Goal: Information Seeking & Learning: Learn about a topic

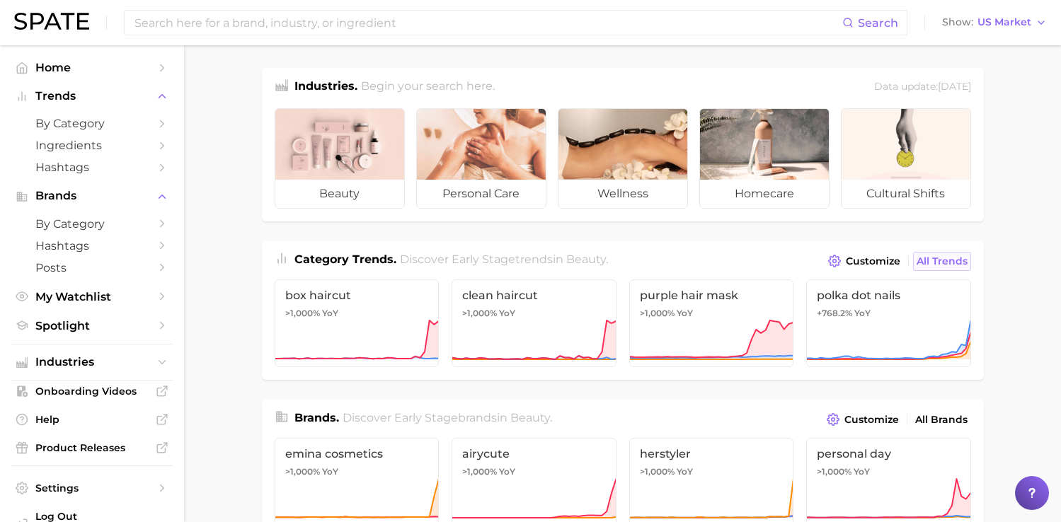
click at [954, 256] on span "All Trends" at bounding box center [942, 262] width 51 height 12
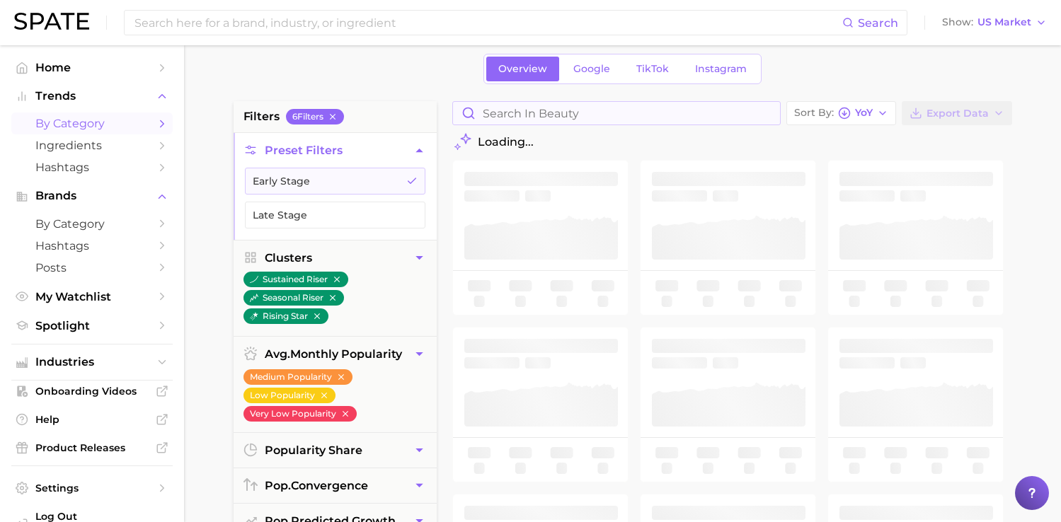
scroll to position [62, 0]
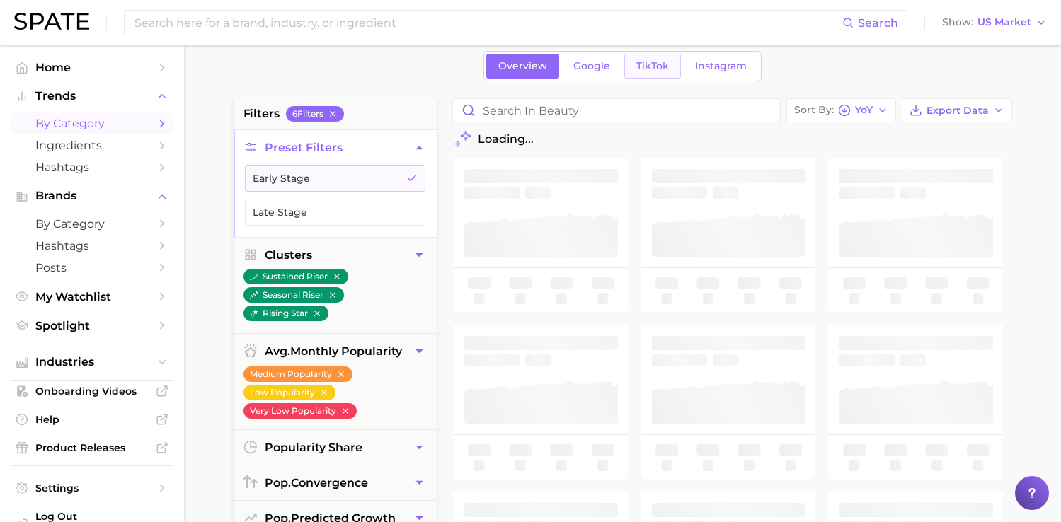
click at [656, 65] on span "TikTok" at bounding box center [652, 66] width 33 height 12
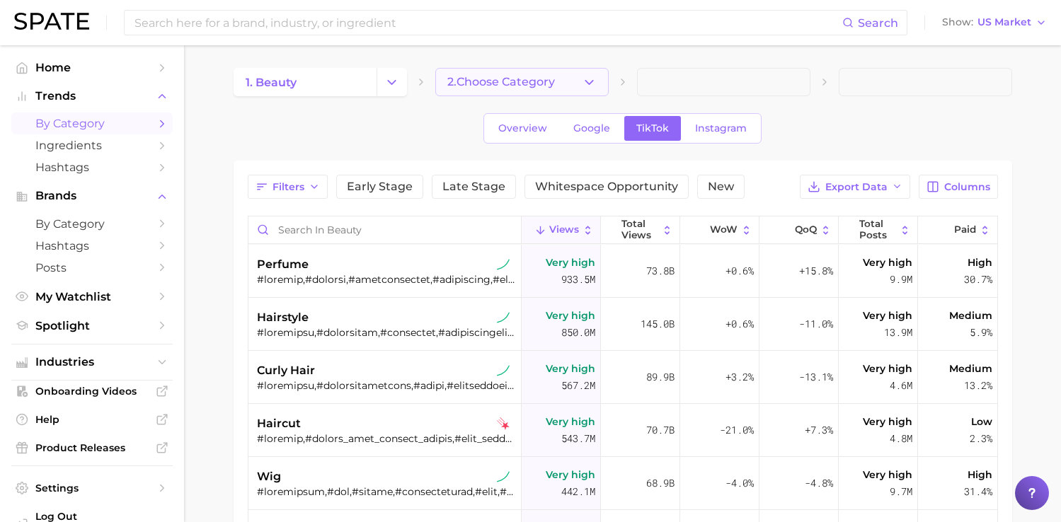
click at [588, 84] on polyline "button" at bounding box center [589, 82] width 8 height 4
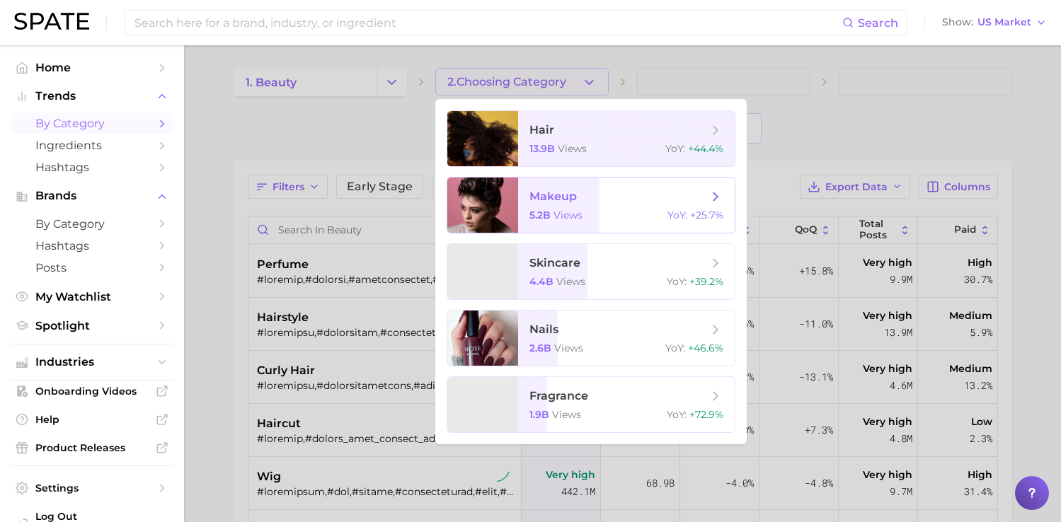
click at [584, 214] on div "5.2b views YoY : +25.7%" at bounding box center [627, 215] width 194 height 13
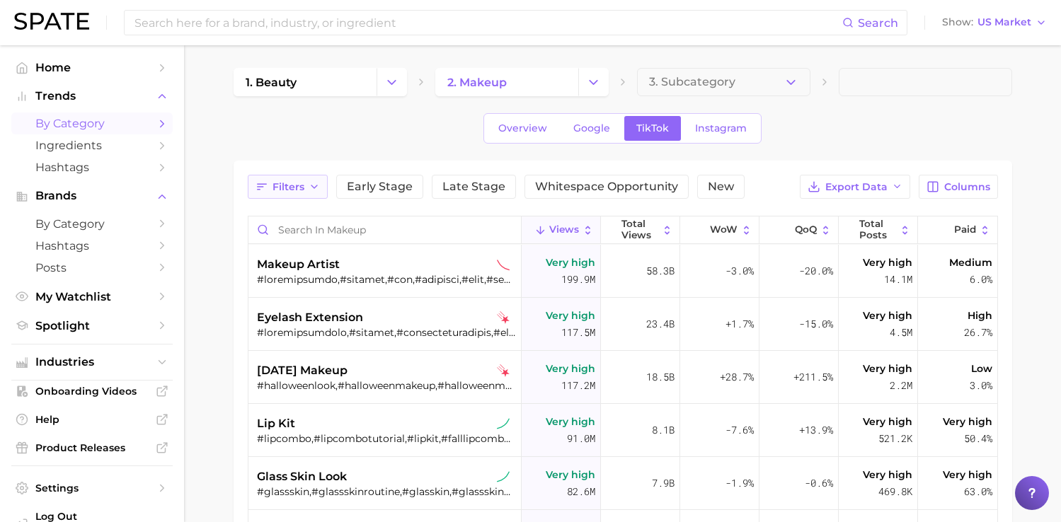
click at [296, 198] on button "Filters" at bounding box center [288, 187] width 80 height 24
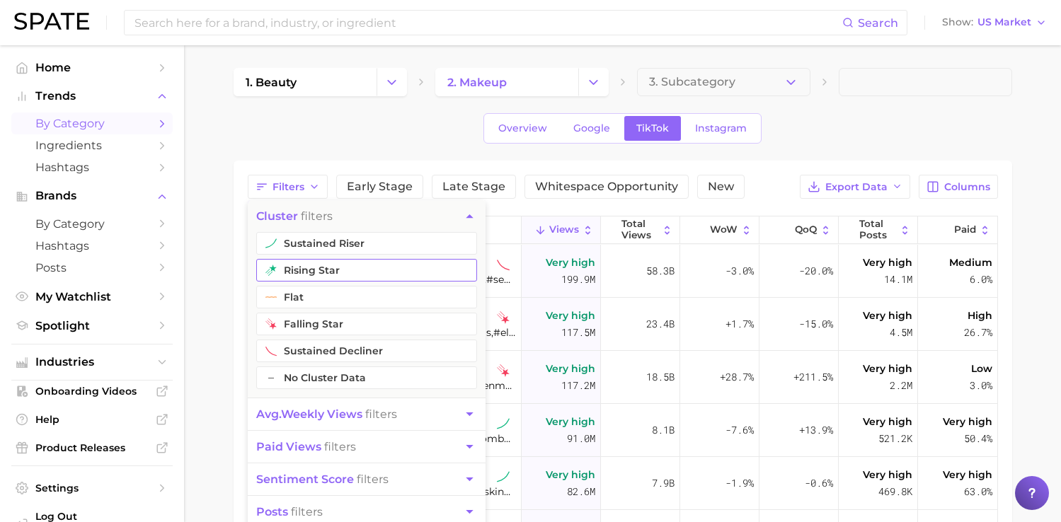
click at [301, 276] on button "rising star" at bounding box center [366, 270] width 221 height 23
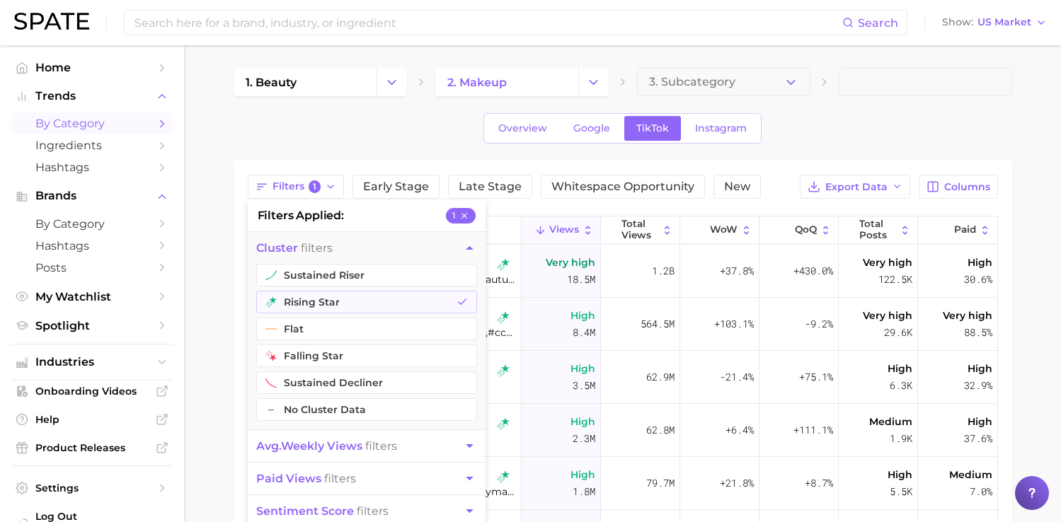
click at [223, 295] on main "1. beauty 2. makeup 3. Subcategory Overview Google TikTok Instagram Filters 1 f…" at bounding box center [622, 434] width 877 height 778
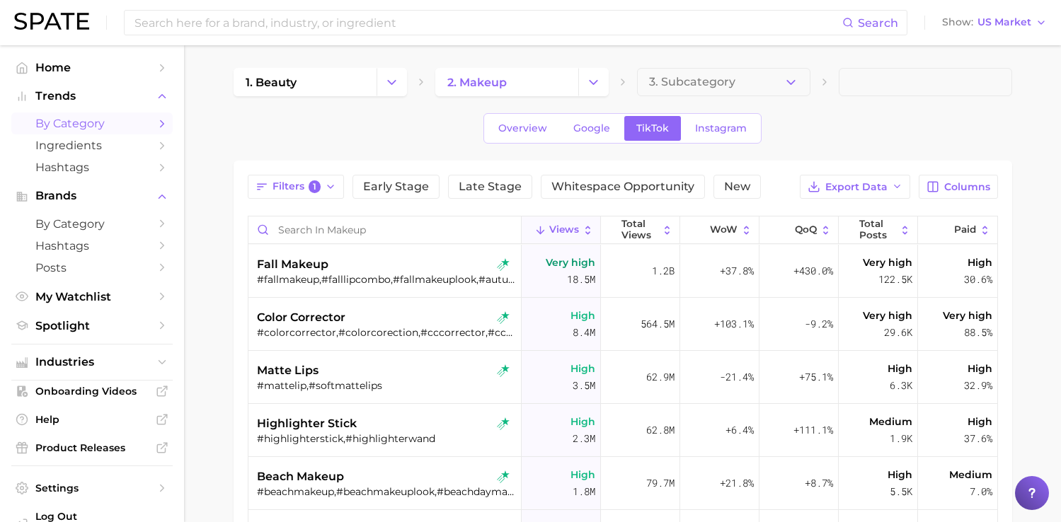
scroll to position [38, 0]
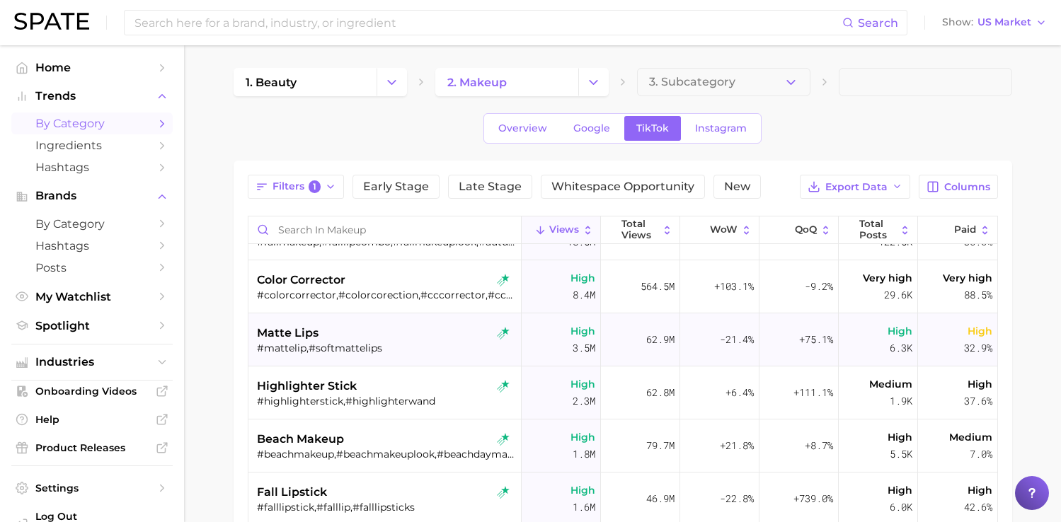
click at [378, 355] on div "matte lips #mattelip,#softmattelips" at bounding box center [386, 340] width 259 height 53
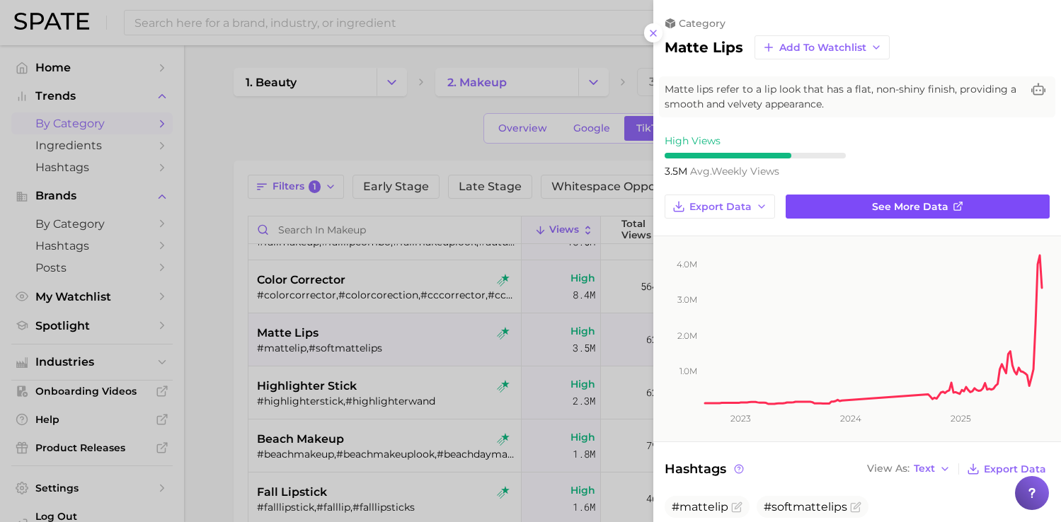
scroll to position [0, 0]
click at [846, 201] on link "See more data" at bounding box center [918, 207] width 264 height 24
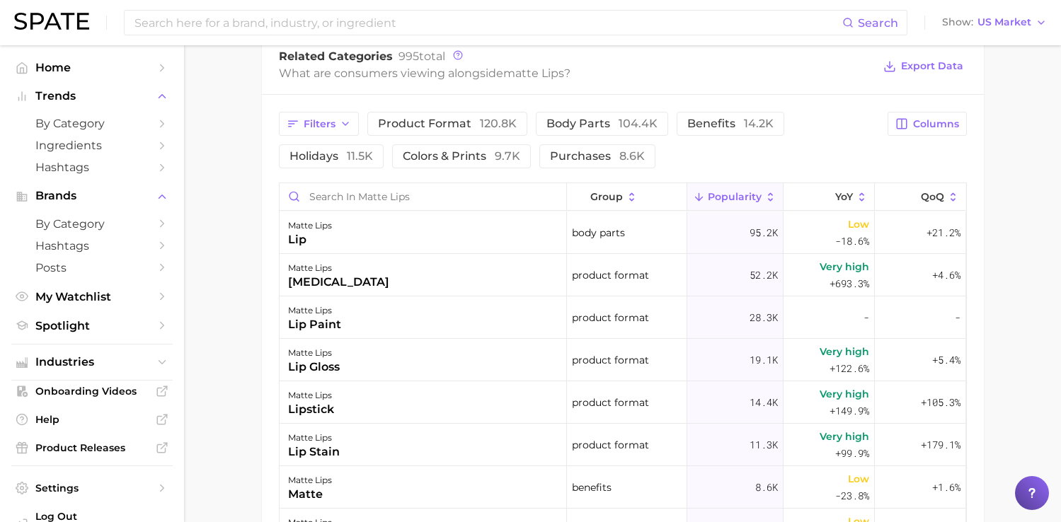
scroll to position [711, 0]
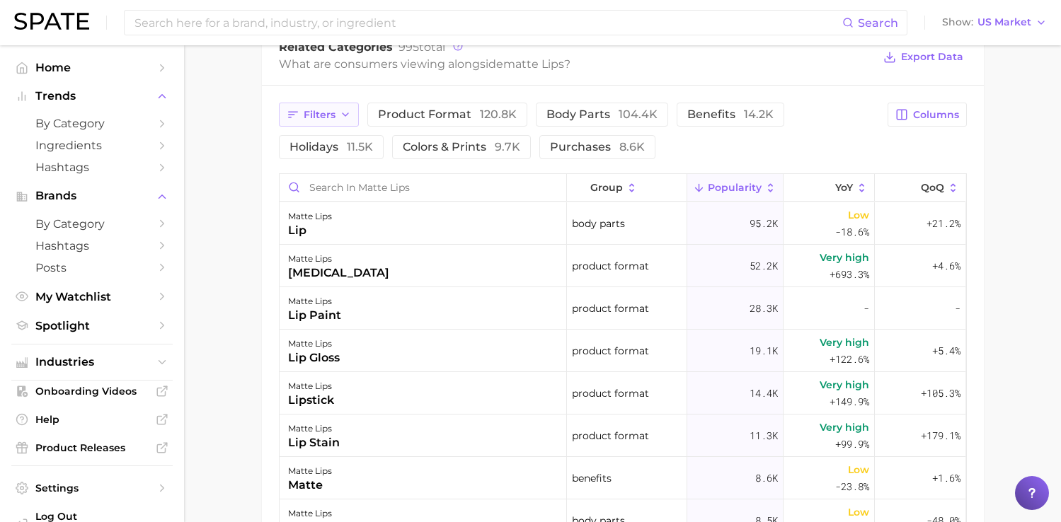
click at [319, 110] on span "Filters" at bounding box center [320, 115] width 32 height 12
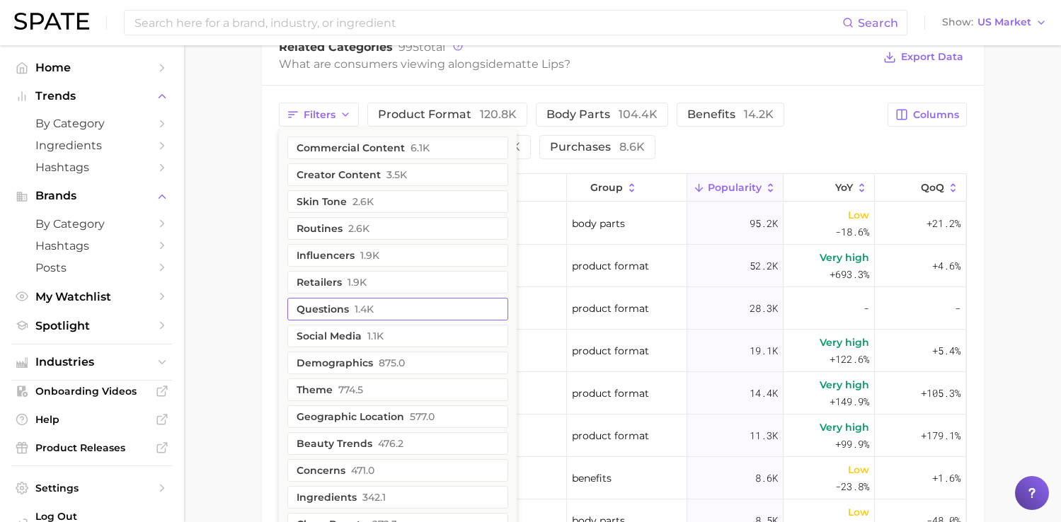
click at [373, 304] on button "questions 1.4k" at bounding box center [397, 309] width 221 height 23
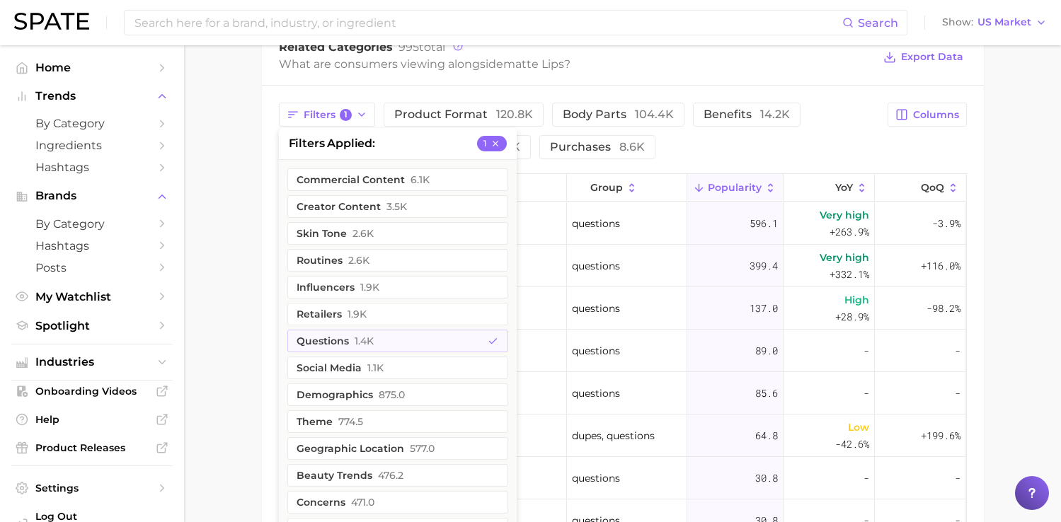
click at [232, 283] on main "1. makeup 2. makeup looks 3. lip looks 4. matte lips Overview Google TikTok Ins…" at bounding box center [622, 58] width 877 height 1449
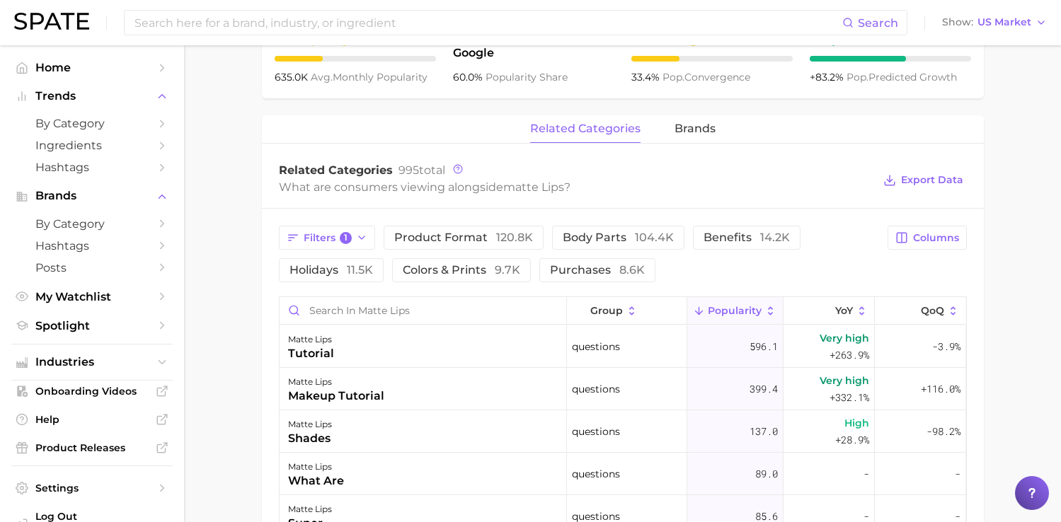
scroll to position [576, 0]
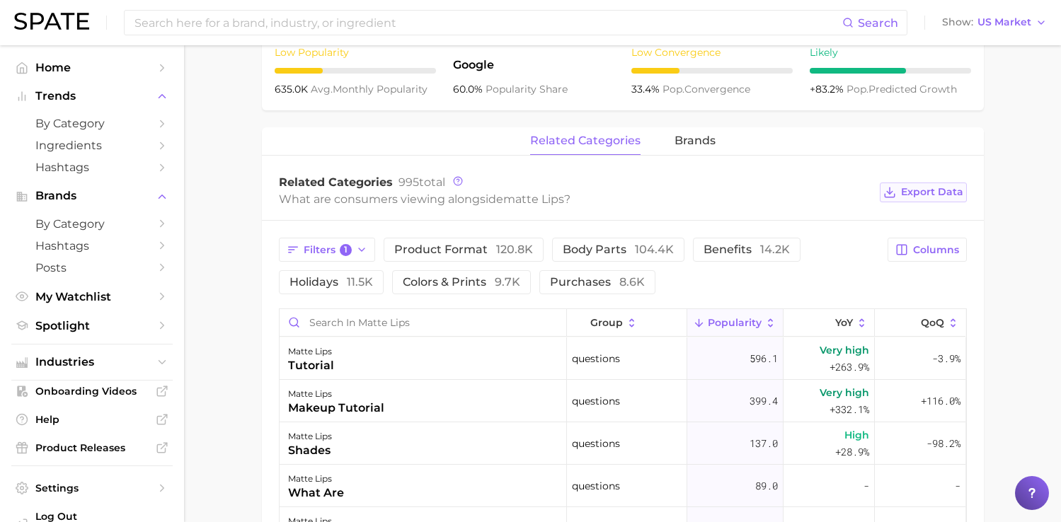
click at [959, 185] on button "Export Data" at bounding box center [923, 193] width 86 height 20
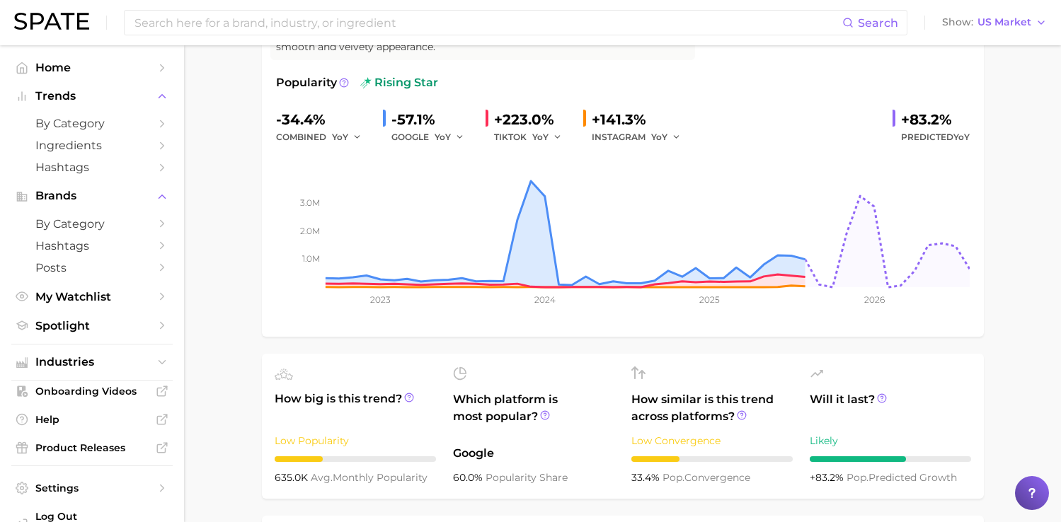
scroll to position [0, 0]
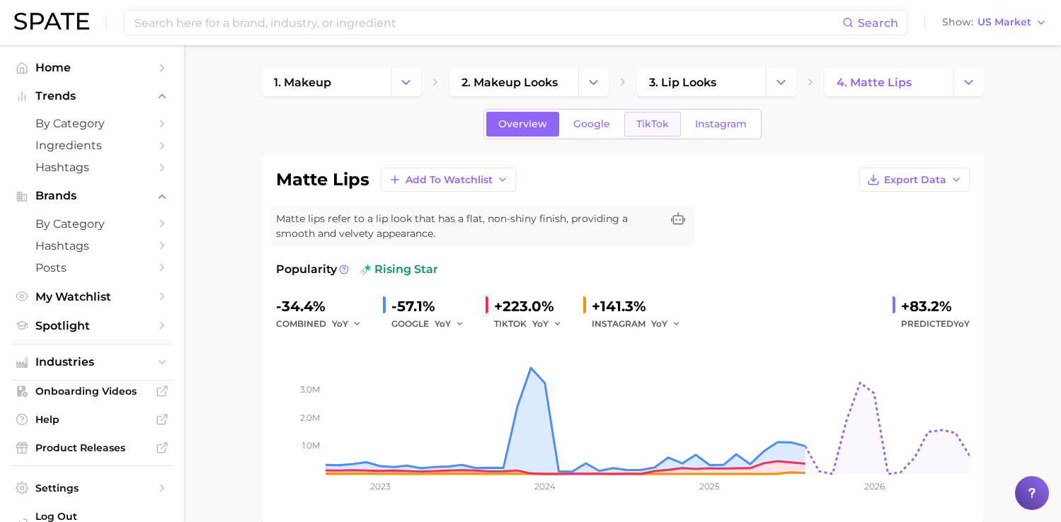
click at [658, 120] on span "TikTok" at bounding box center [652, 124] width 33 height 12
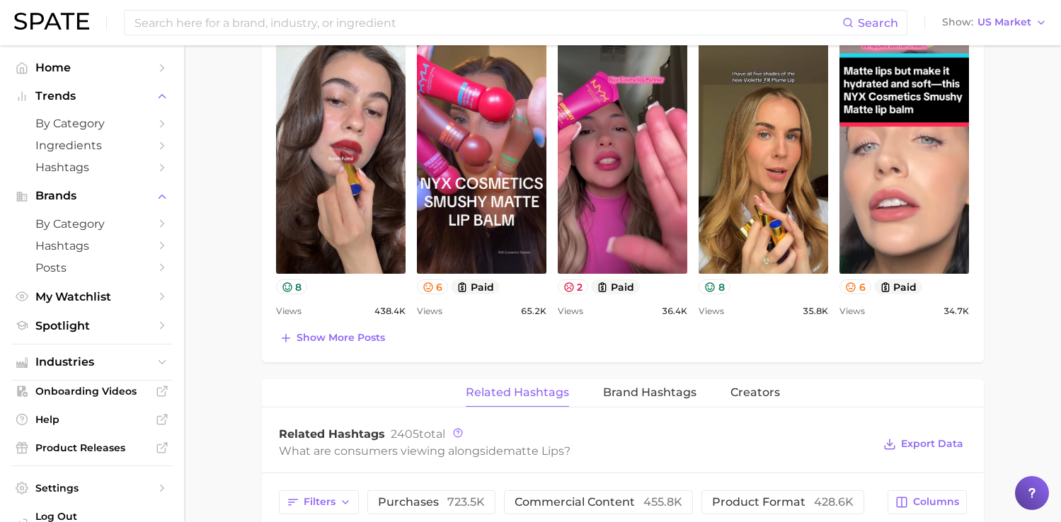
scroll to position [738, 0]
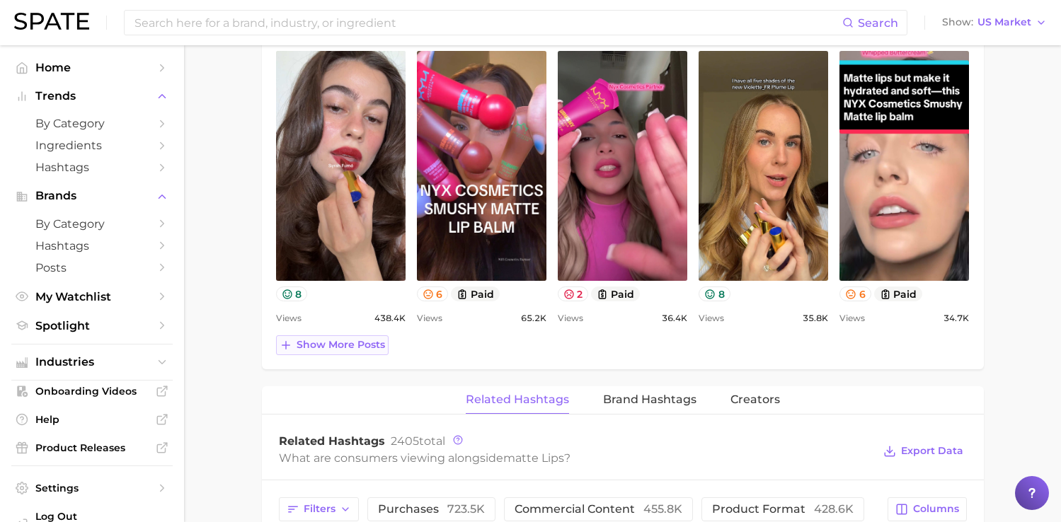
click at [368, 347] on span "Show more posts" at bounding box center [341, 345] width 88 height 12
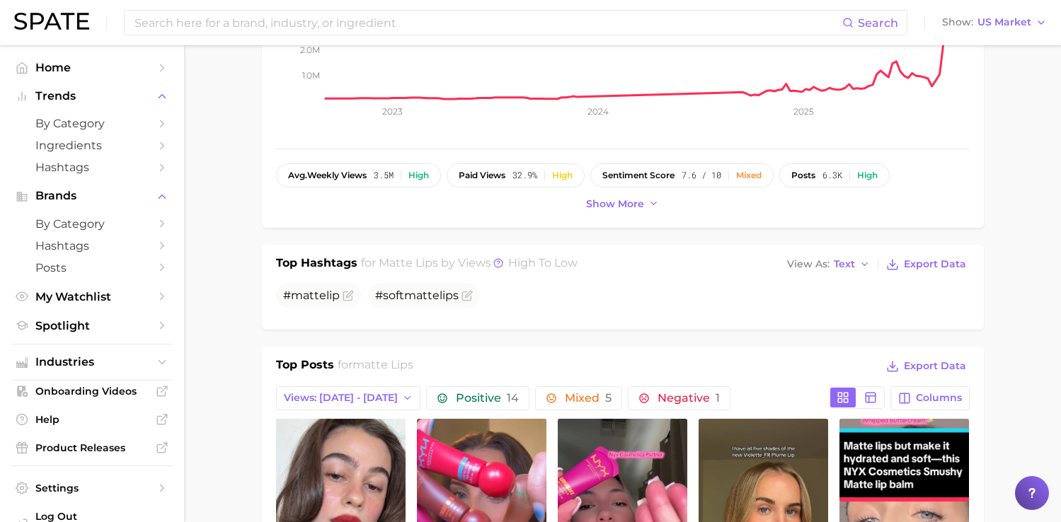
scroll to position [374, 0]
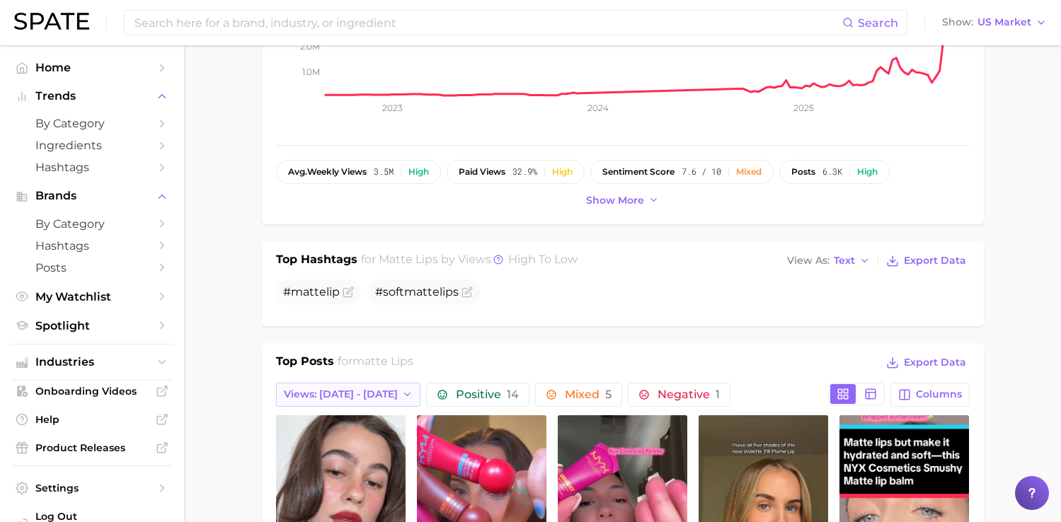
click at [402, 396] on icon "button" at bounding box center [407, 394] width 11 height 11
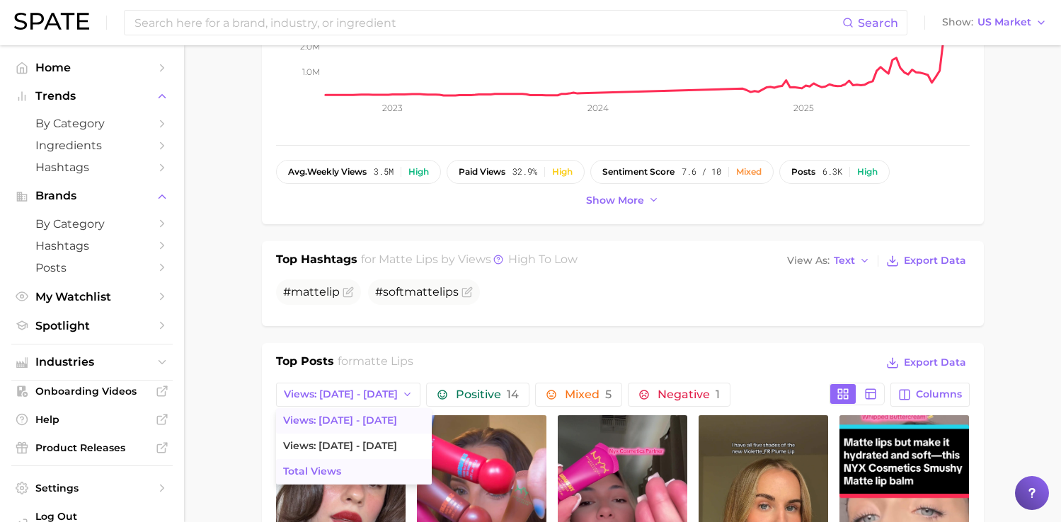
click at [351, 462] on button "Total Views" at bounding box center [354, 471] width 156 height 25
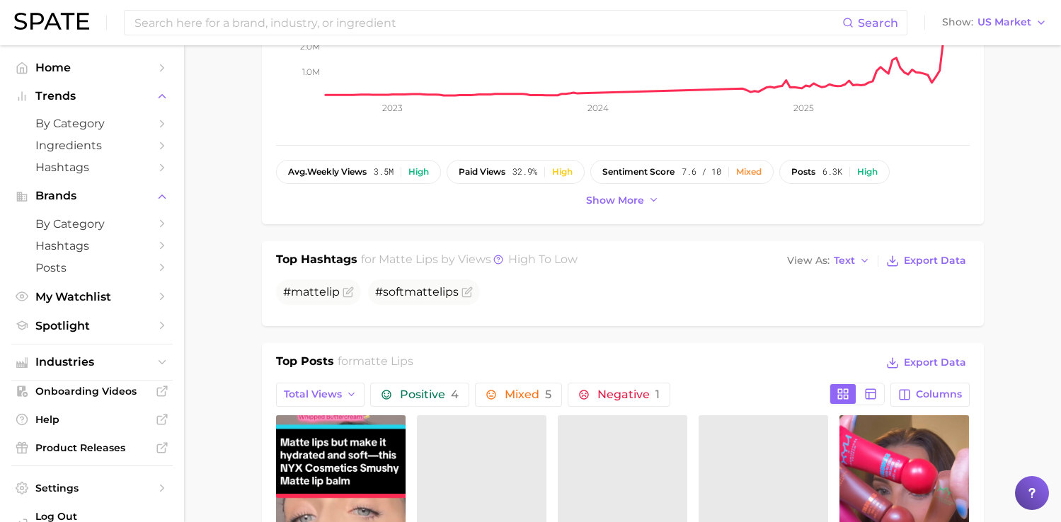
scroll to position [0, 0]
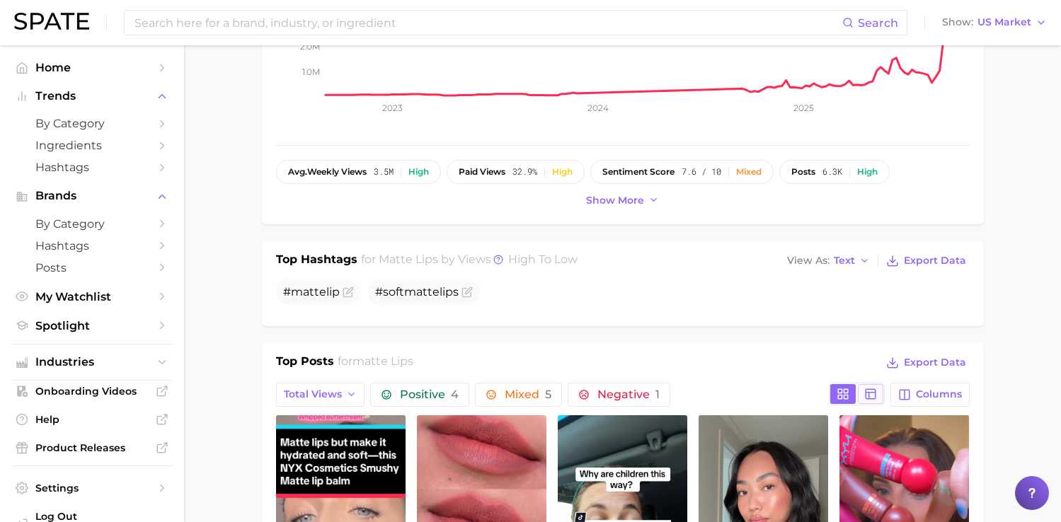
click at [872, 397] on icon at bounding box center [870, 394] width 13 height 13
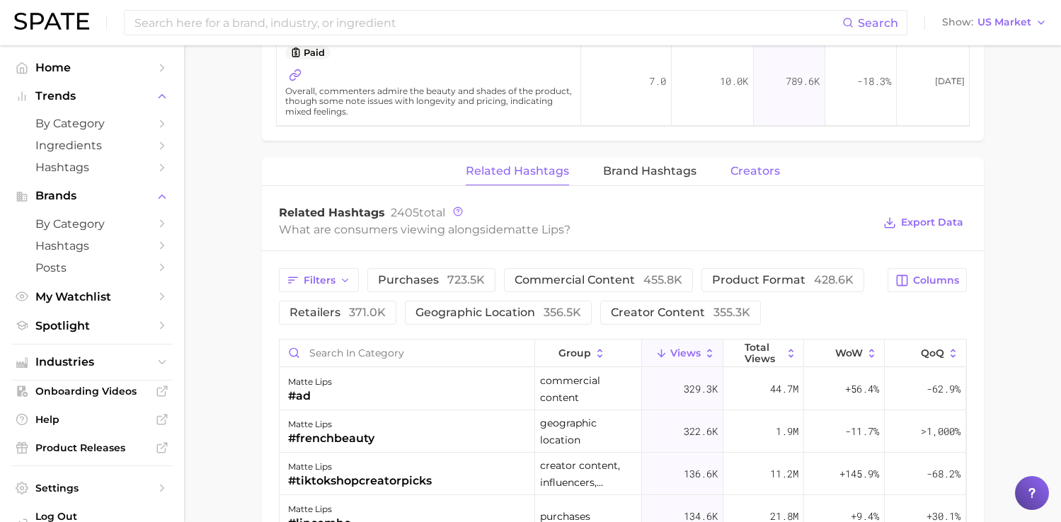
click at [751, 177] on span "Creators" at bounding box center [756, 171] width 50 height 13
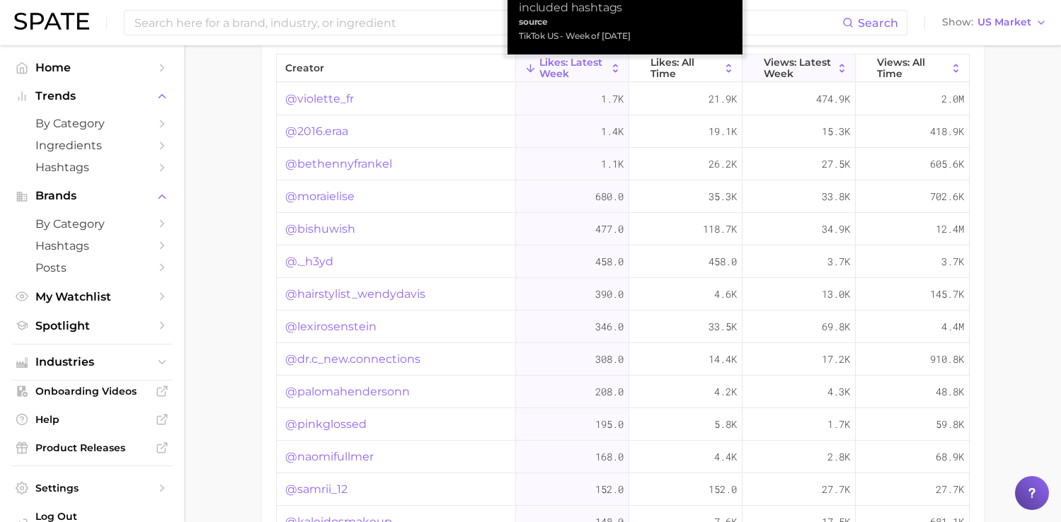
click at [845, 74] on button "Views: Latest Week" at bounding box center [799, 69] width 113 height 28
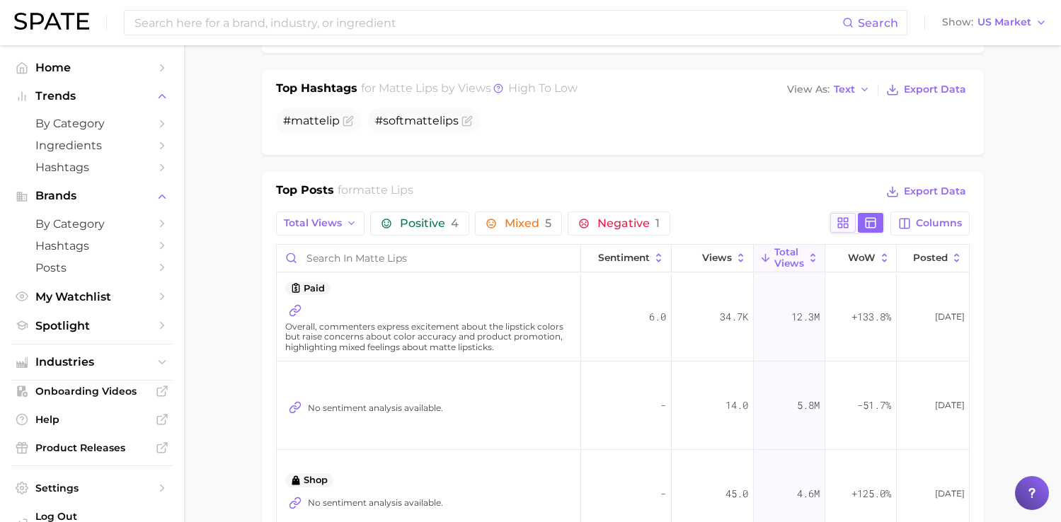
click at [833, 213] on button at bounding box center [842, 223] width 25 height 20
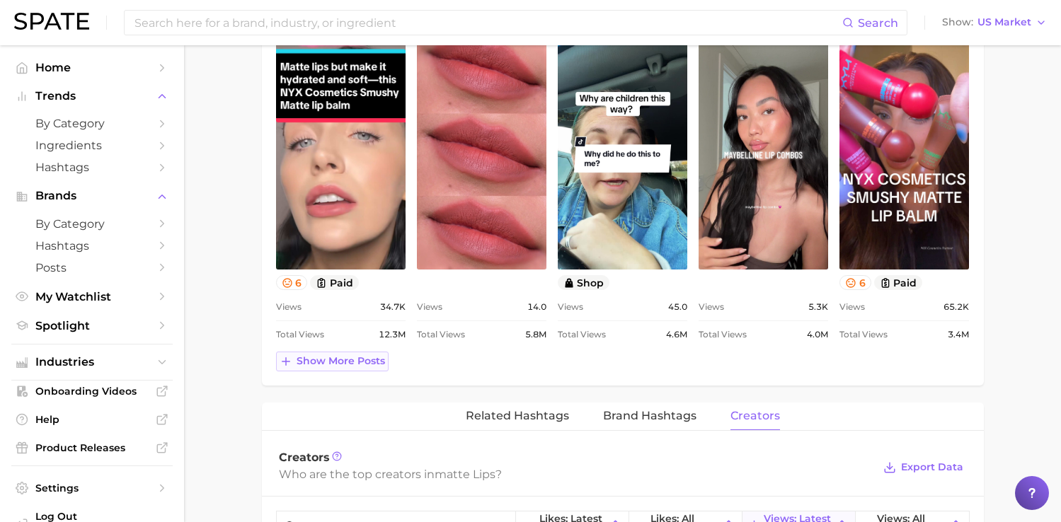
click at [330, 360] on span "Show more posts" at bounding box center [341, 361] width 88 height 12
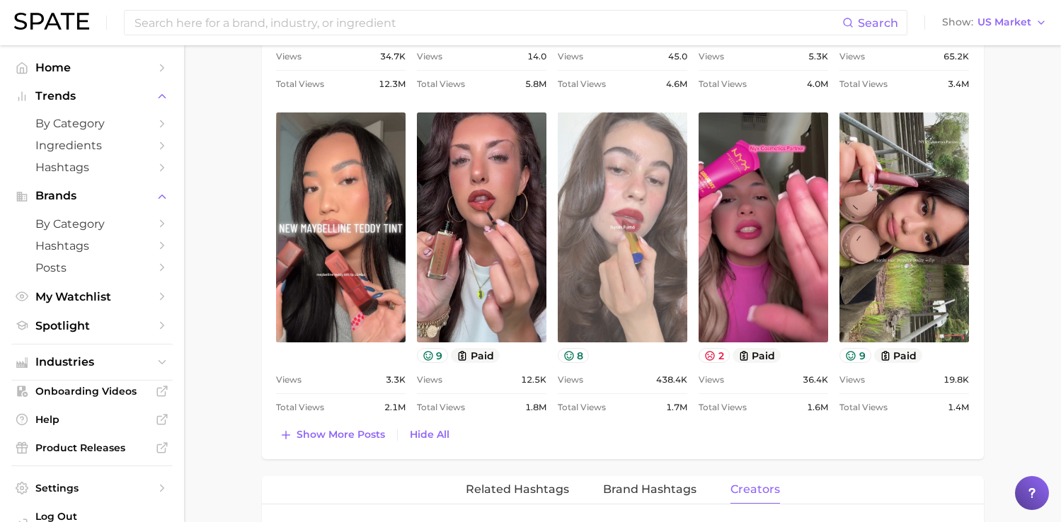
click at [596, 298] on link "view post on TikTok" at bounding box center [623, 228] width 130 height 230
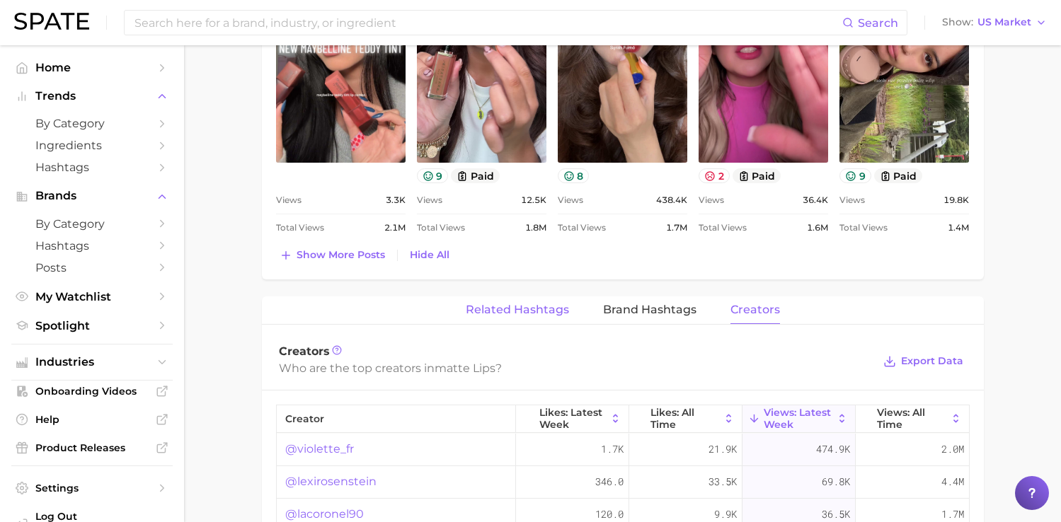
click at [551, 299] on button "Related Hashtags" at bounding box center [517, 311] width 103 height 28
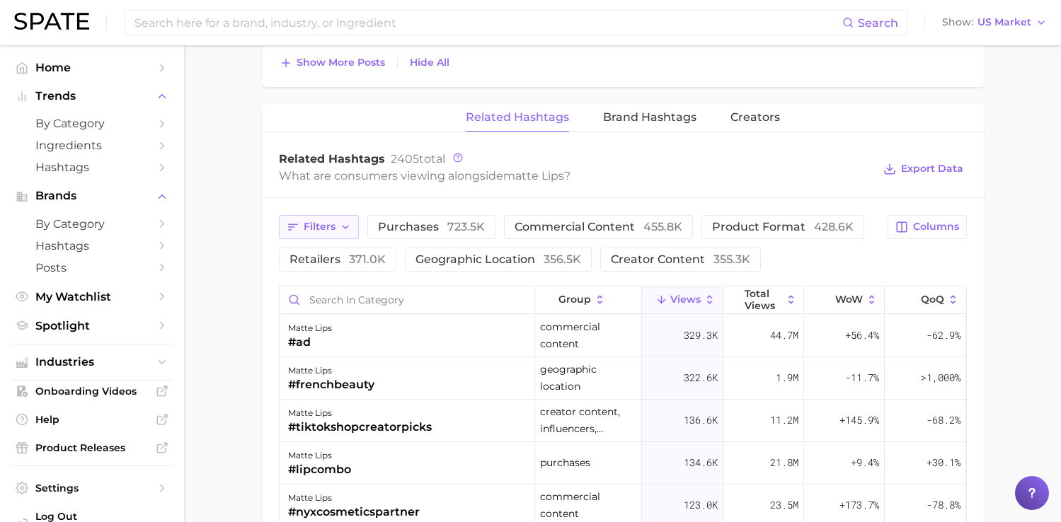
click at [304, 234] on button "Filters" at bounding box center [319, 227] width 80 height 24
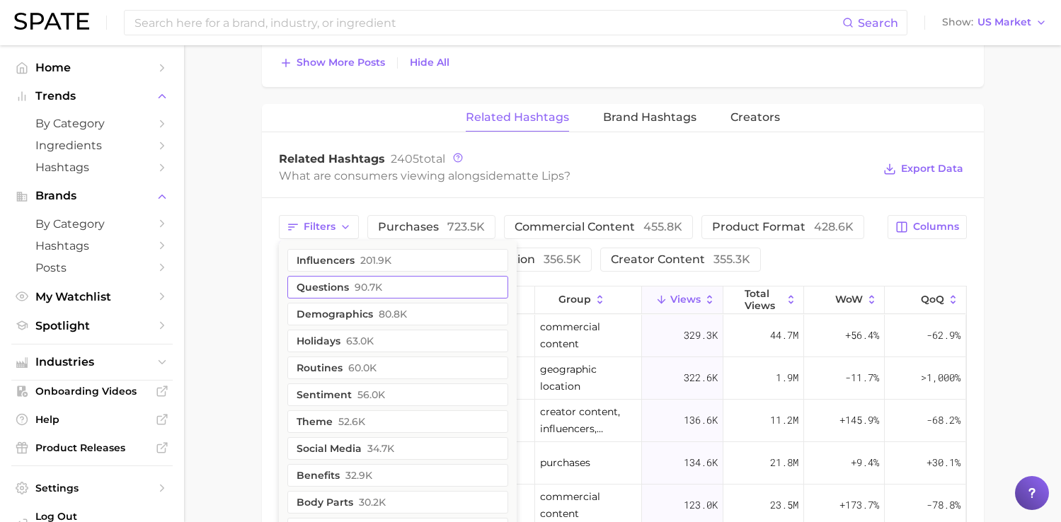
click at [343, 297] on button "questions 90.7k" at bounding box center [397, 287] width 221 height 23
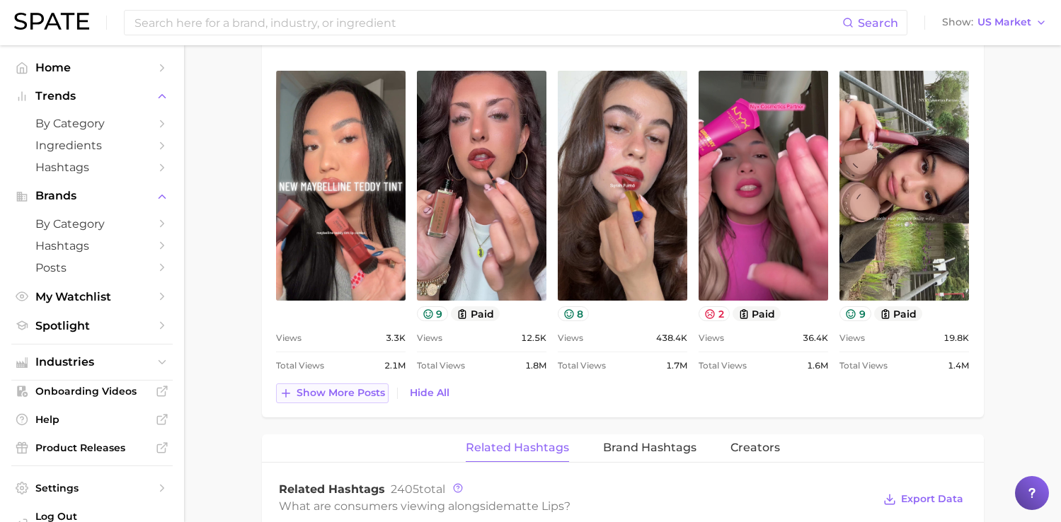
click at [371, 394] on span "Show more posts" at bounding box center [341, 393] width 88 height 12
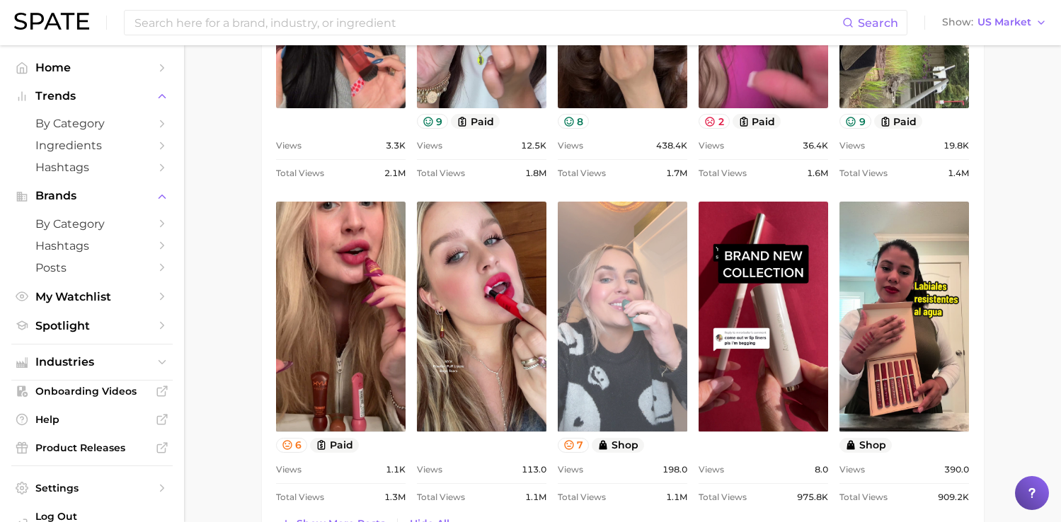
click at [583, 316] on link "view post on TikTok" at bounding box center [623, 317] width 130 height 230
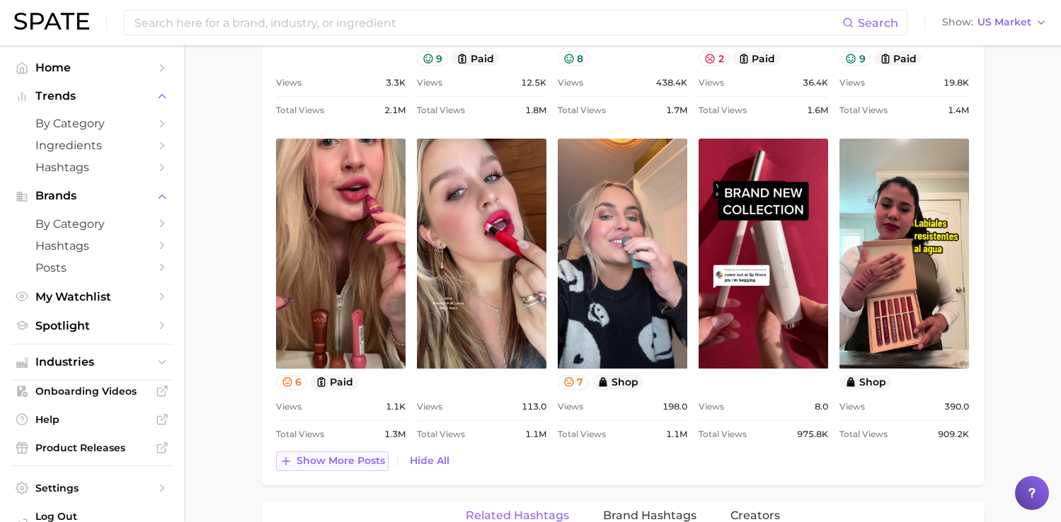
click at [379, 463] on span "Show more posts" at bounding box center [341, 461] width 88 height 12
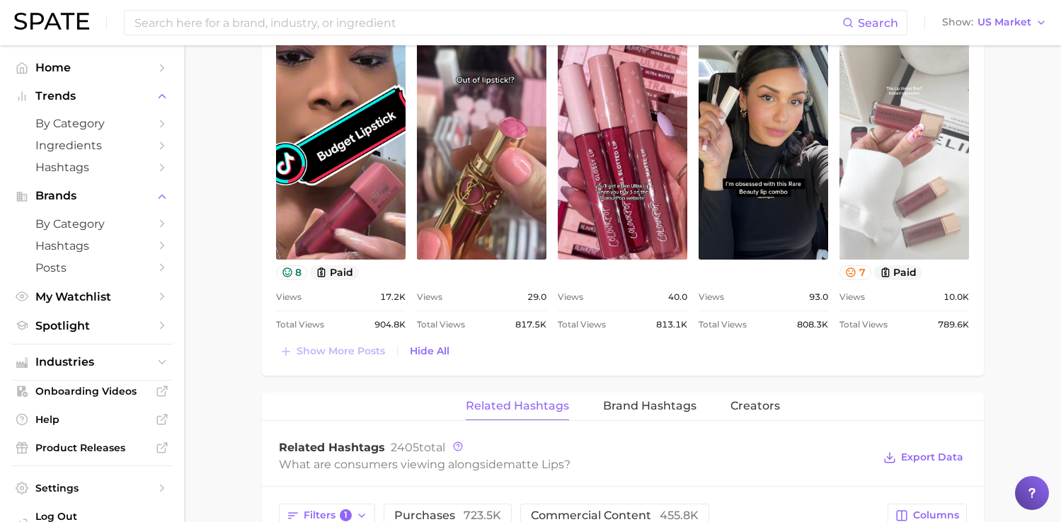
click at [889, 163] on link "view post on TikTok" at bounding box center [905, 145] width 130 height 230
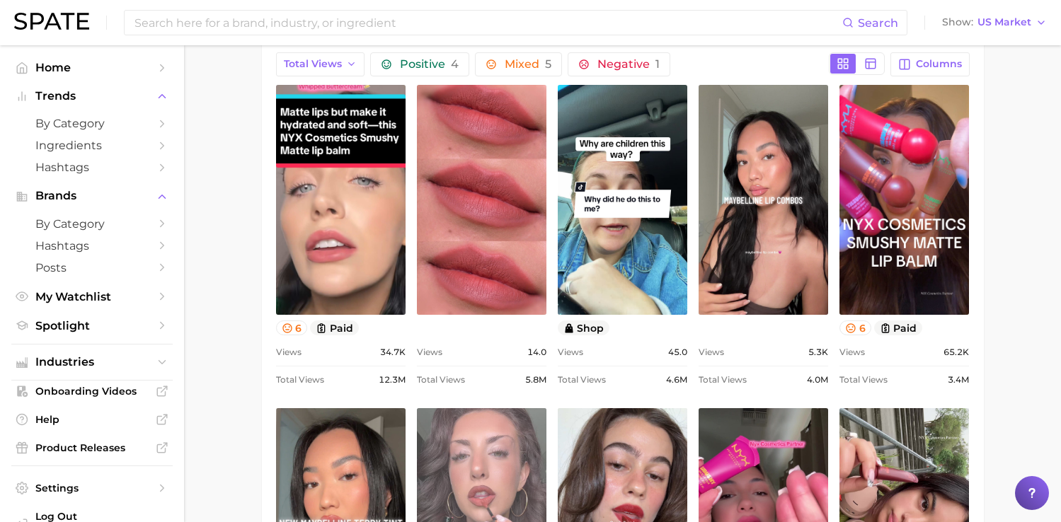
scroll to position [696, 0]
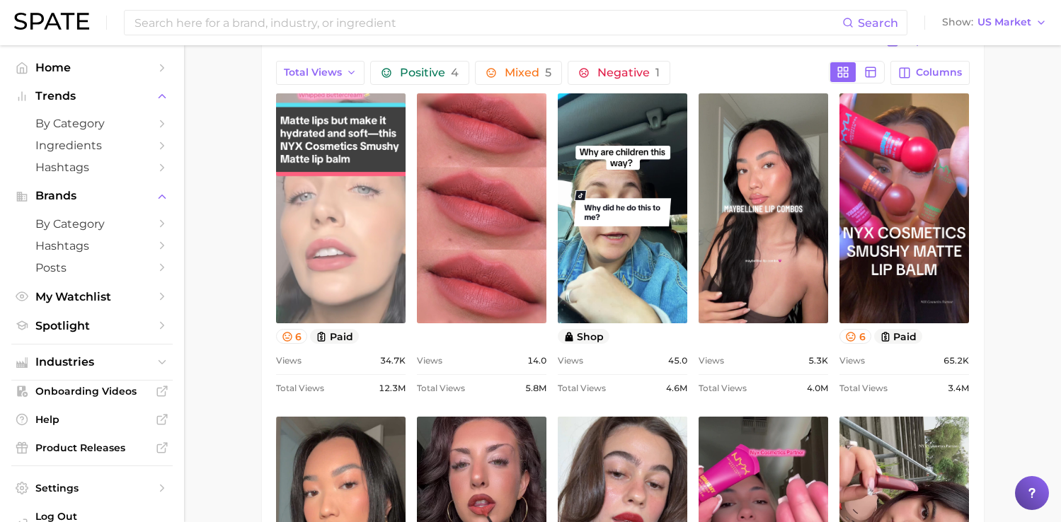
click at [355, 287] on link "view post on TikTok" at bounding box center [341, 208] width 130 height 230
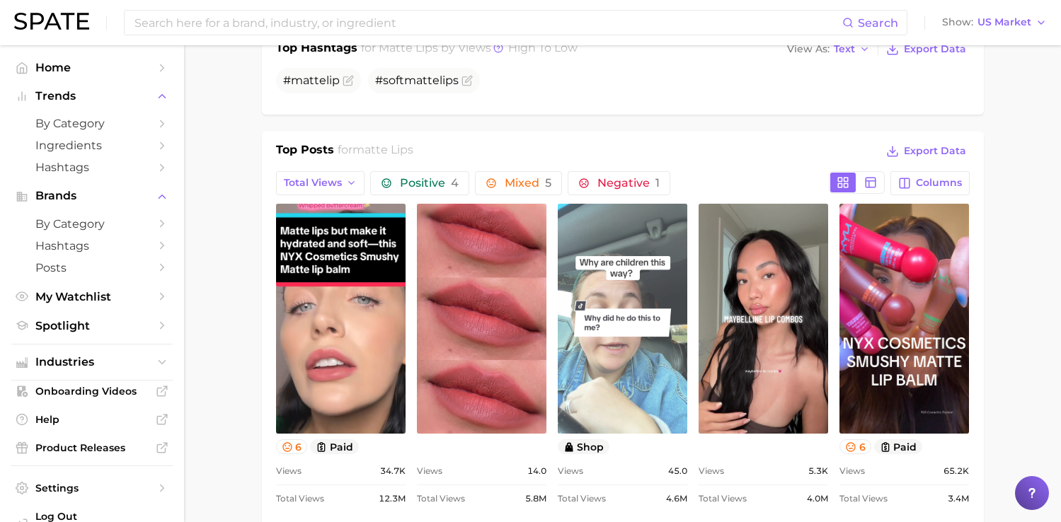
scroll to position [522, 0]
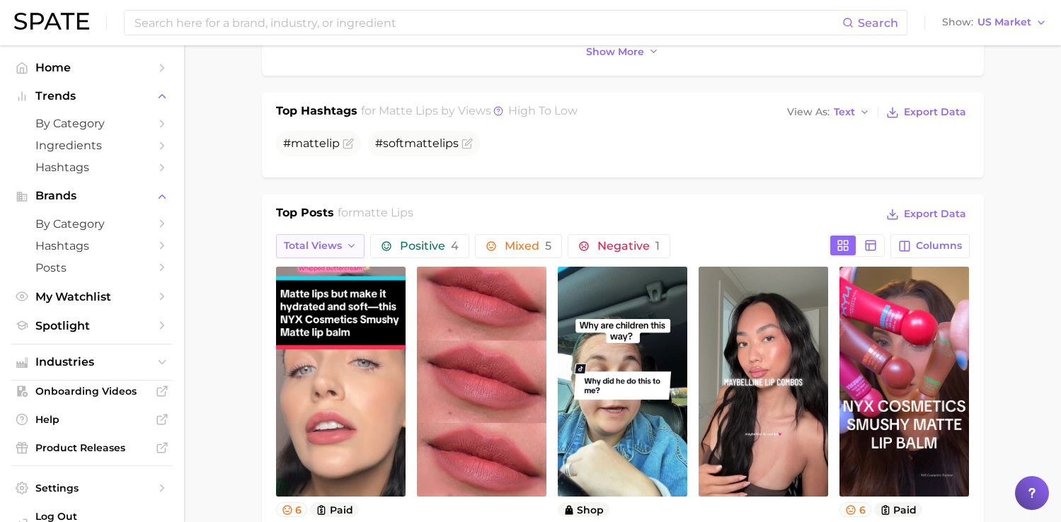
click at [338, 239] on button "Total Views" at bounding box center [320, 246] width 89 height 24
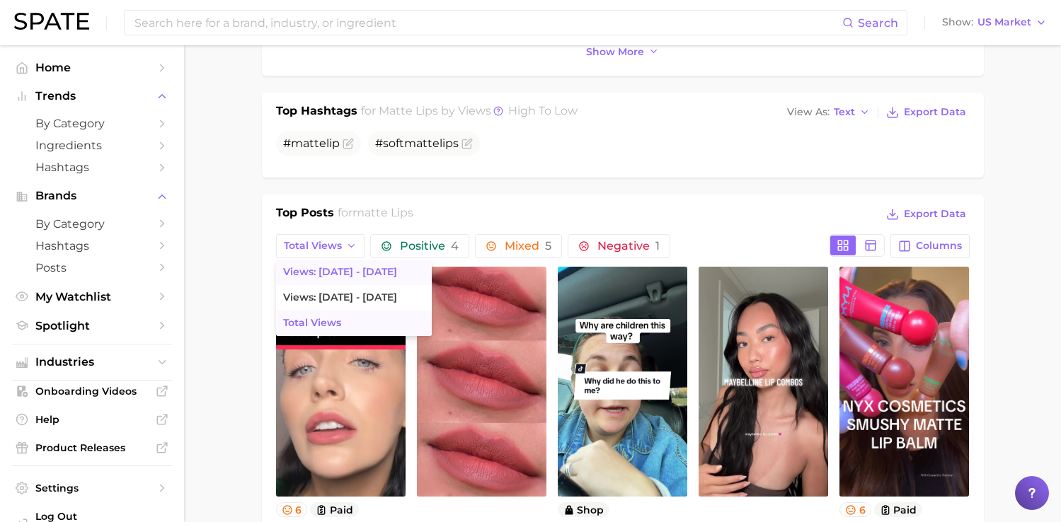
click at [333, 273] on span "Views: [DATE] - [DATE]" at bounding box center [340, 272] width 114 height 12
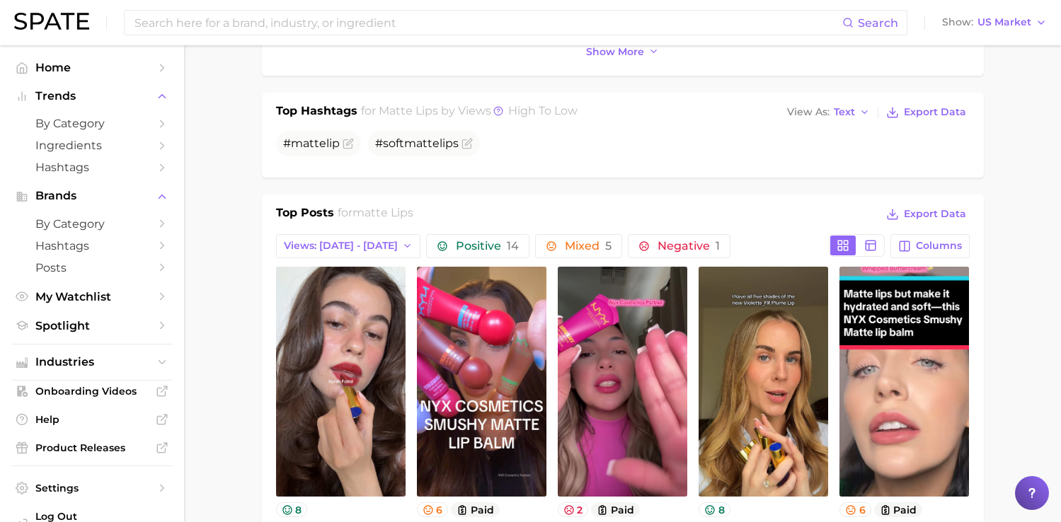
scroll to position [0, 0]
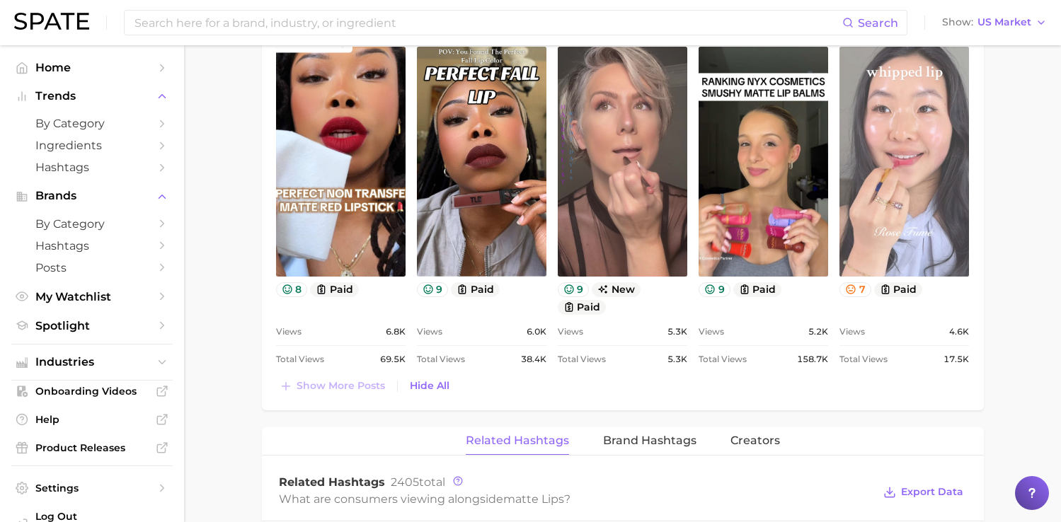
click at [884, 185] on link "view post on TikTok" at bounding box center [905, 162] width 130 height 230
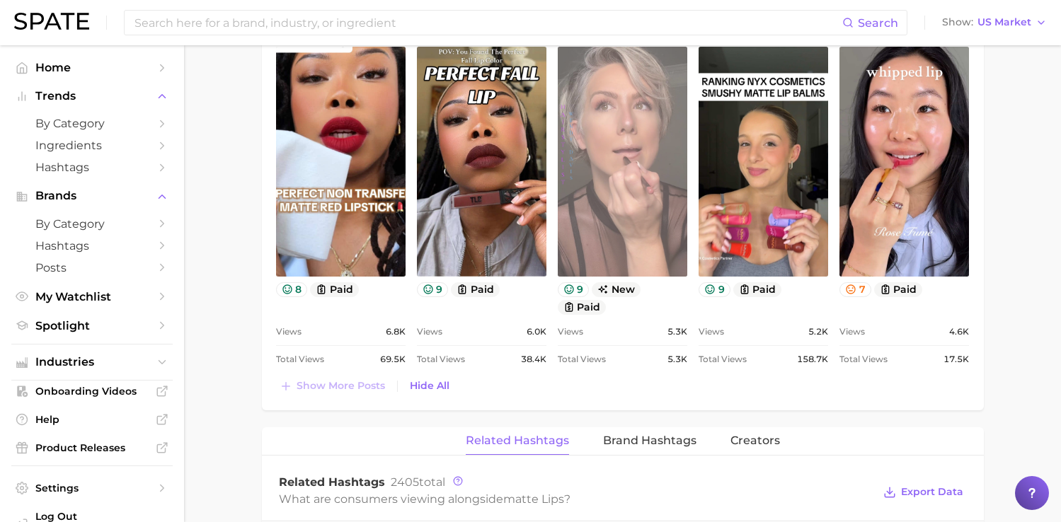
click at [616, 176] on link "view post on TikTok" at bounding box center [623, 162] width 130 height 230
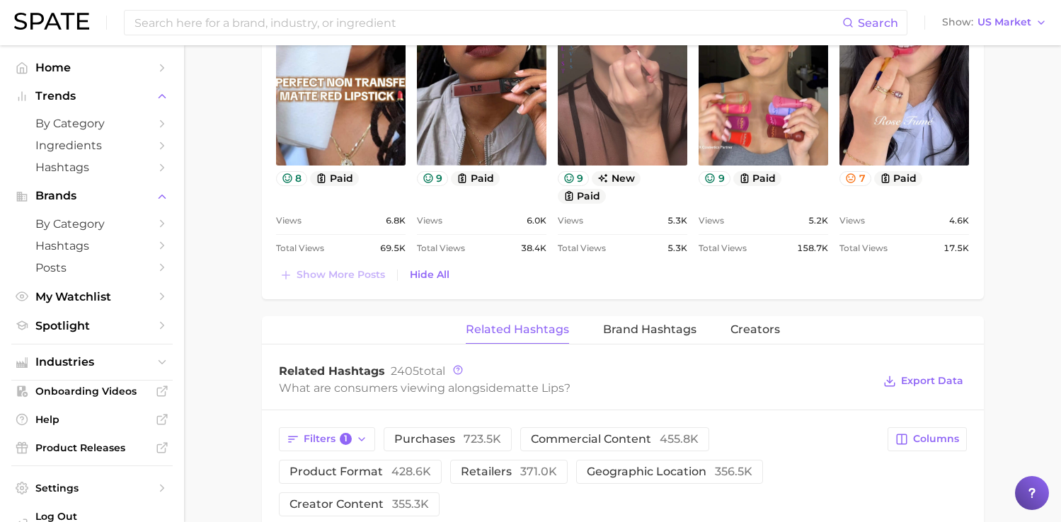
scroll to position [1752, 0]
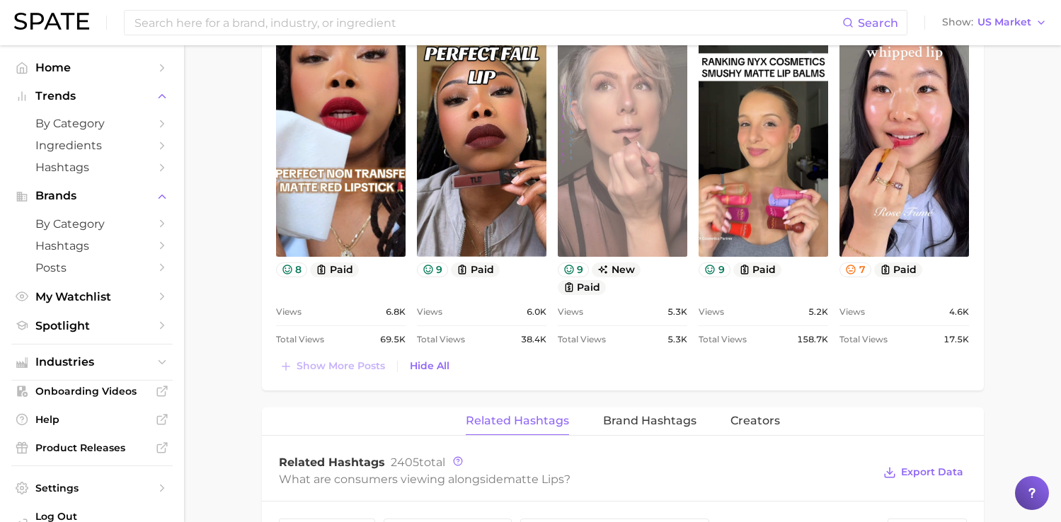
click at [573, 207] on link "view post on TikTok" at bounding box center [623, 142] width 130 height 230
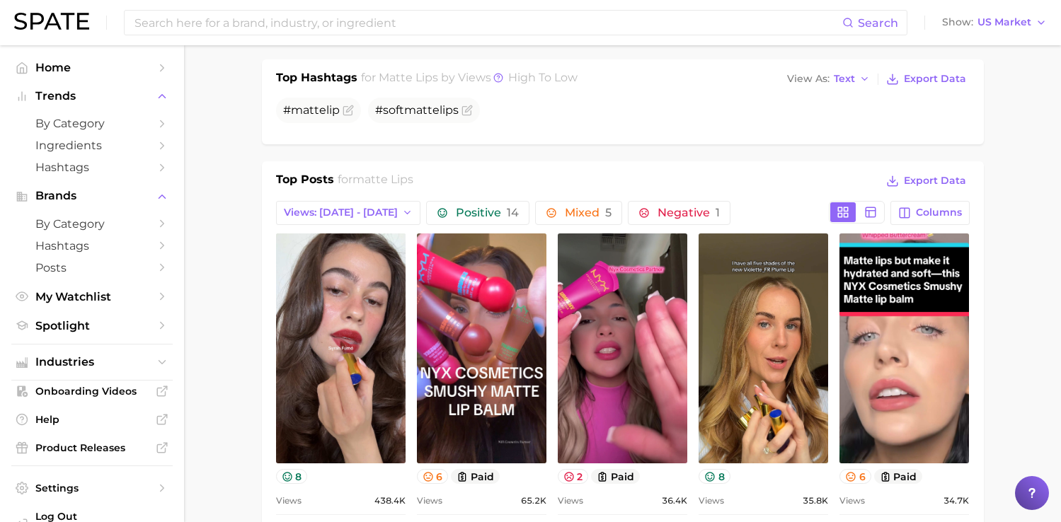
scroll to position [552, 0]
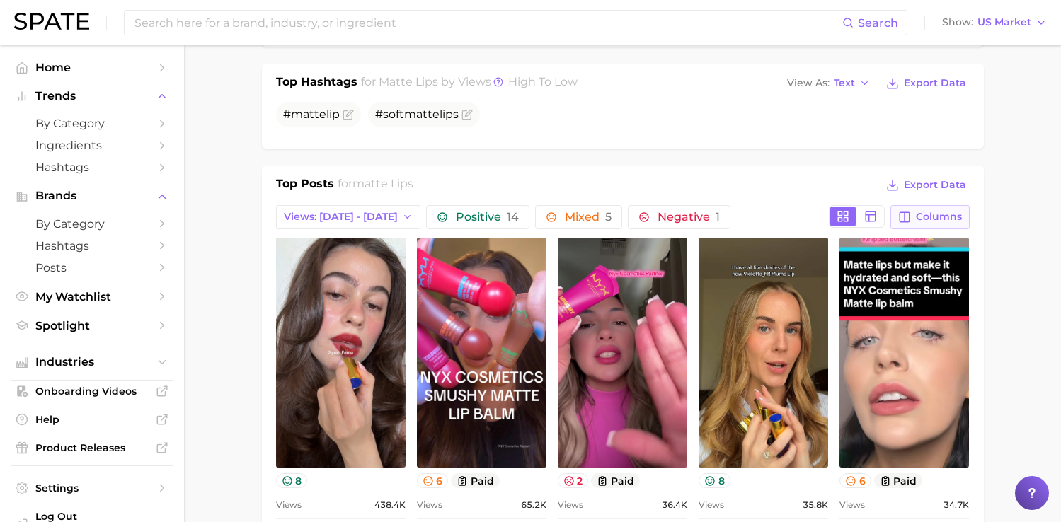
click at [922, 219] on span "Columns" at bounding box center [939, 217] width 46 height 12
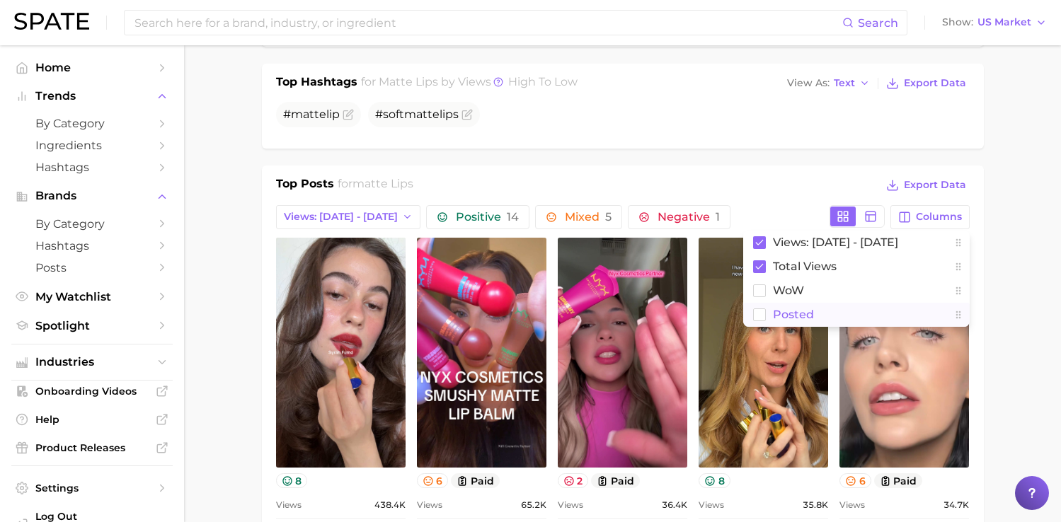
click at [908, 312] on button "Posted" at bounding box center [856, 315] width 227 height 24
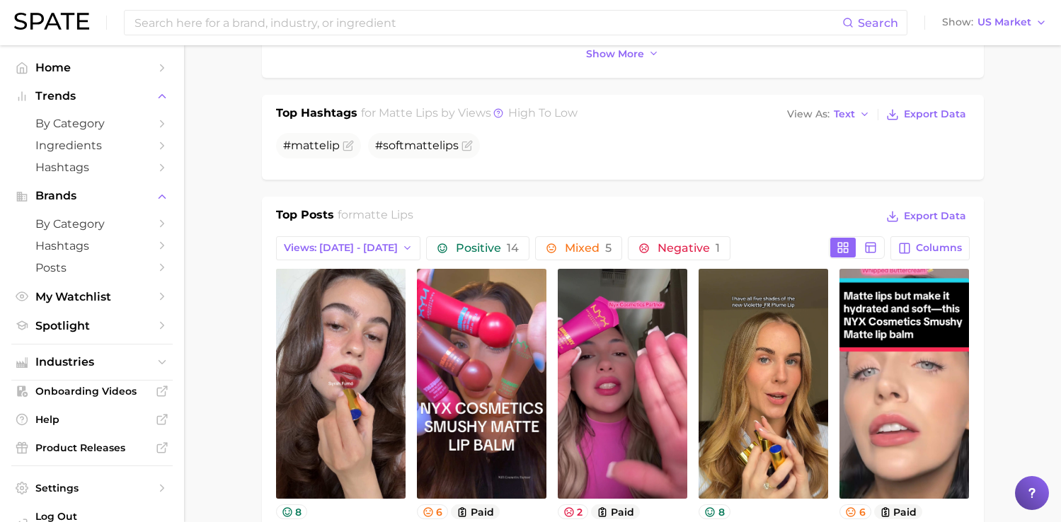
scroll to position [489, 0]
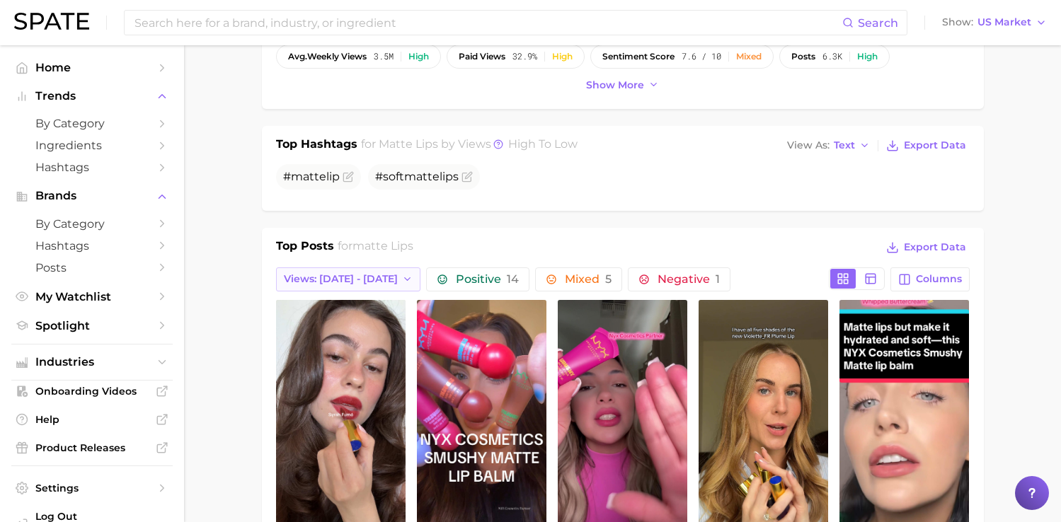
click at [353, 281] on span "Views: [DATE] - [DATE]" at bounding box center [341, 279] width 114 height 12
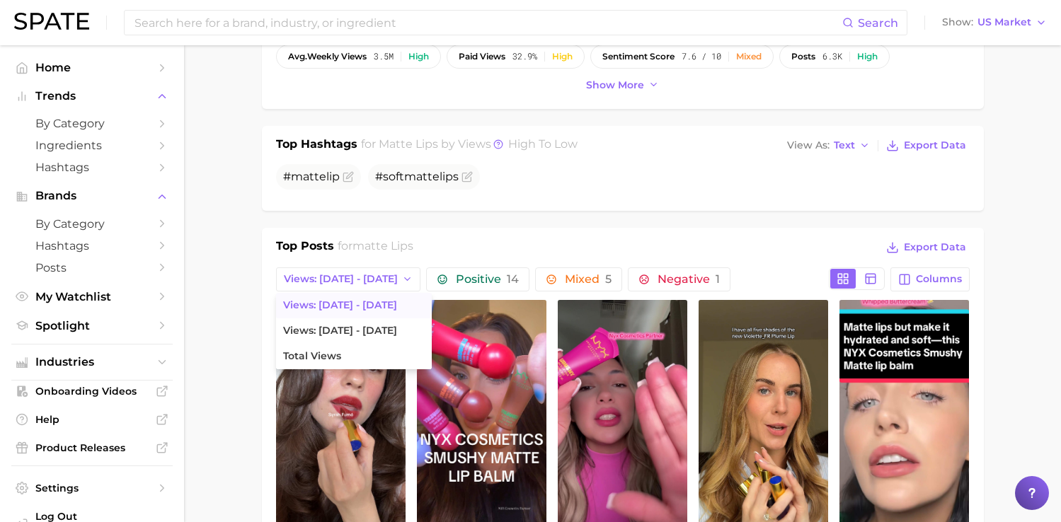
click at [401, 239] on span "matte lips" at bounding box center [383, 245] width 61 height 13
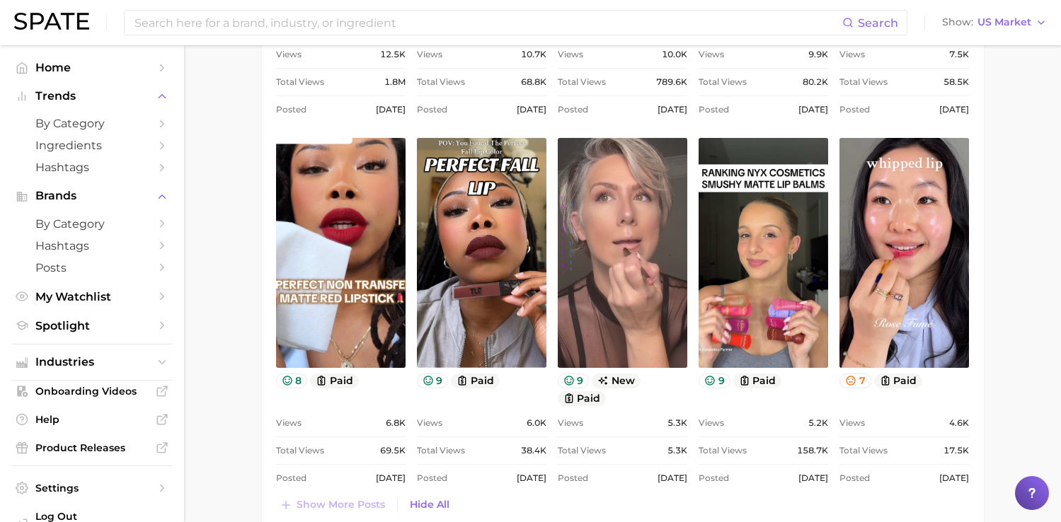
scroll to position [1725, 0]
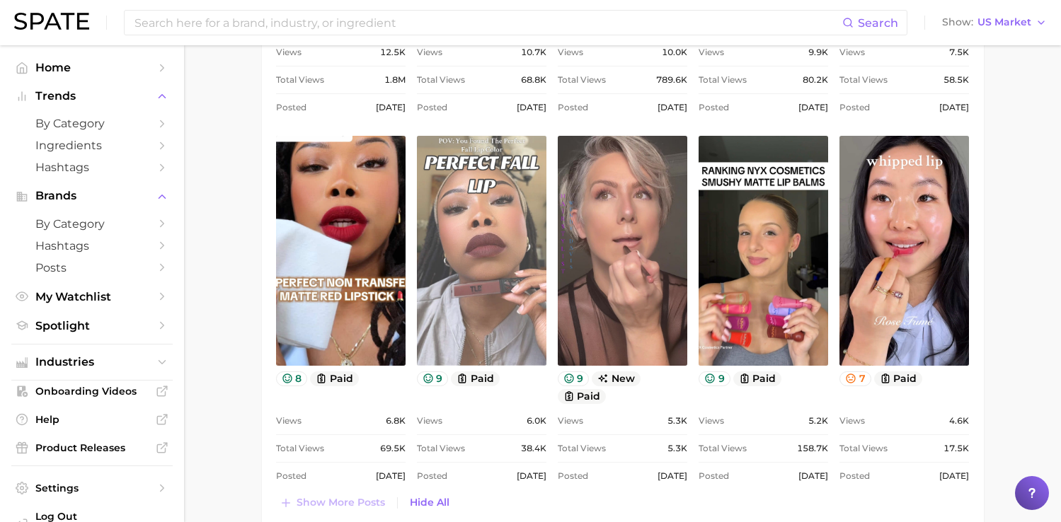
click at [495, 251] on link "view post on TikTok" at bounding box center [482, 251] width 130 height 230
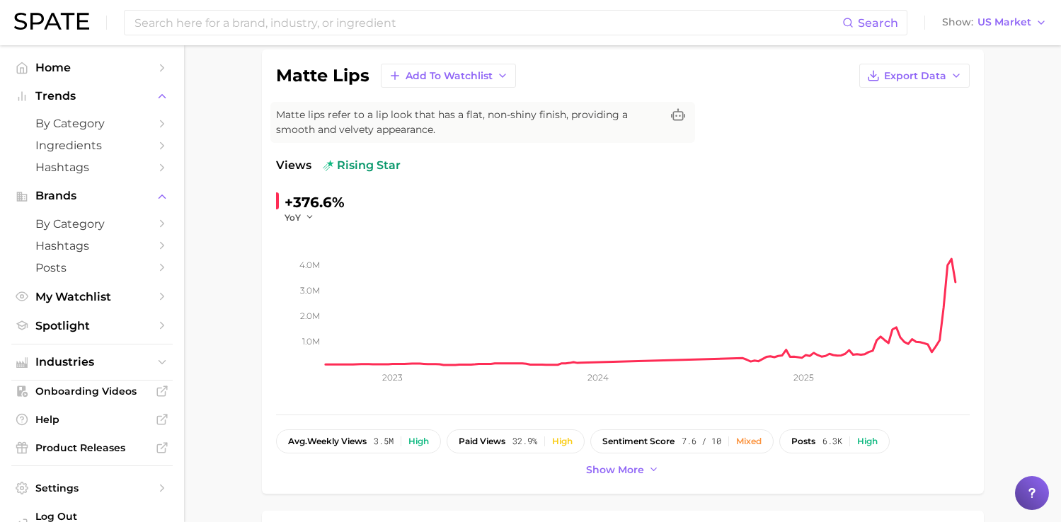
scroll to position [479, 0]
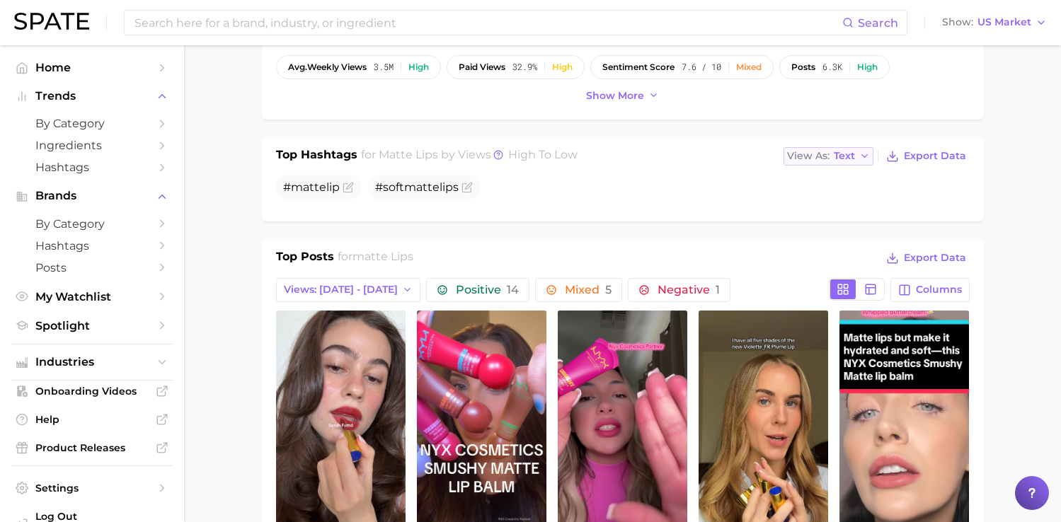
click at [842, 156] on span "Text" at bounding box center [844, 156] width 21 height 8
click at [817, 205] on span "Table" at bounding box center [822, 205] width 28 height 12
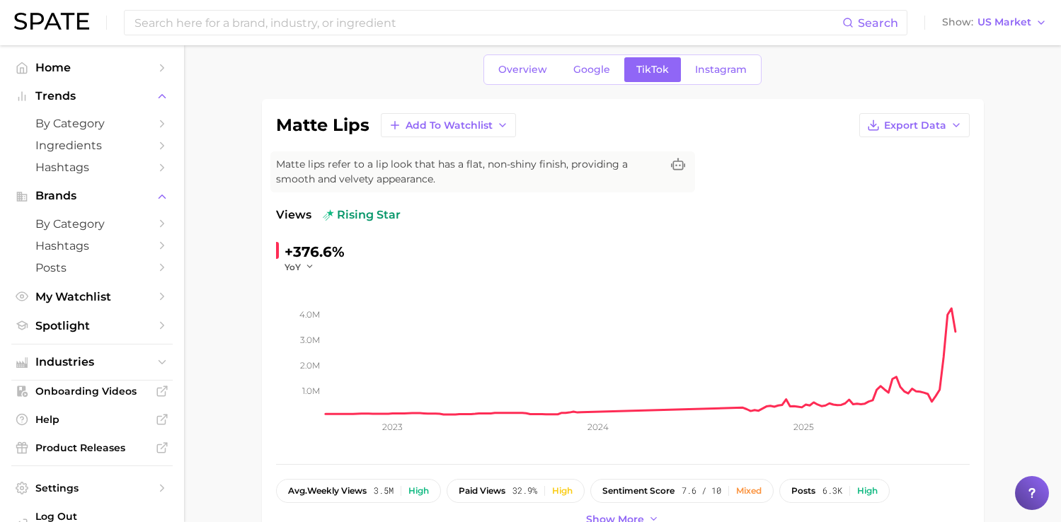
scroll to position [54, 0]
click at [743, 67] on span "Instagram" at bounding box center [721, 70] width 52 height 12
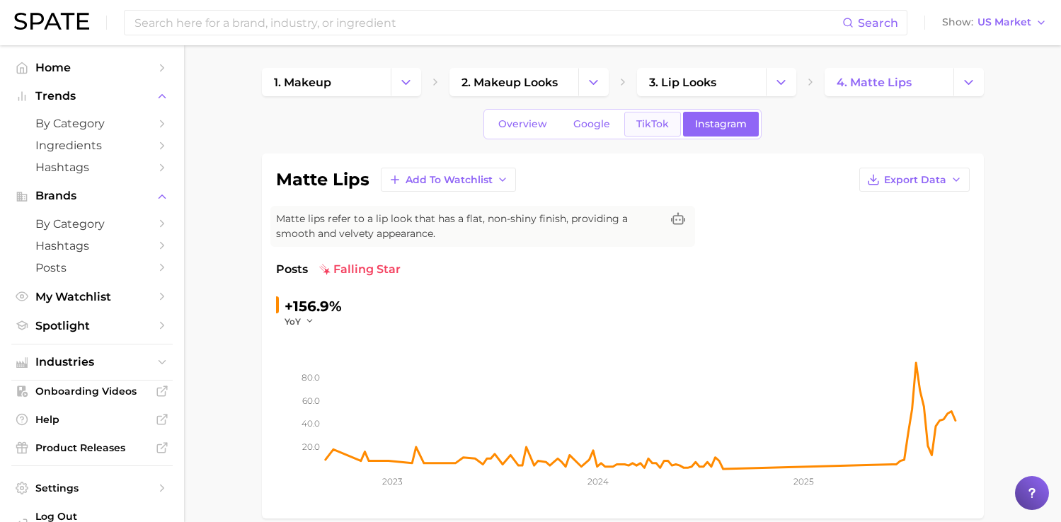
click at [664, 118] on span "TikTok" at bounding box center [652, 124] width 33 height 12
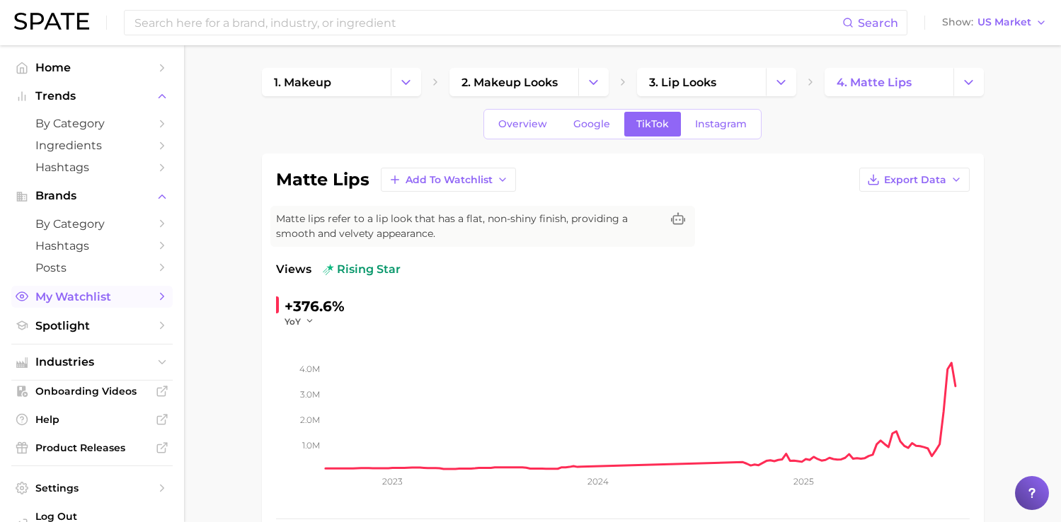
click at [76, 307] on link "My Watchlist" at bounding box center [91, 297] width 161 height 22
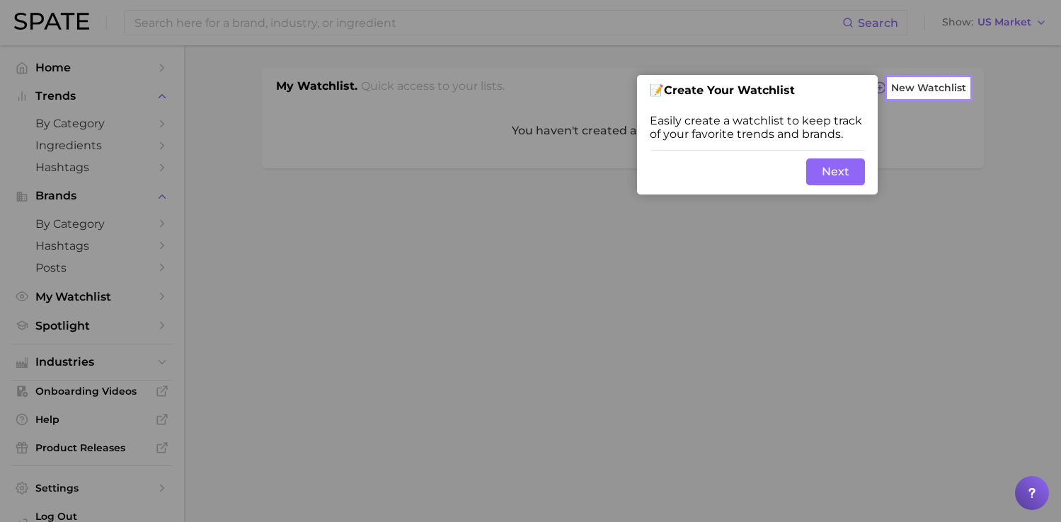
click at [823, 171] on button "Next" at bounding box center [835, 172] width 59 height 27
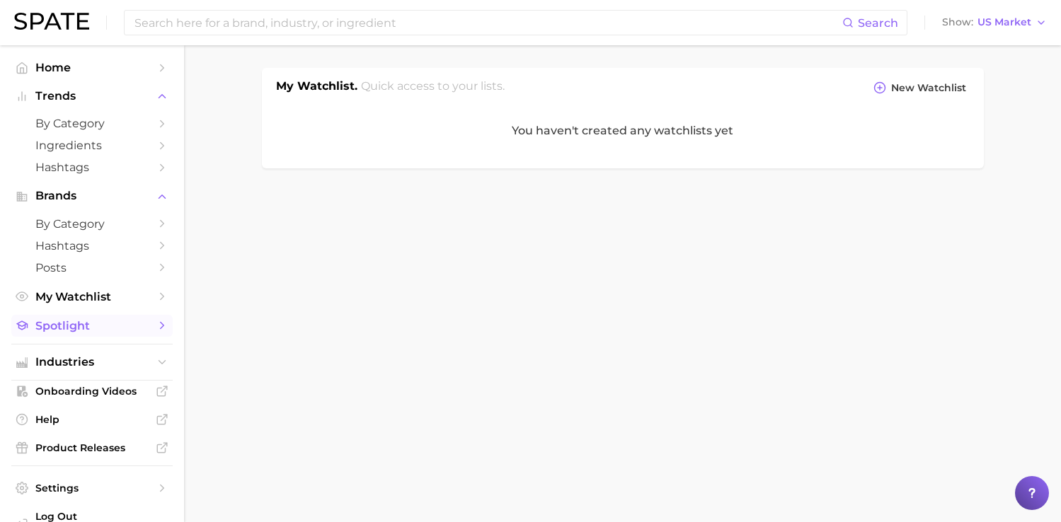
click at [58, 326] on span "Spotlight" at bounding box center [91, 325] width 113 height 13
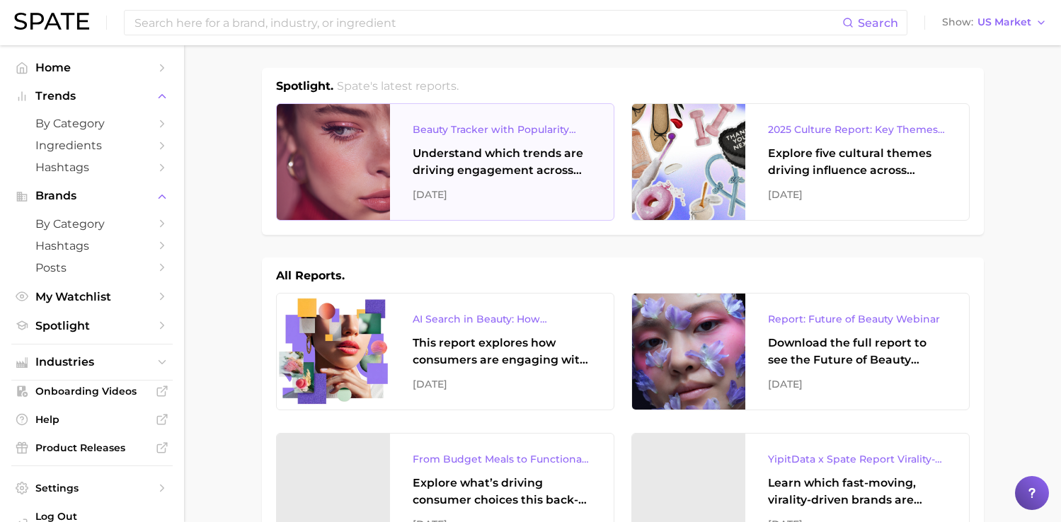
click at [432, 178] on div "Understand which trends are driving engagement across platforms in the skin, ha…" at bounding box center [502, 162] width 178 height 34
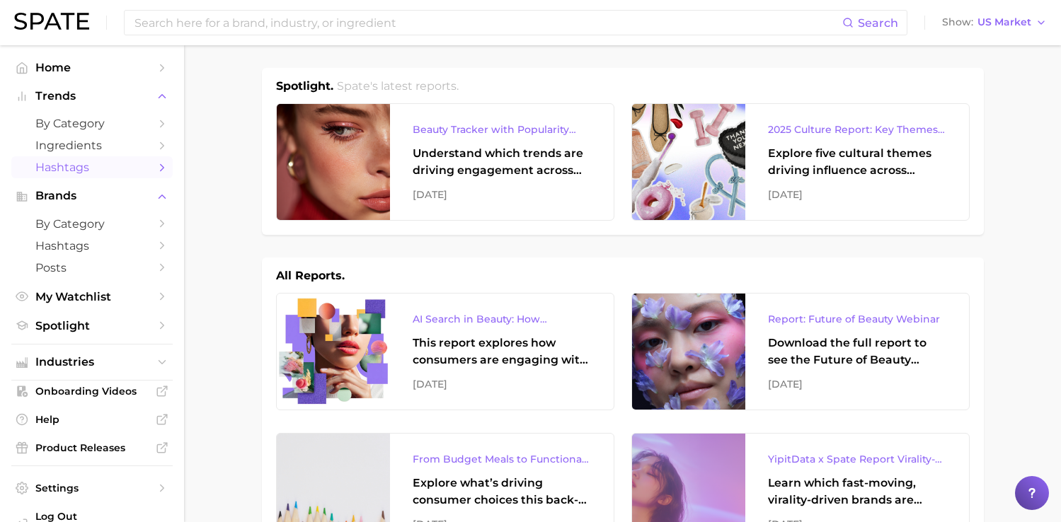
click at [62, 164] on span "Hashtags" at bounding box center [91, 167] width 113 height 13
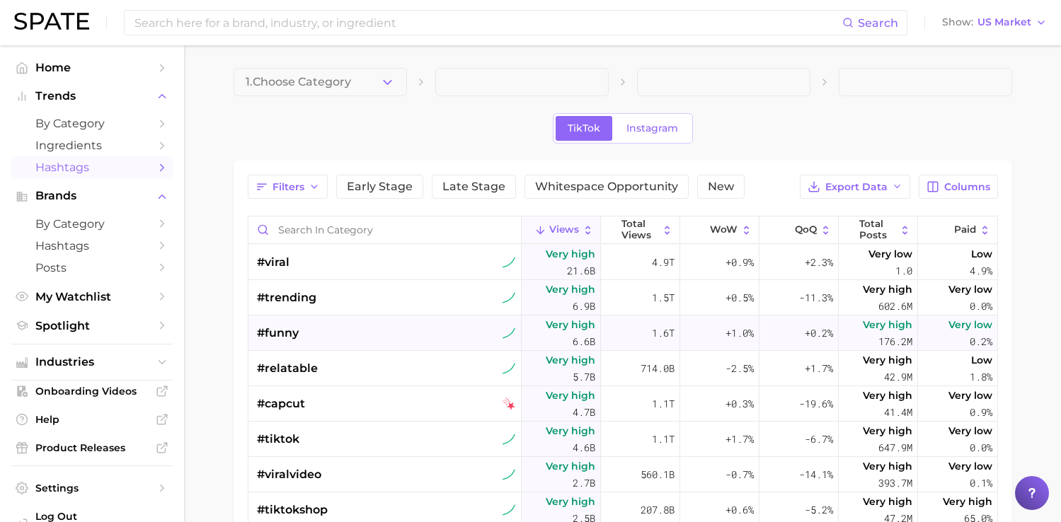
click at [350, 336] on div "#funny" at bounding box center [386, 333] width 259 height 35
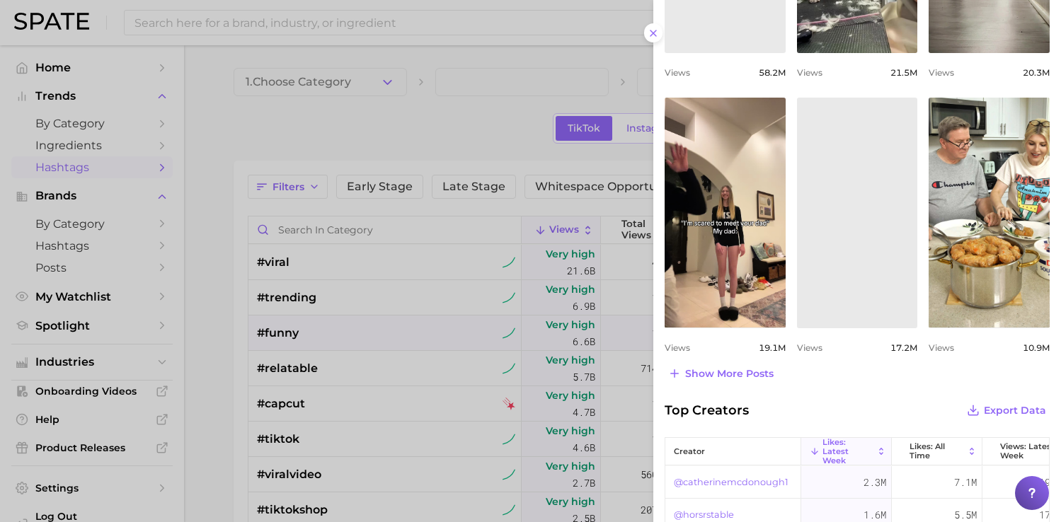
scroll to position [763, 0]
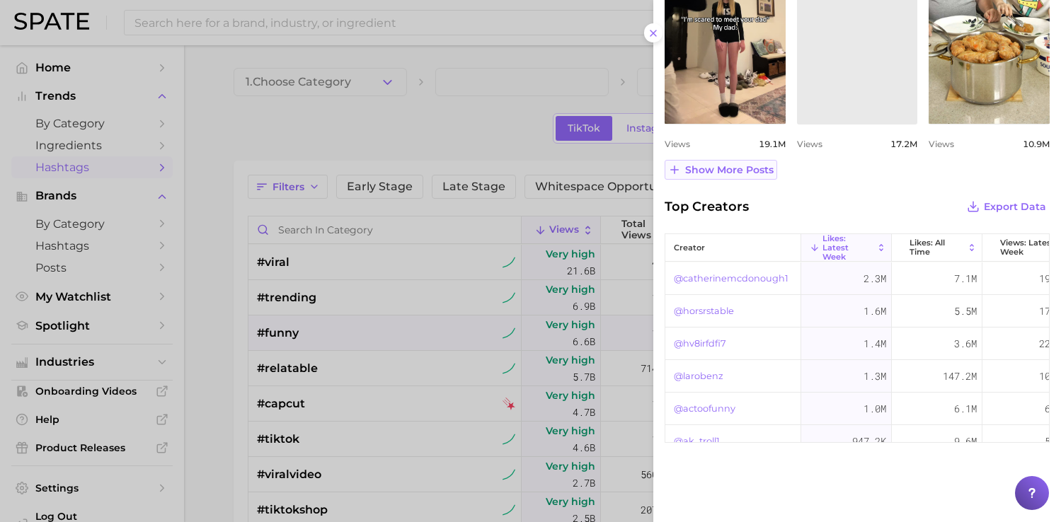
click at [735, 176] on button "Show more posts" at bounding box center [721, 170] width 113 height 20
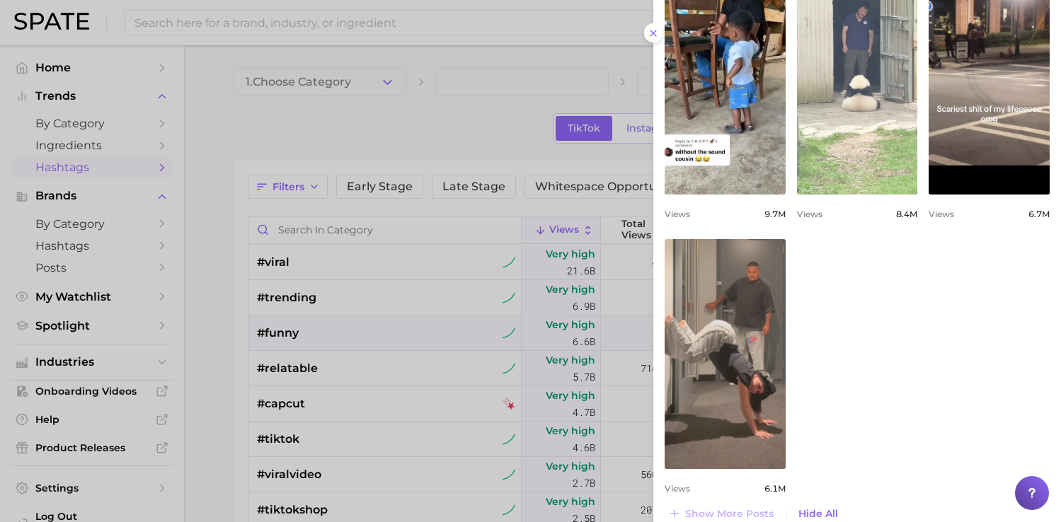
scroll to position [1095, 0]
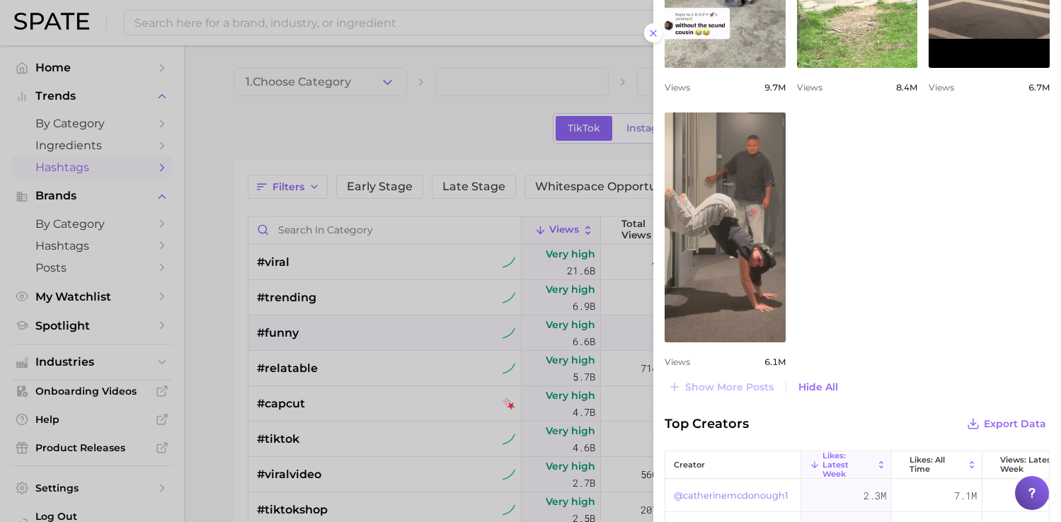
click at [375, 359] on div at bounding box center [530, 261] width 1061 height 522
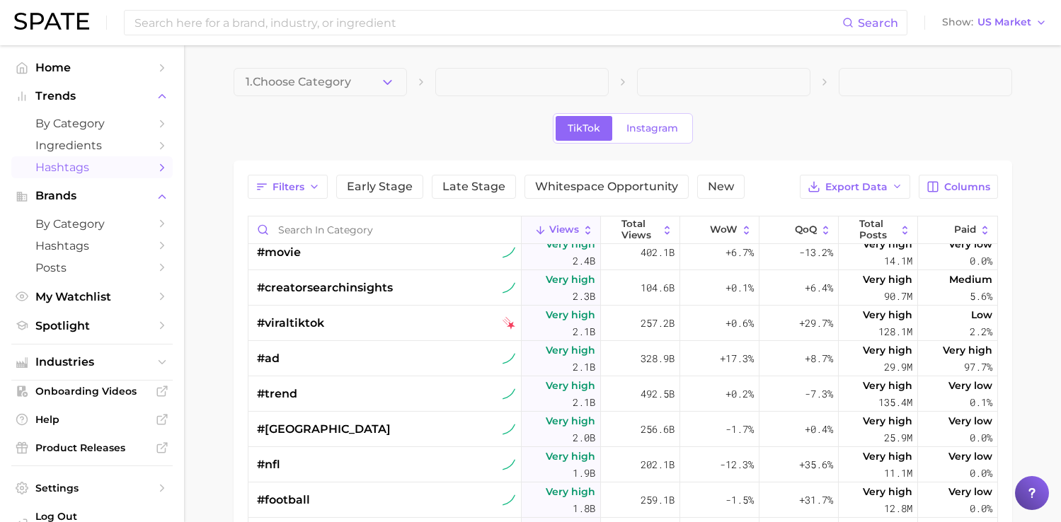
scroll to position [305, 0]
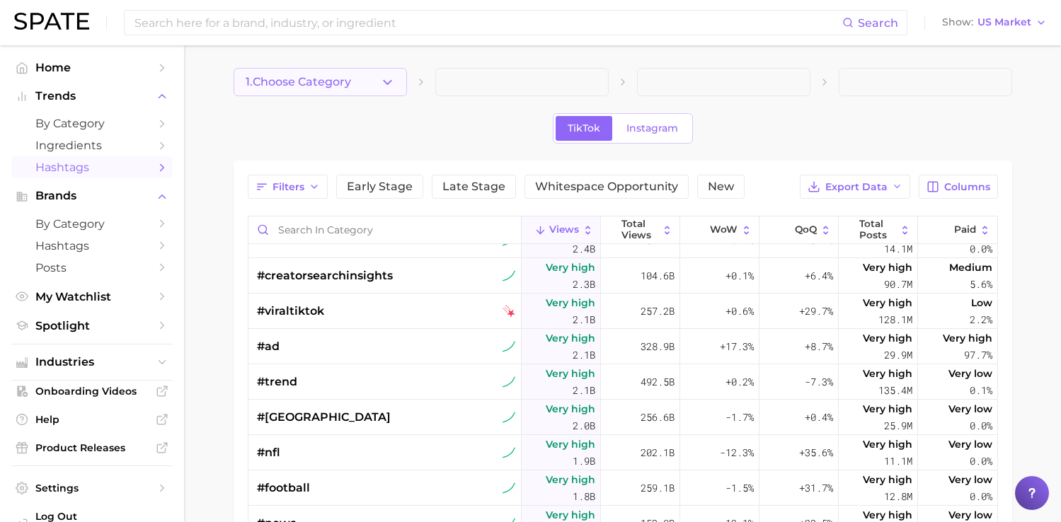
click at [359, 84] on button "1. Choose Category" at bounding box center [320, 82] width 173 height 28
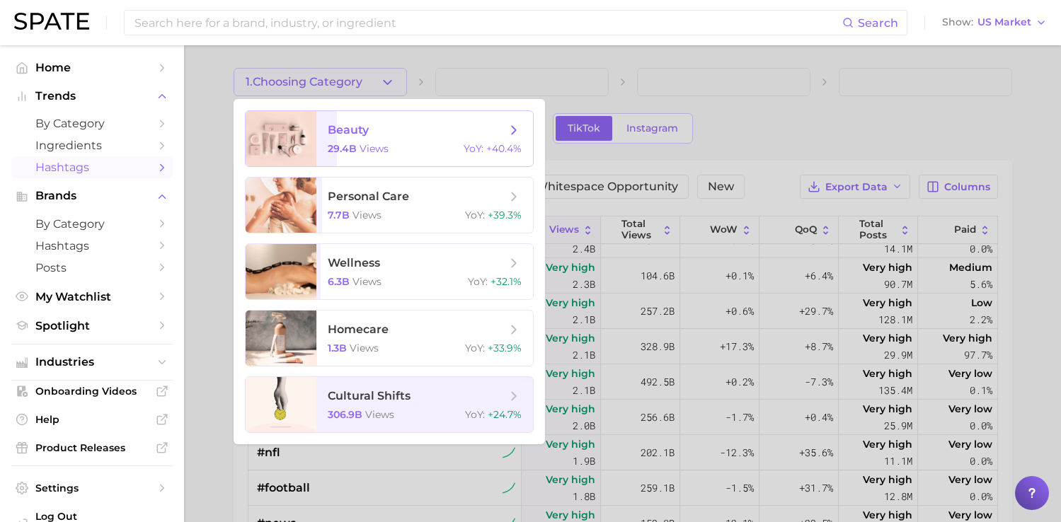
click at [357, 149] on span "29.4b views" at bounding box center [358, 148] width 61 height 13
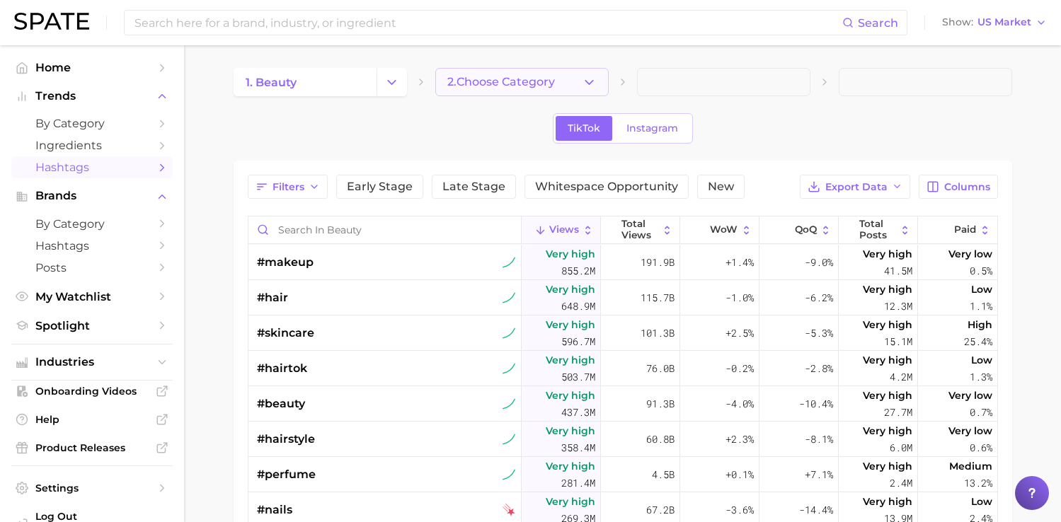
click at [515, 87] on span "2. Choose Category" at bounding box center [501, 82] width 108 height 13
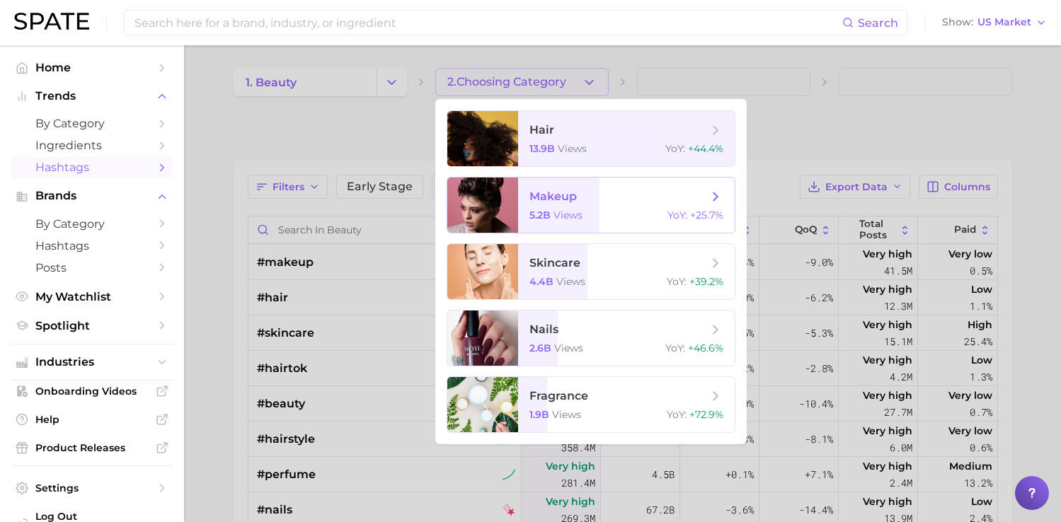
click at [527, 198] on span "makeup 5.2b views YoY : +25.7%" at bounding box center [626, 205] width 217 height 55
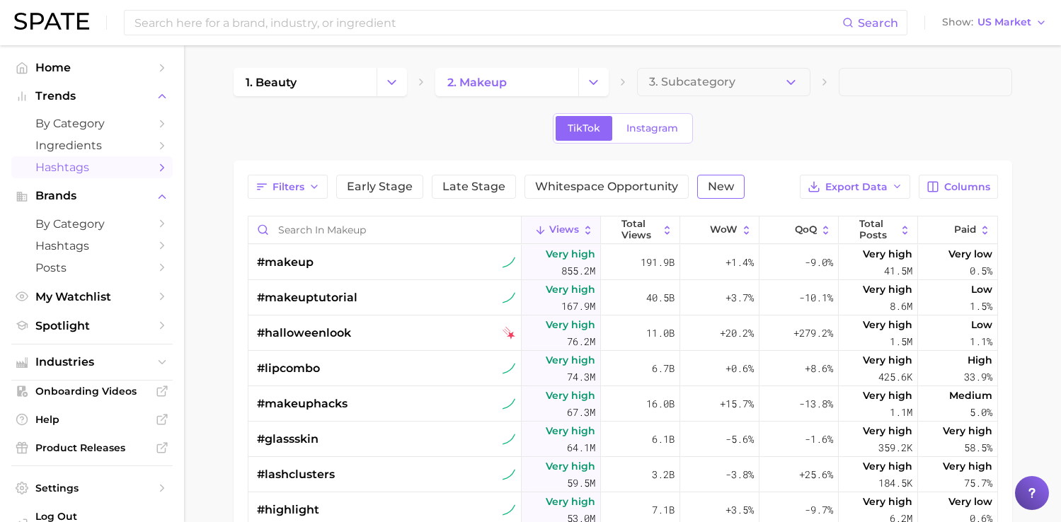
click at [726, 184] on span "New" at bounding box center [721, 186] width 26 height 11
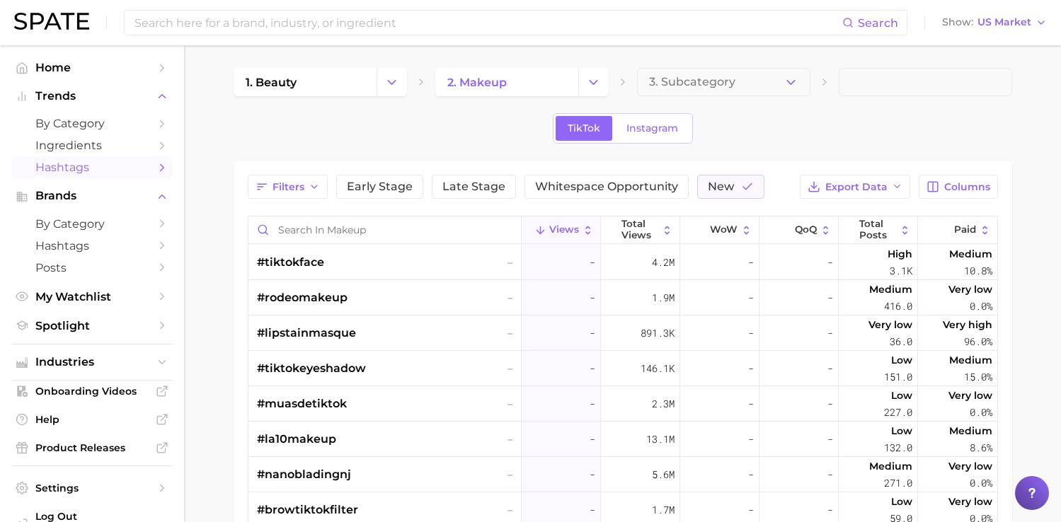
click at [590, 231] on icon at bounding box center [587, 230] width 5 height 8
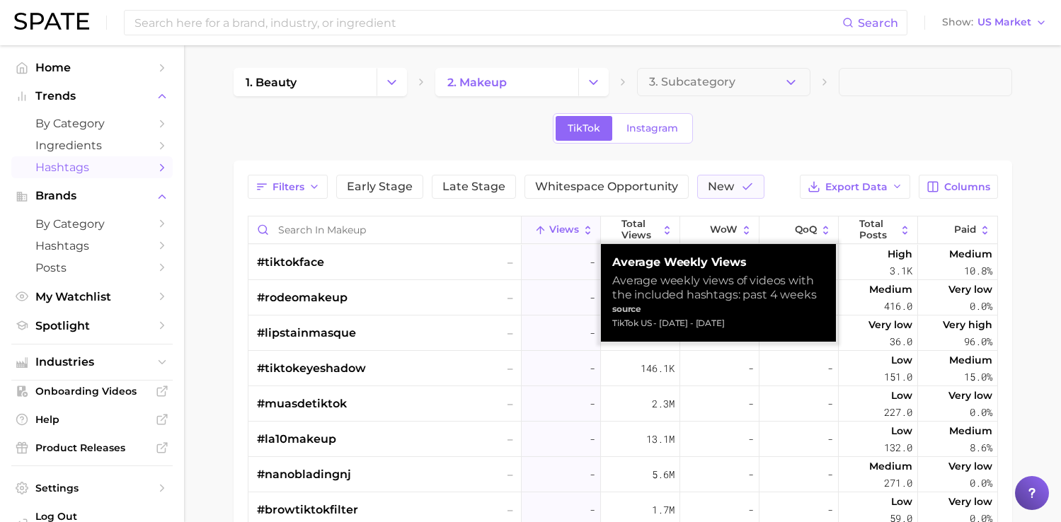
click at [590, 231] on icon at bounding box center [588, 230] width 12 height 12
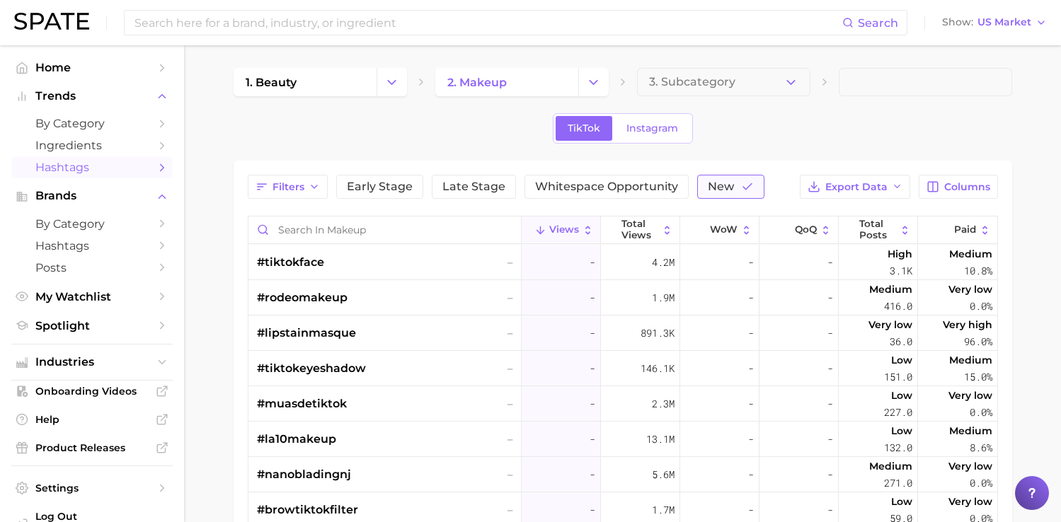
click at [712, 176] on button "New" at bounding box center [730, 187] width 67 height 24
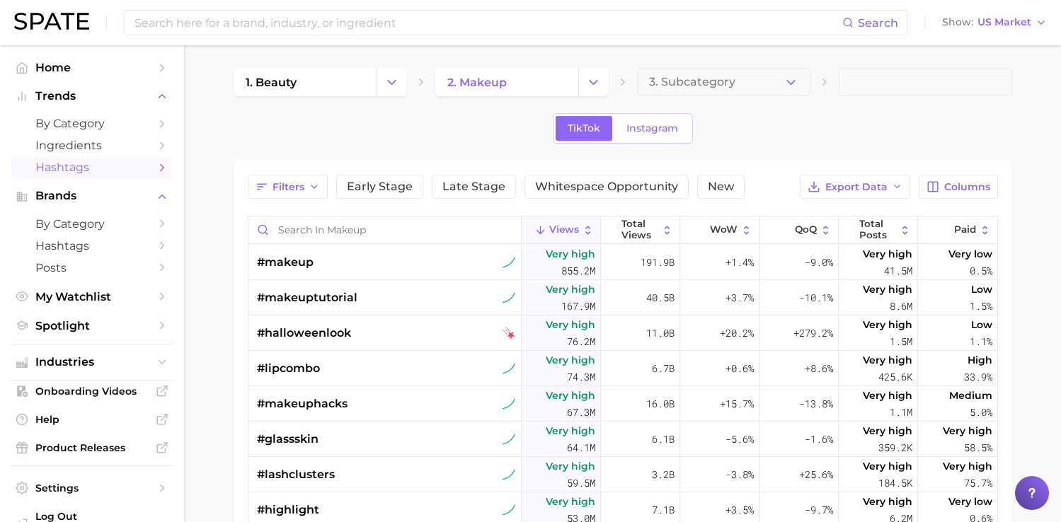
click at [625, 199] on div "Filters Early Stage Late Stage Whitespace Opportunity New Export Data Columns V…" at bounding box center [623, 457] width 750 height 564
click at [617, 185] on span "Whitespace Opportunity" at bounding box center [606, 186] width 143 height 11
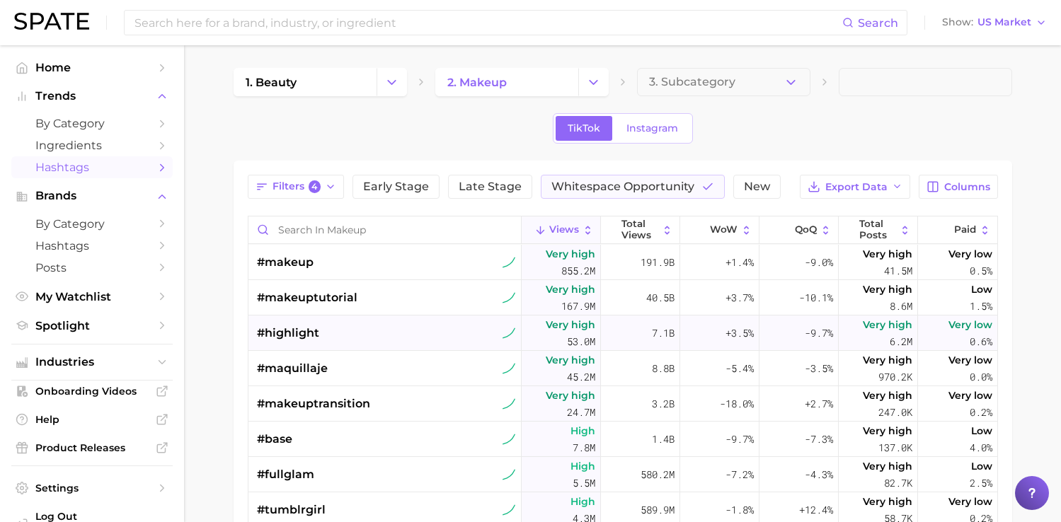
click at [453, 338] on div "#highlight" at bounding box center [386, 333] width 259 height 35
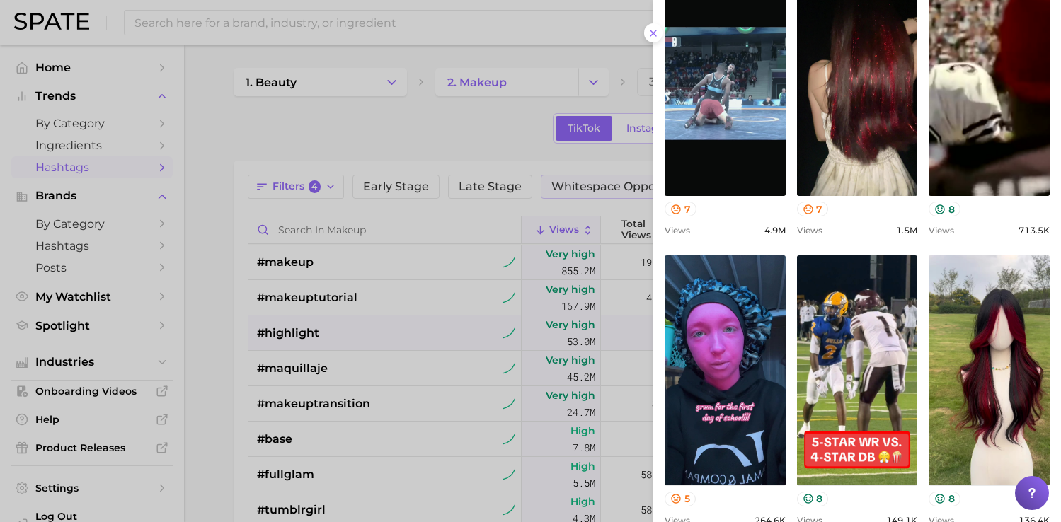
scroll to position [646, 0]
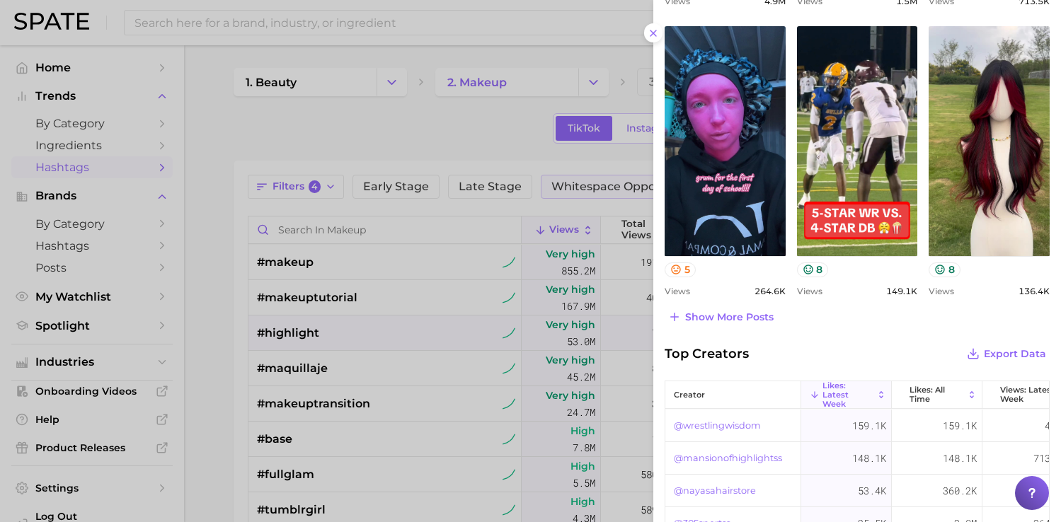
click at [533, 367] on div at bounding box center [530, 261] width 1061 height 522
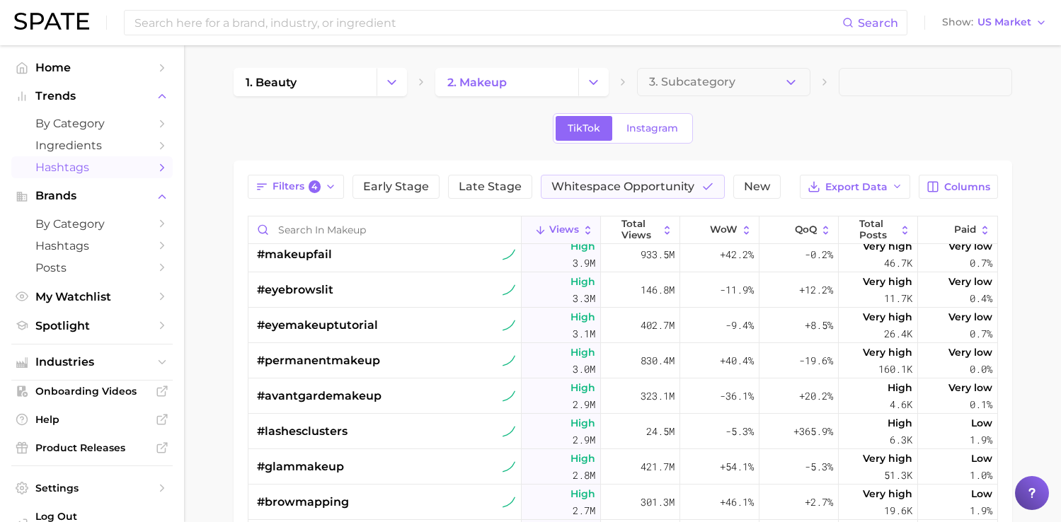
scroll to position [436, 0]
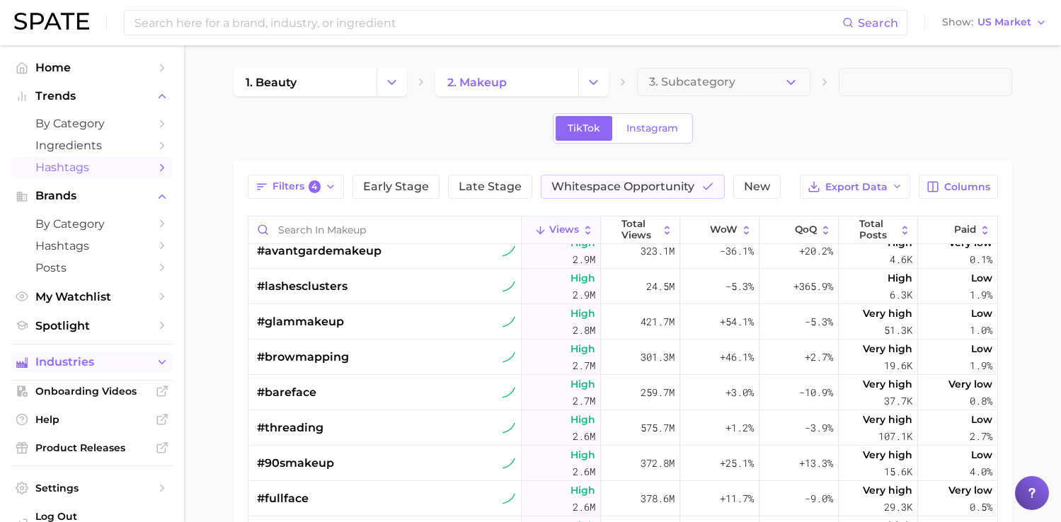
click at [113, 358] on button "Industries" at bounding box center [91, 362] width 161 height 21
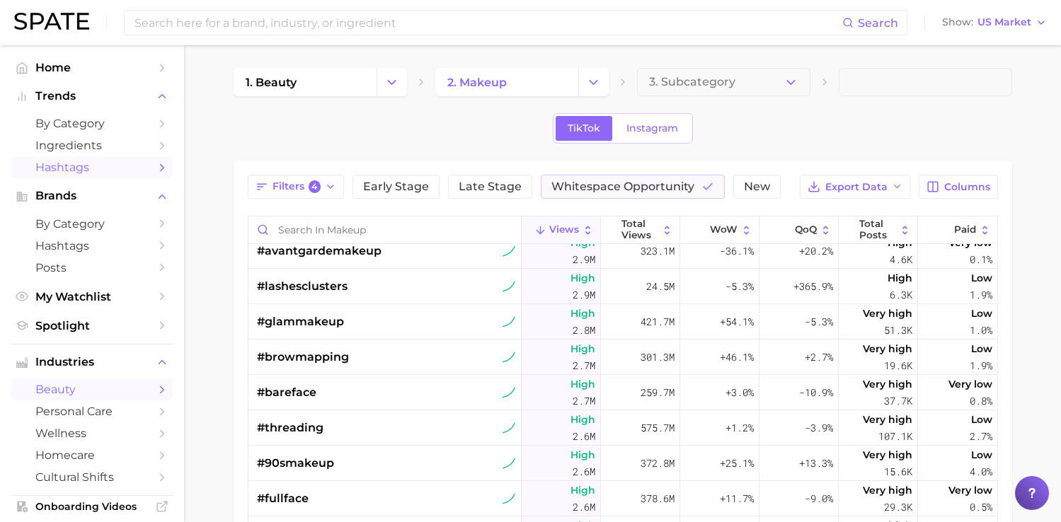
click at [108, 386] on link "beauty" at bounding box center [91, 390] width 161 height 22
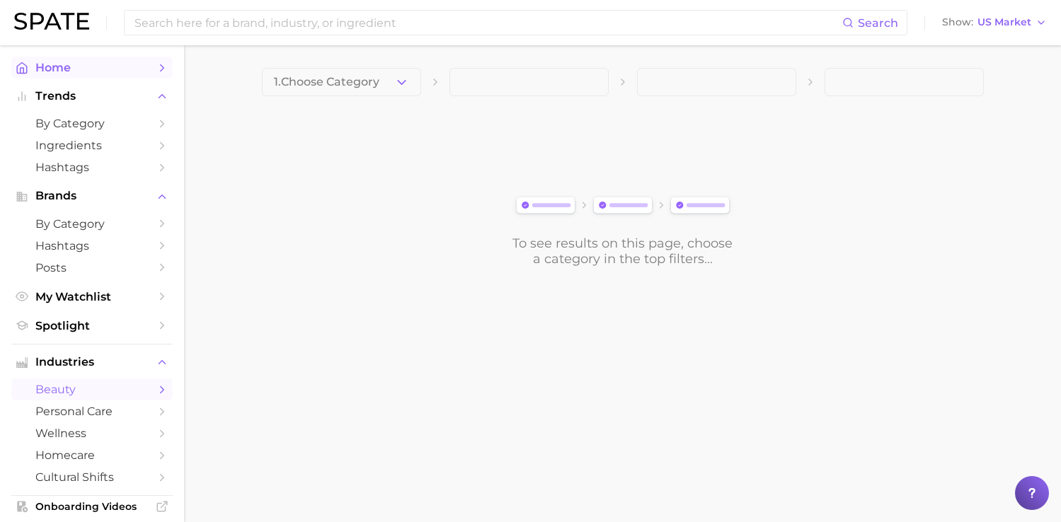
click at [103, 66] on span "Home" at bounding box center [91, 67] width 113 height 13
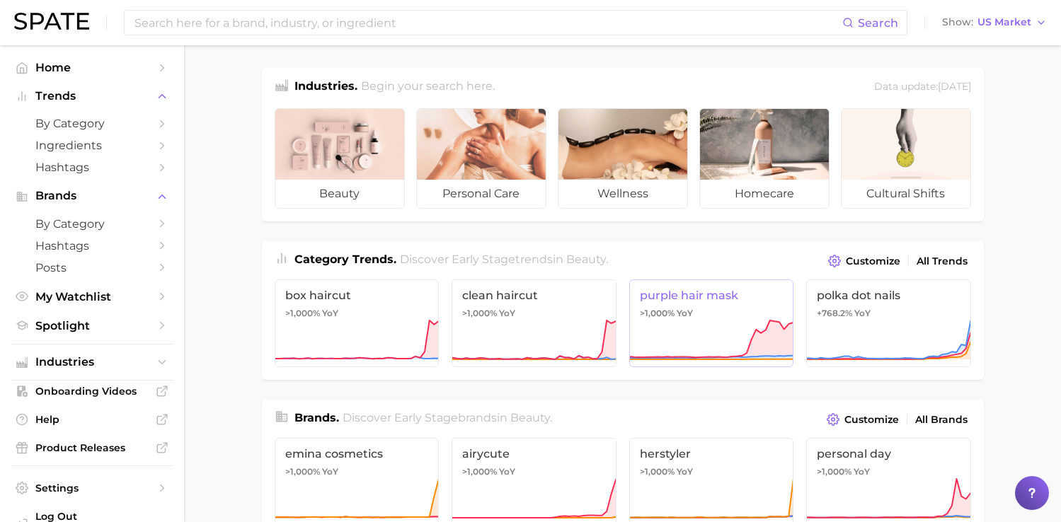
click at [712, 320] on icon at bounding box center [711, 340] width 165 height 42
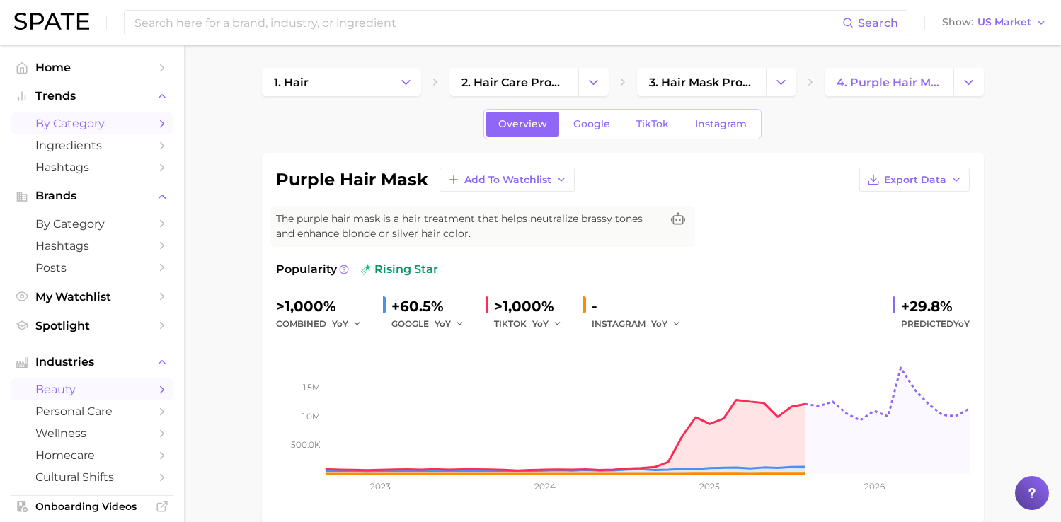
click at [73, 118] on span "by Category" at bounding box center [91, 123] width 113 height 13
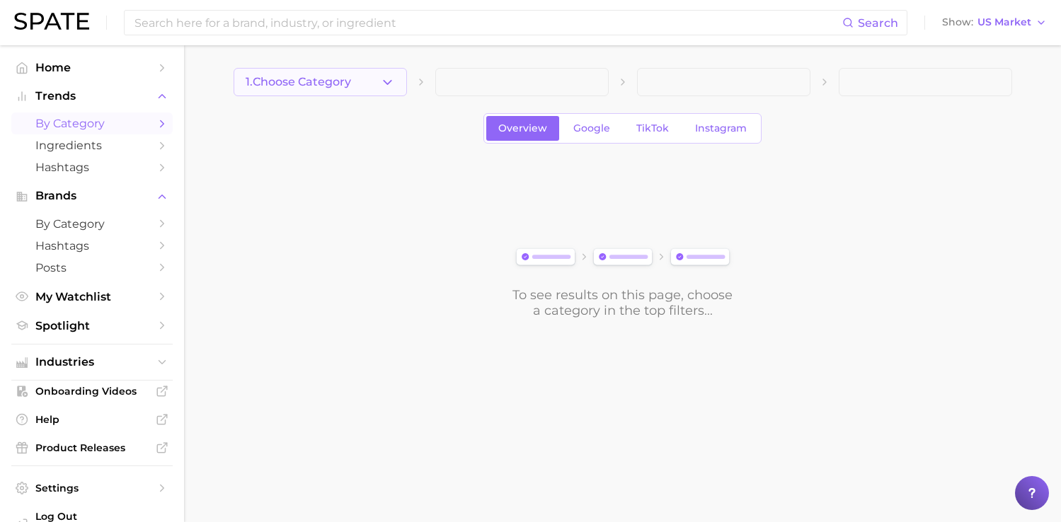
click at [368, 90] on button "1. Choose Category" at bounding box center [320, 82] width 173 height 28
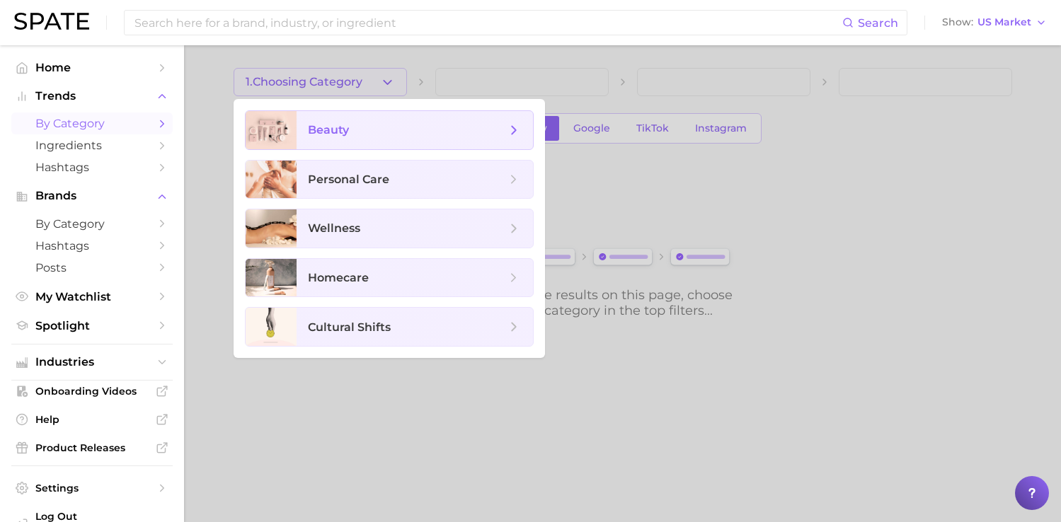
click at [380, 120] on span "beauty" at bounding box center [415, 130] width 236 height 38
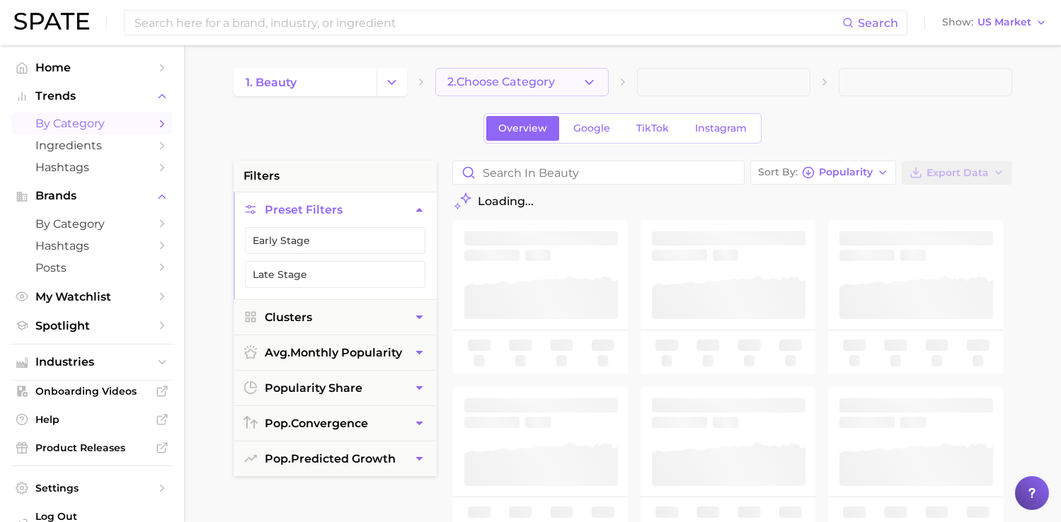
click at [483, 96] on button "2. Choose Category" at bounding box center [521, 82] width 173 height 28
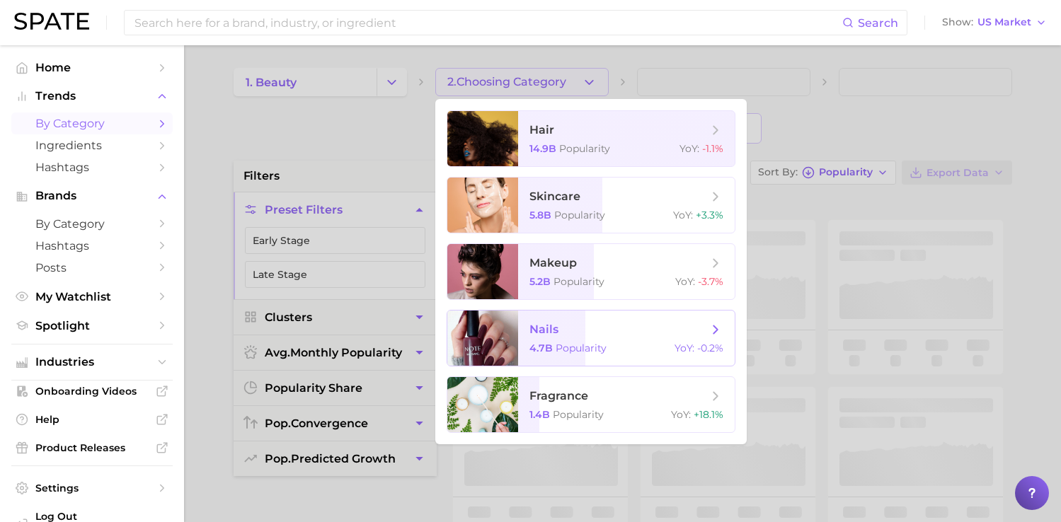
click at [541, 344] on span "4.7b" at bounding box center [541, 348] width 23 height 13
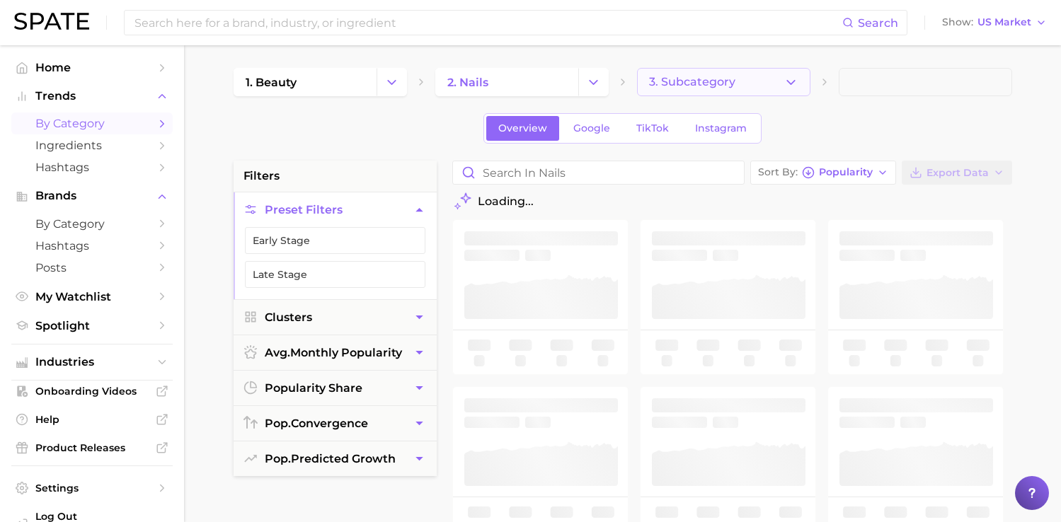
click at [690, 88] on span "3. Subcategory" at bounding box center [692, 82] width 86 height 13
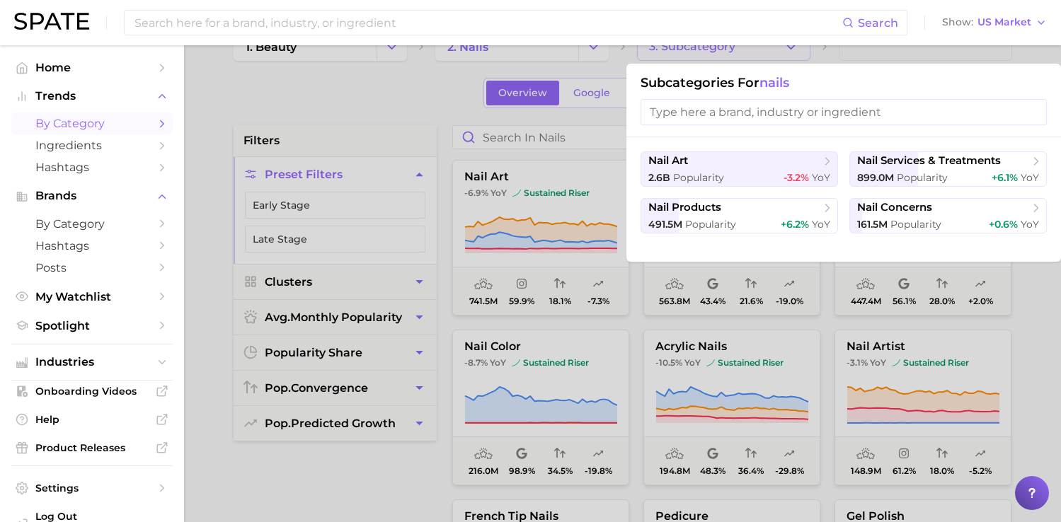
scroll to position [43, 0]
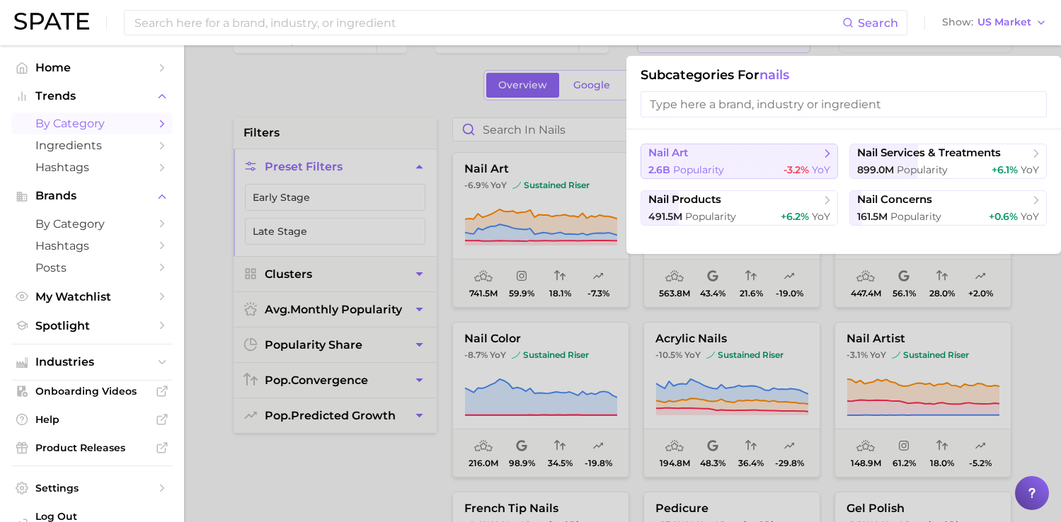
click at [741, 162] on button "nail art 2.6b Popularity -3.2% YoY" at bounding box center [740, 161] width 198 height 35
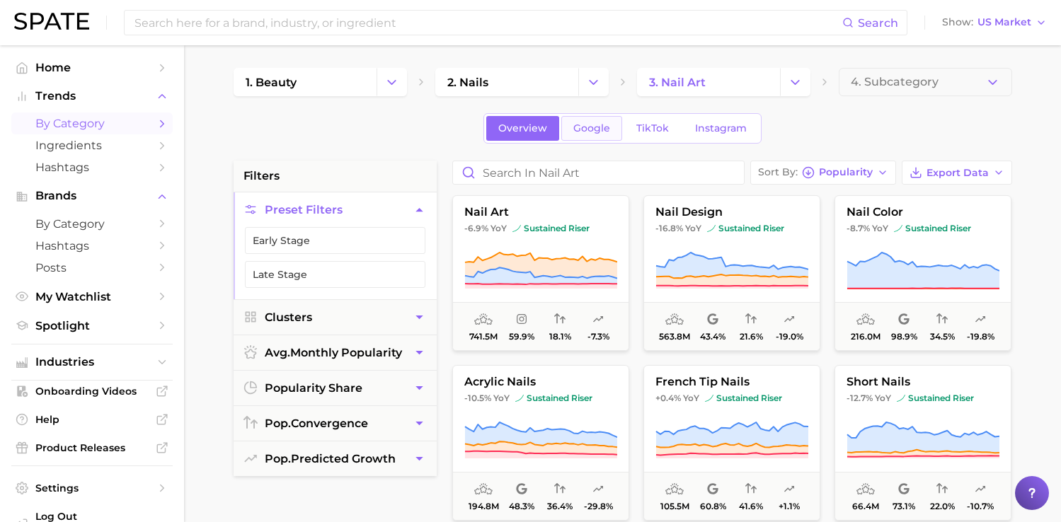
click at [590, 127] on span "Google" at bounding box center [591, 128] width 37 height 12
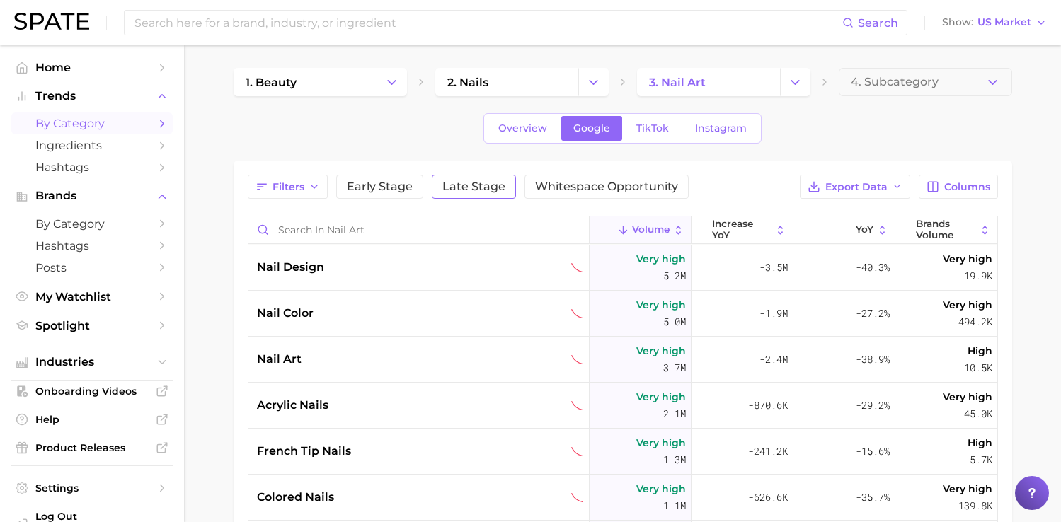
click at [475, 194] on button "Late Stage" at bounding box center [474, 187] width 84 height 24
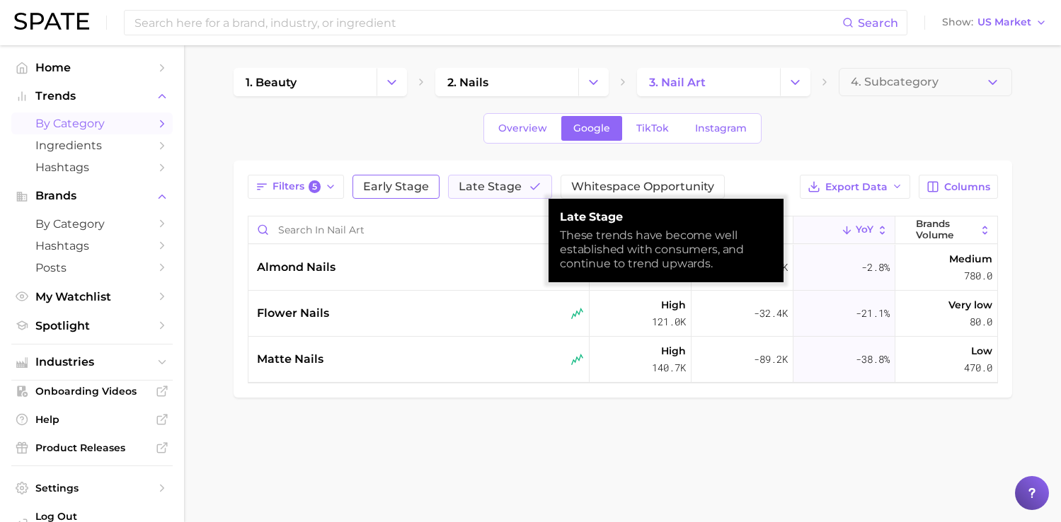
click at [378, 193] on span "Early Stage" at bounding box center [396, 186] width 66 height 11
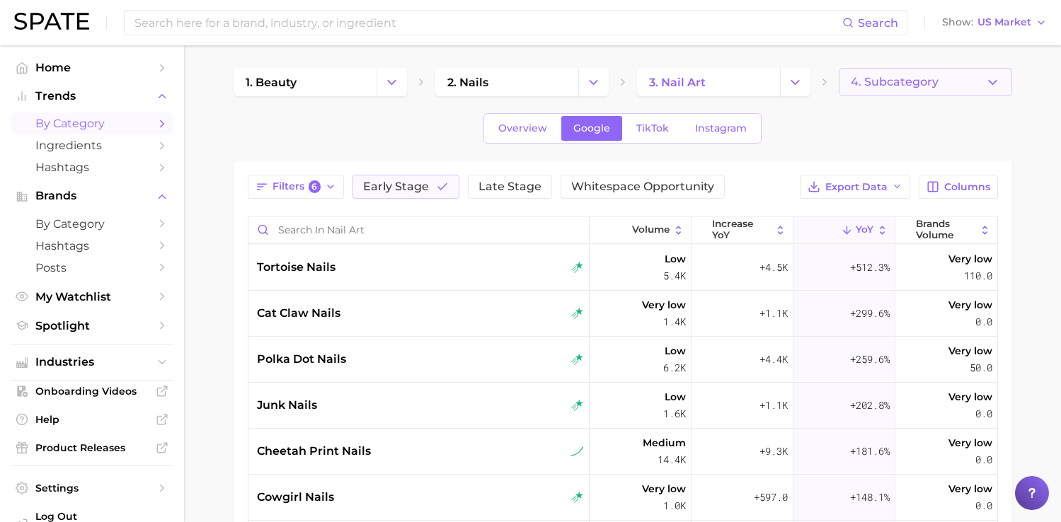
click at [906, 72] on button "4. Subcategory" at bounding box center [925, 82] width 173 height 28
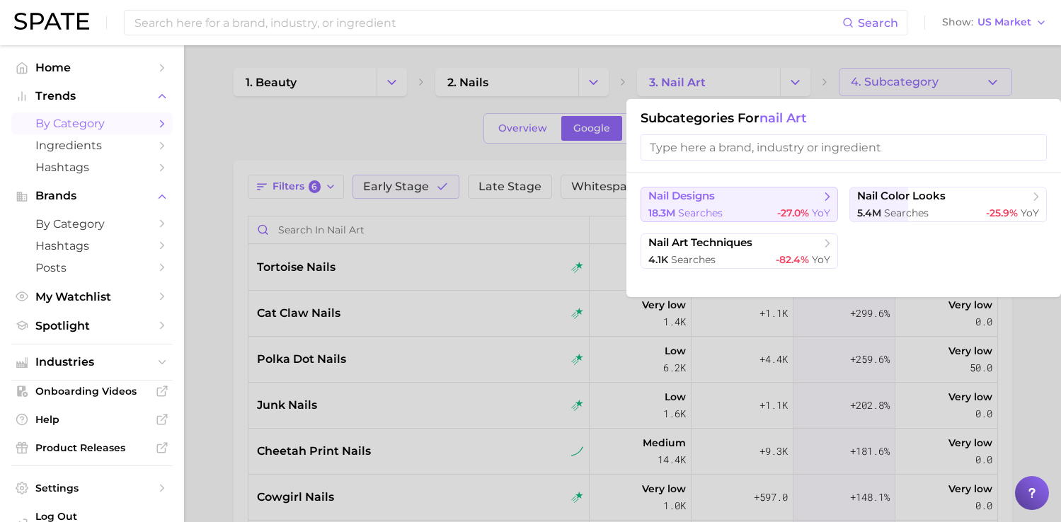
click at [800, 213] on span "-27.0%" at bounding box center [793, 213] width 32 height 13
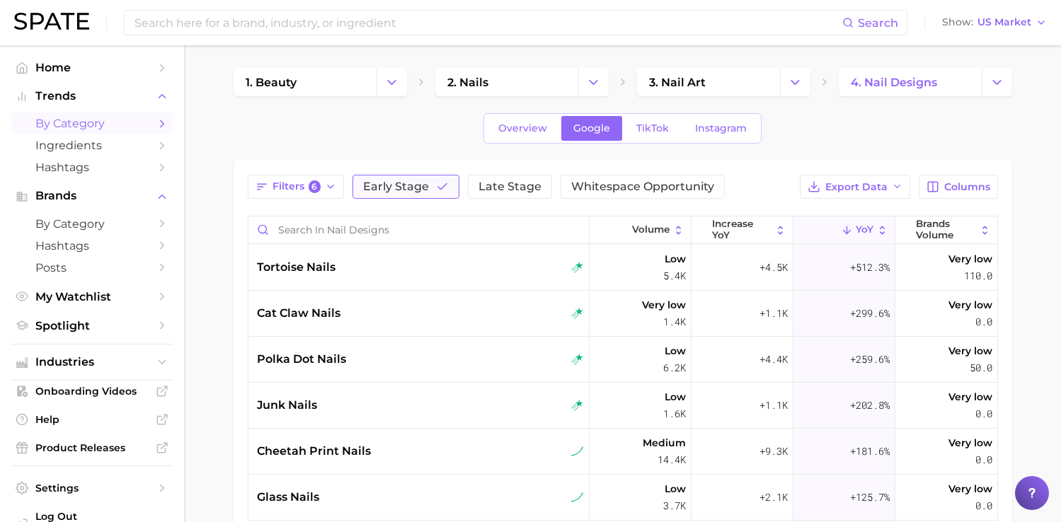
click at [436, 185] on icon "button" at bounding box center [442, 187] width 13 height 13
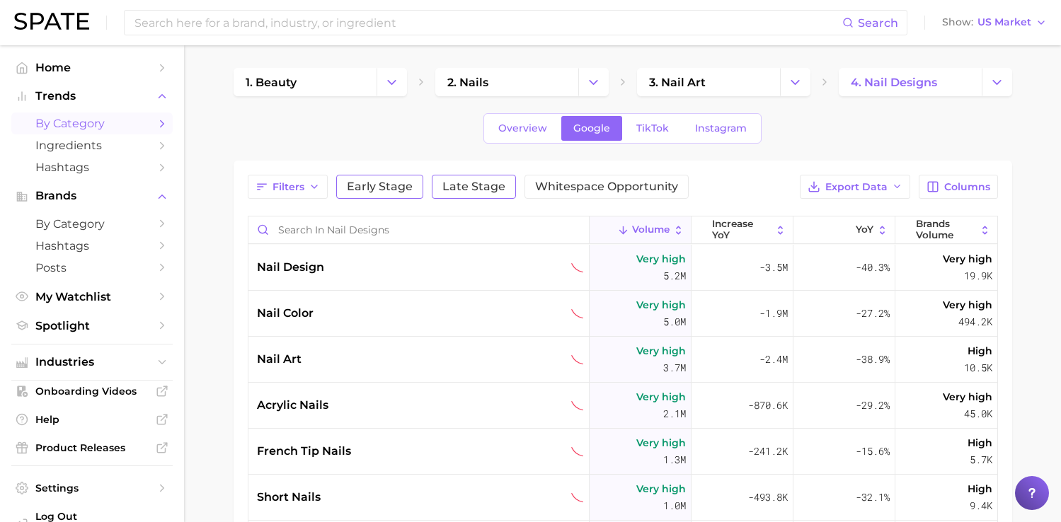
click at [446, 184] on span "Late Stage" at bounding box center [473, 186] width 63 height 11
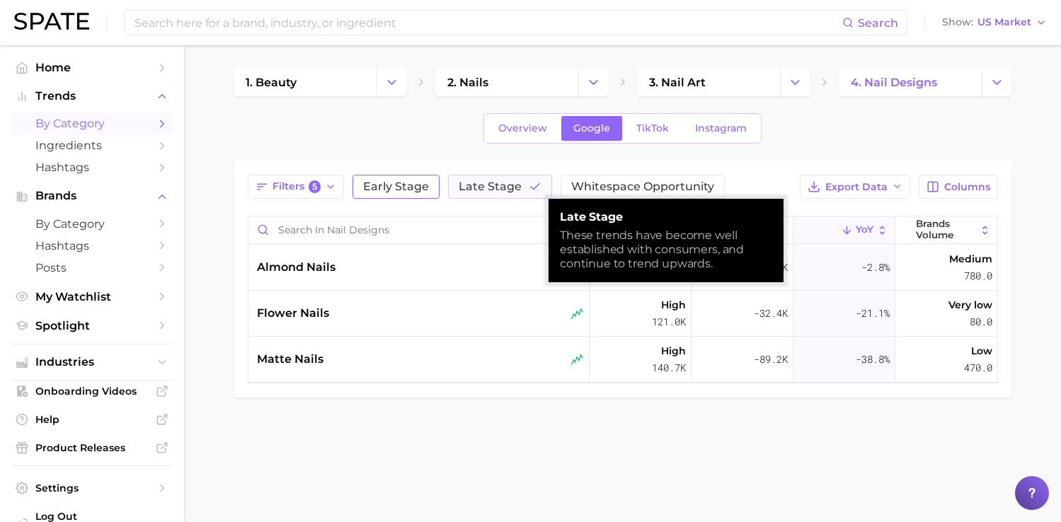
click at [379, 184] on span "Early Stage" at bounding box center [396, 186] width 66 height 11
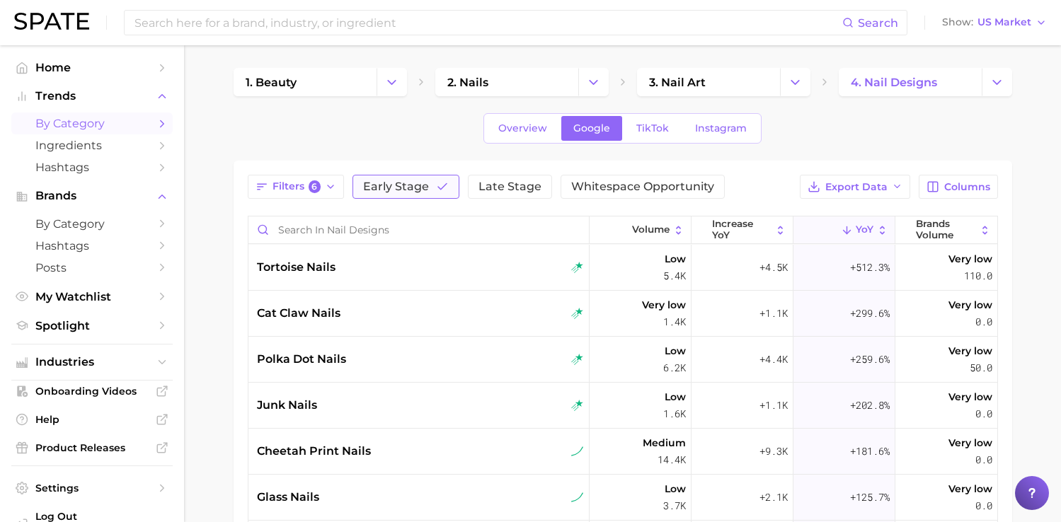
click at [389, 191] on span "Early Stage" at bounding box center [396, 186] width 66 height 11
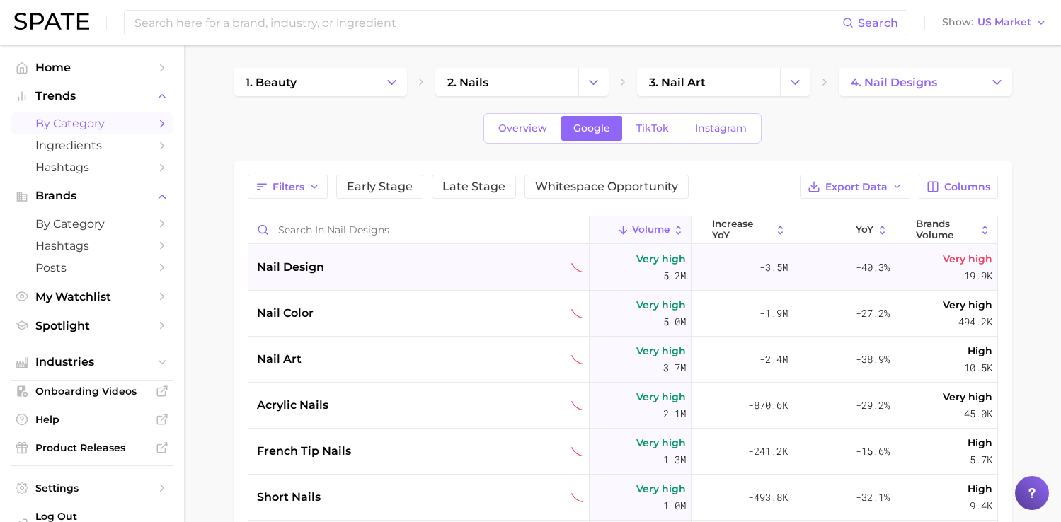
click at [558, 274] on div "nail design" at bounding box center [420, 267] width 327 height 17
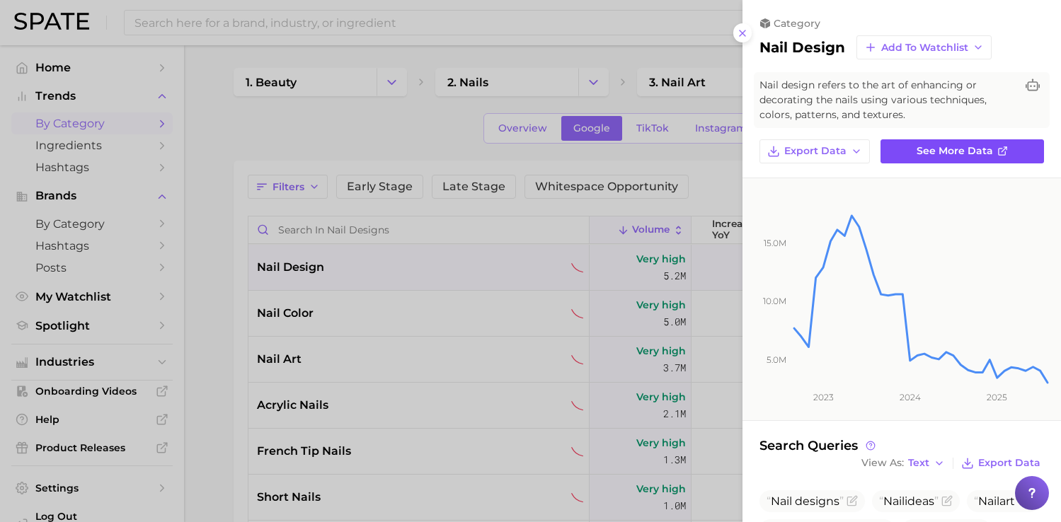
click at [945, 145] on span "See more data" at bounding box center [955, 151] width 76 height 12
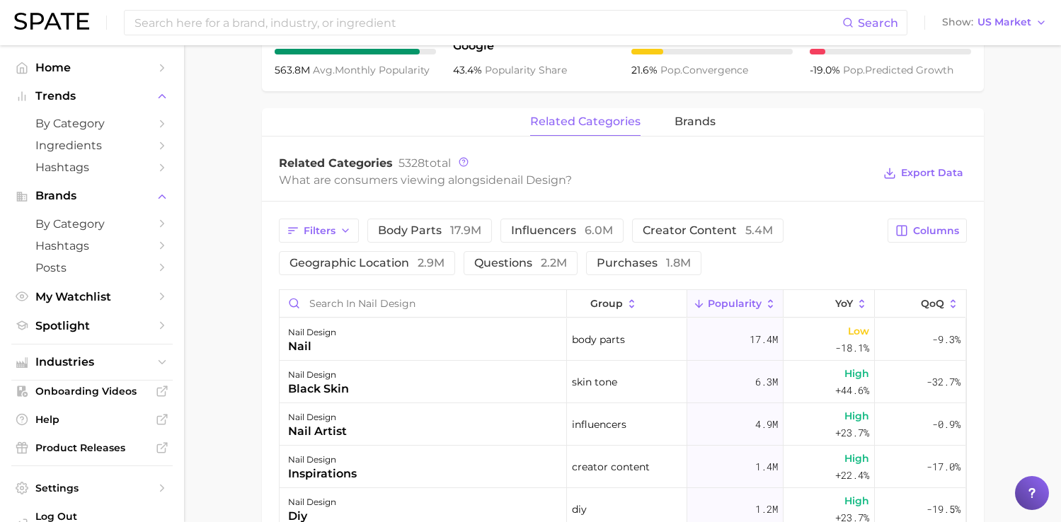
scroll to position [457, 0]
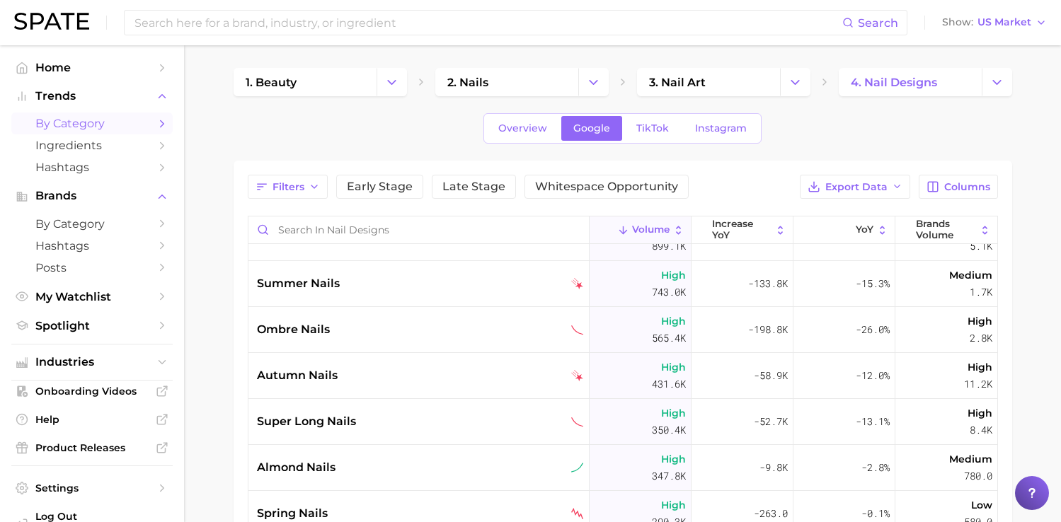
scroll to position [370, 0]
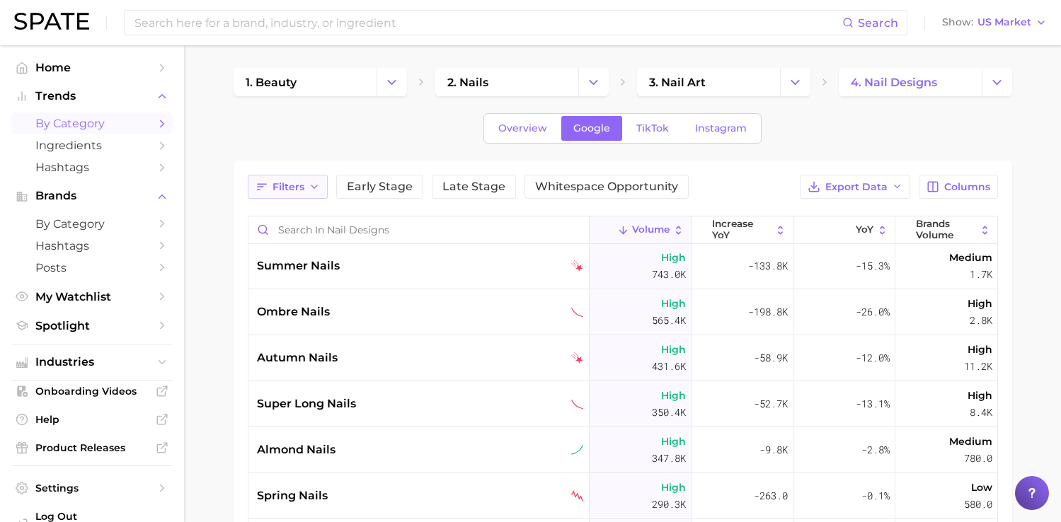
click at [297, 189] on span "Filters" at bounding box center [289, 187] width 32 height 12
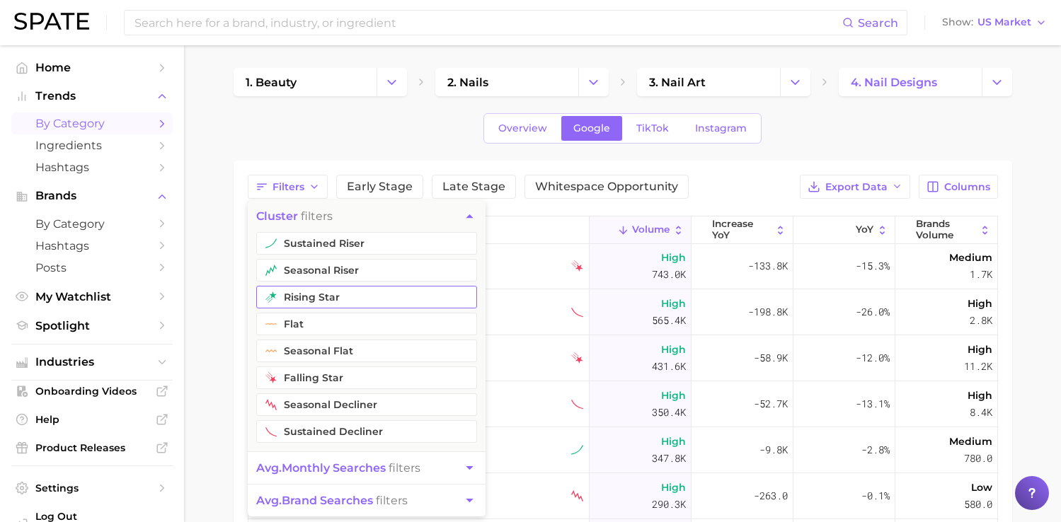
click at [326, 294] on button "rising star" at bounding box center [366, 297] width 221 height 23
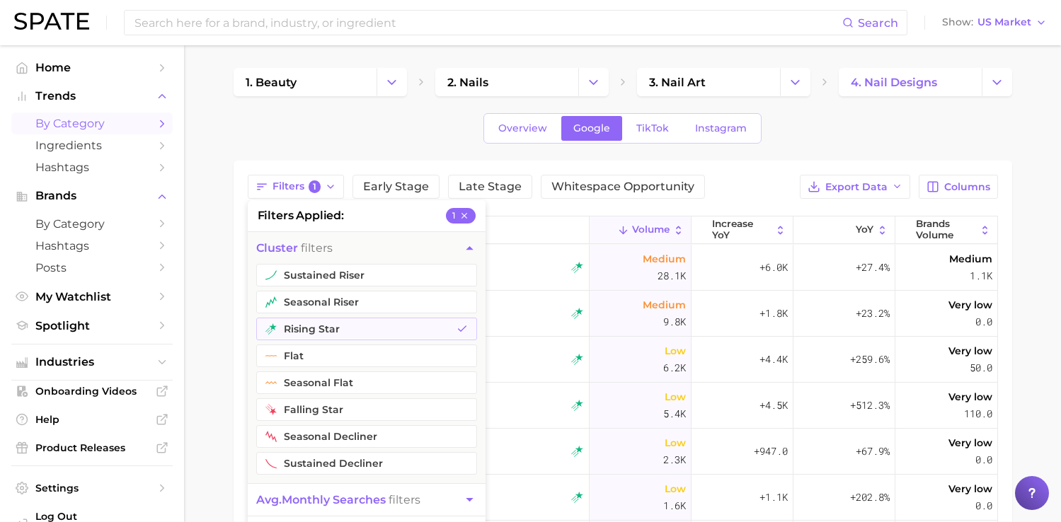
click at [224, 292] on main "1. beauty 2. nails 3. nail art 4. nail designs Overview Google TikTok Instagram…" at bounding box center [622, 394] width 877 height 699
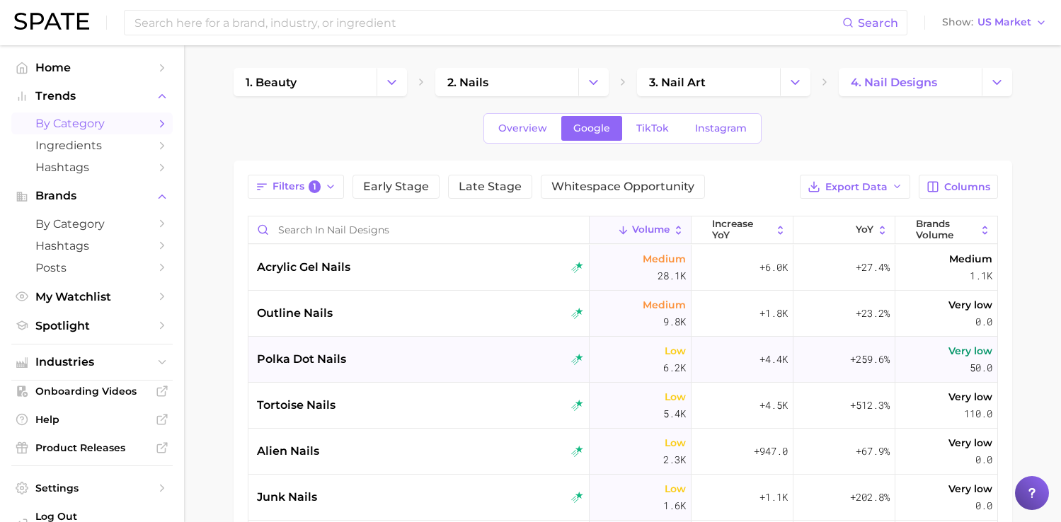
click at [348, 366] on div "polka dot nails" at bounding box center [420, 359] width 327 height 17
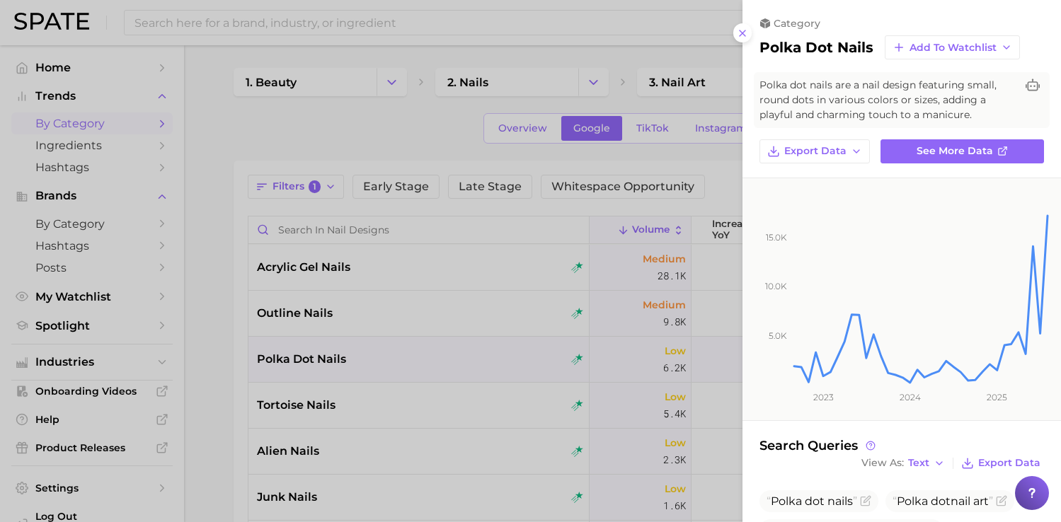
click at [348, 366] on div at bounding box center [530, 261] width 1061 height 522
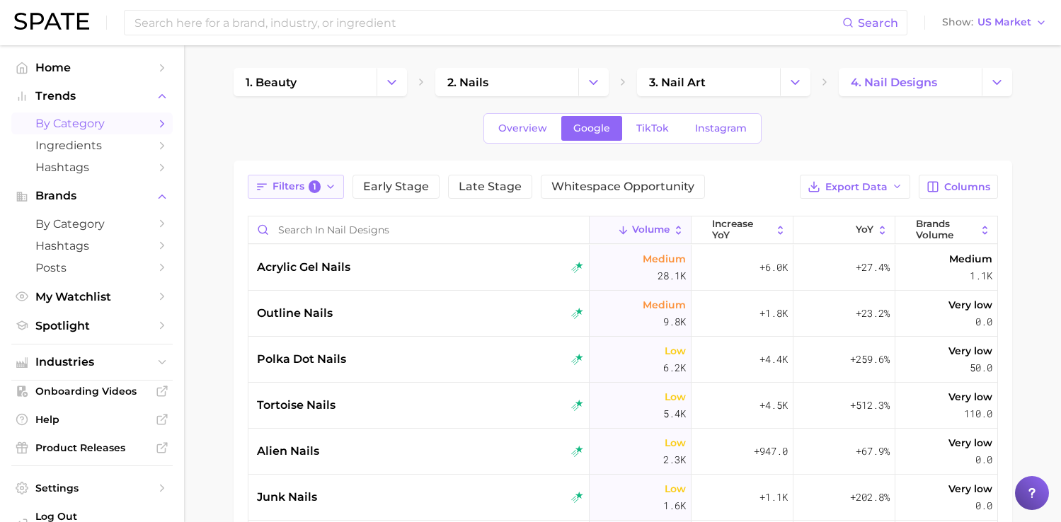
click at [290, 181] on span "Filters 1" at bounding box center [297, 187] width 49 height 13
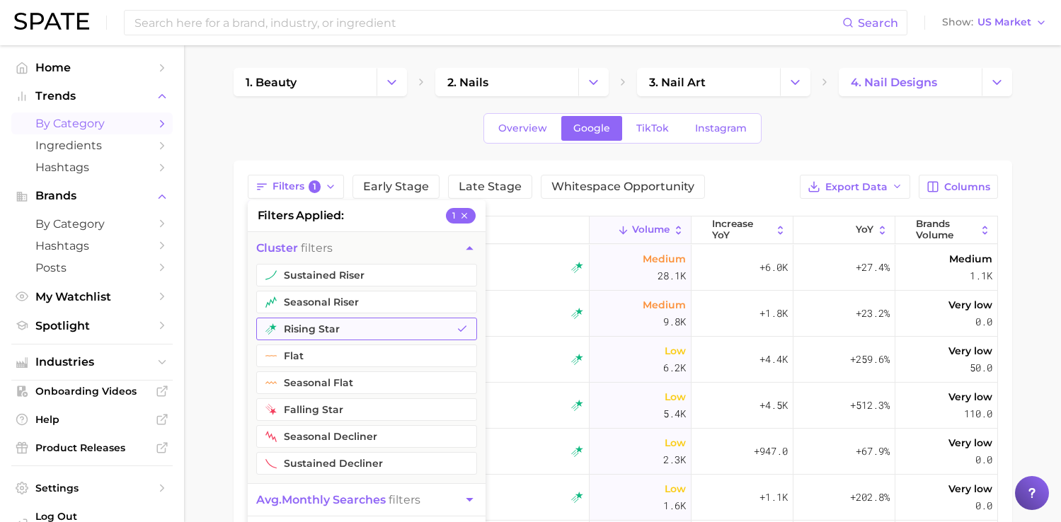
click at [312, 321] on button "rising star" at bounding box center [366, 329] width 221 height 23
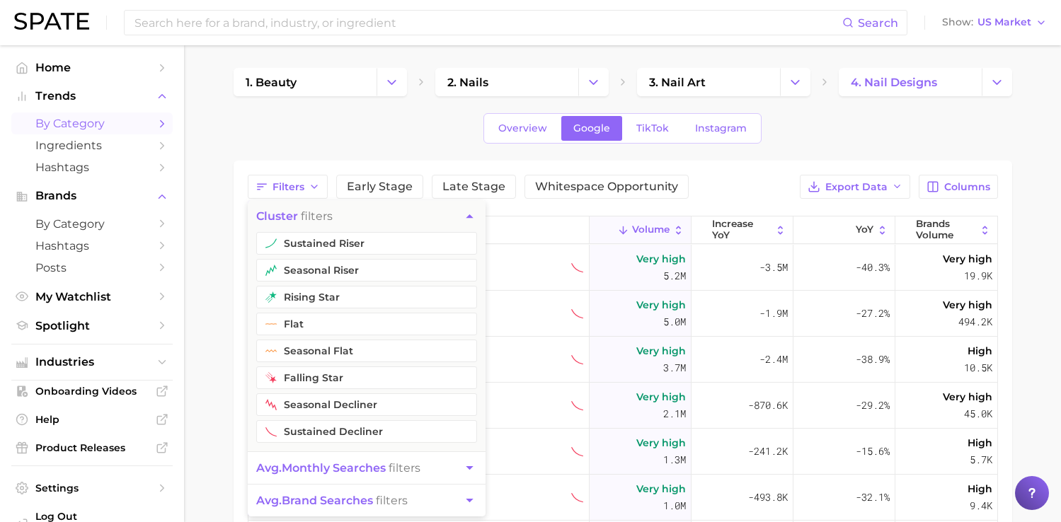
click at [311, 256] on ul "sustained riser seasonal riser rising star flat seasonal flat falling star seas…" at bounding box center [367, 341] width 238 height 219
click at [314, 236] on button "sustained riser" at bounding box center [366, 243] width 221 height 23
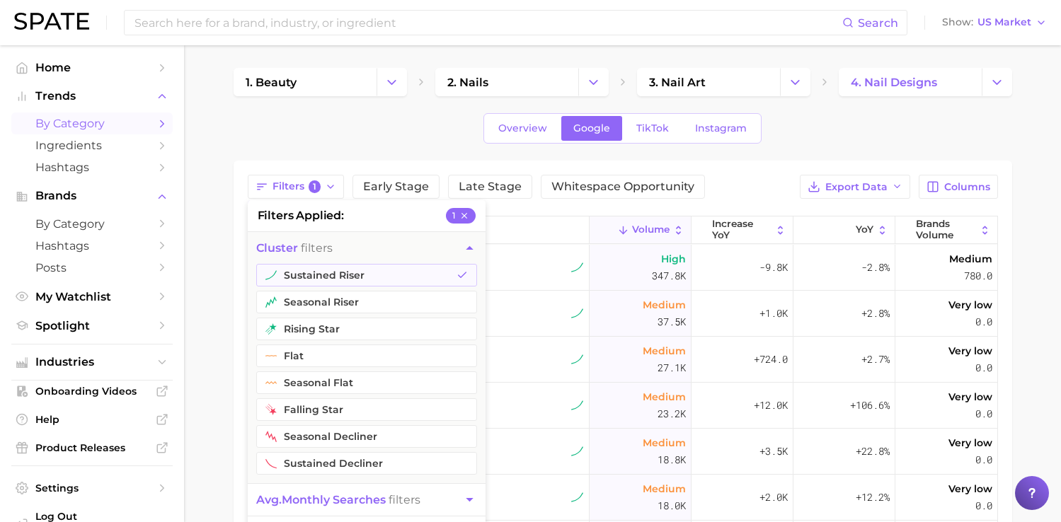
click at [219, 295] on main "1. beauty 2. nails 3. nail art 4. nail designs Overview Google TikTok Instagram…" at bounding box center [622, 434] width 877 height 778
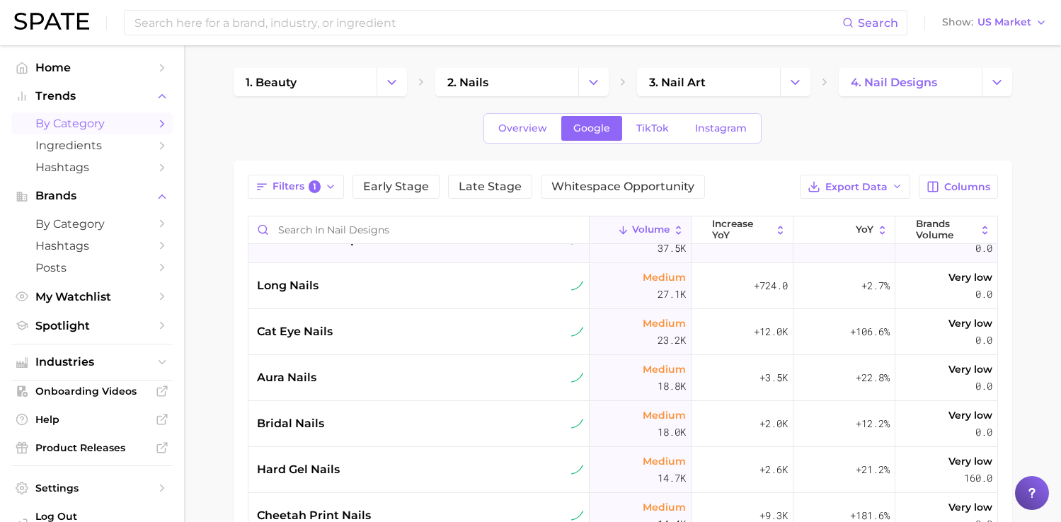
scroll to position [83, 0]
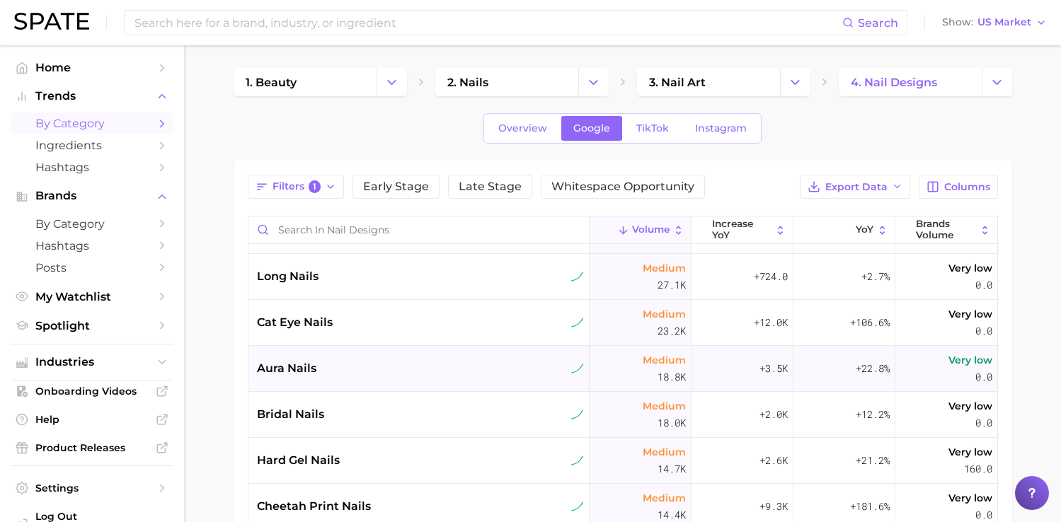
click at [335, 350] on div "aura nails" at bounding box center [419, 369] width 341 height 46
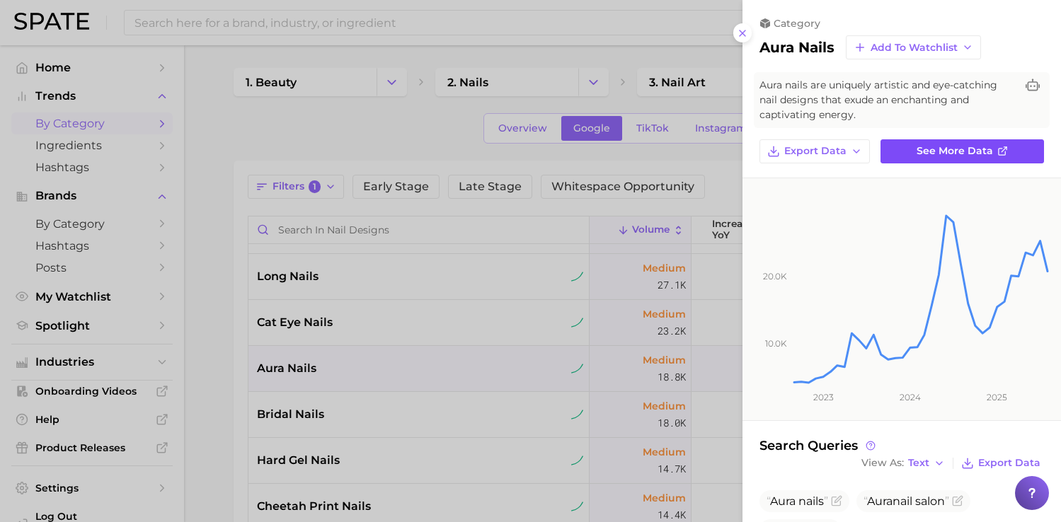
click at [949, 143] on link "See more data" at bounding box center [963, 151] width 164 height 24
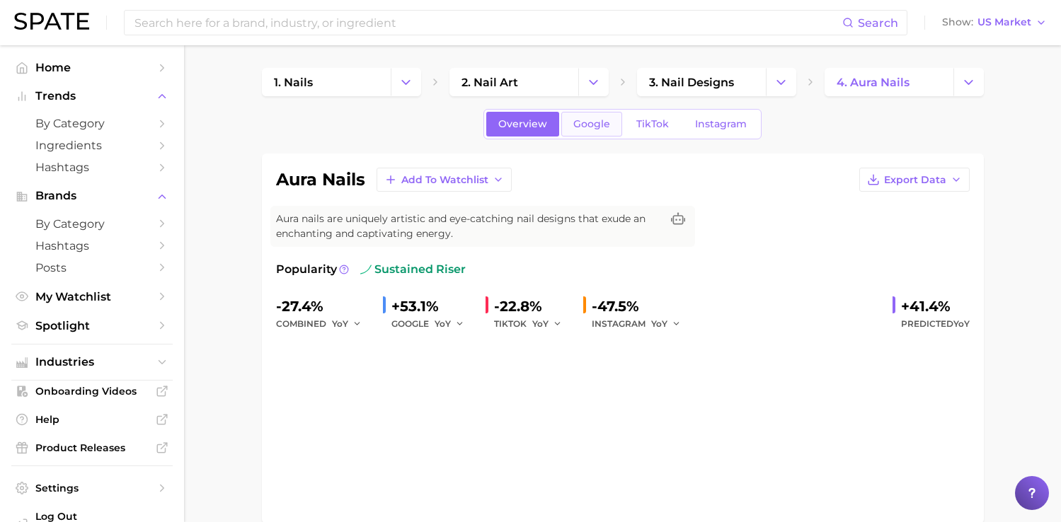
click at [595, 120] on span "Google" at bounding box center [591, 124] width 37 height 12
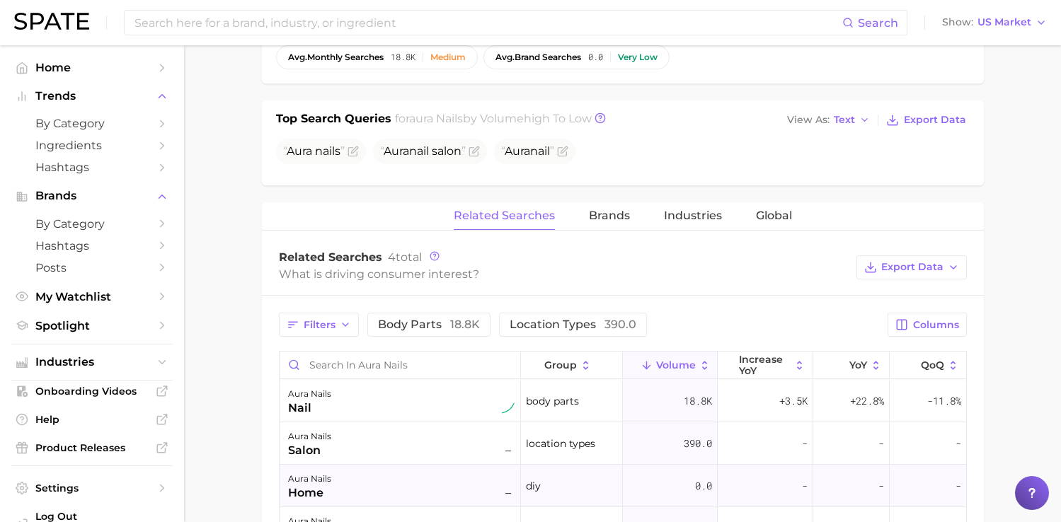
scroll to position [486, 0]
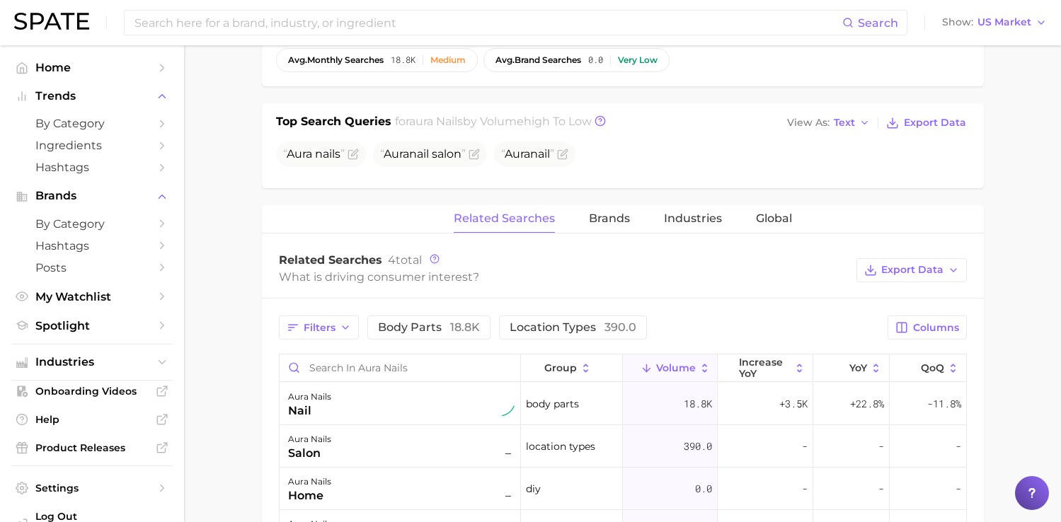
click at [845, 112] on div "Top Search Queries for aura nails by Volume high to low View As Text Export Dat…" at bounding box center [623, 145] width 722 height 85
click at [847, 122] on span "Text" at bounding box center [844, 123] width 21 height 8
click at [832, 175] on span "Table" at bounding box center [822, 172] width 28 height 12
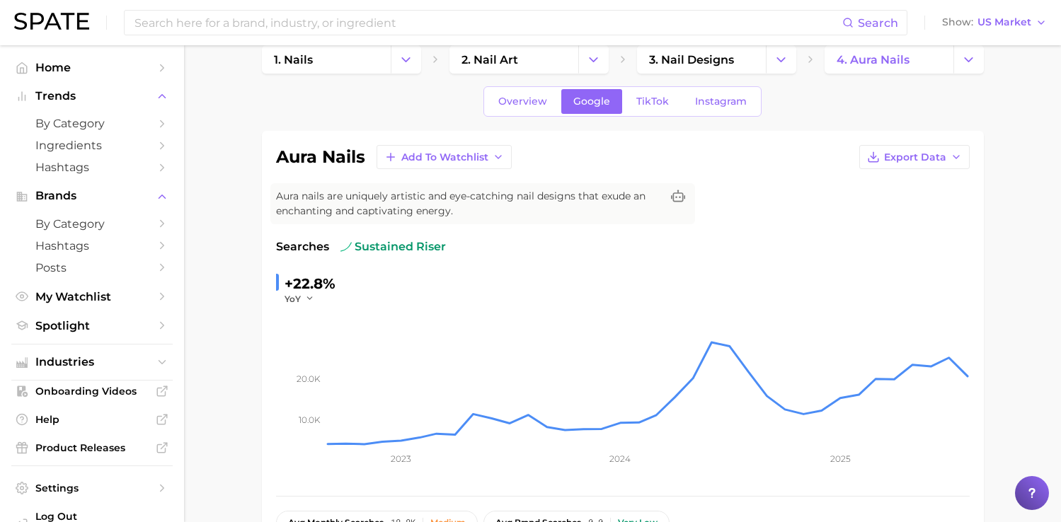
scroll to position [0, 0]
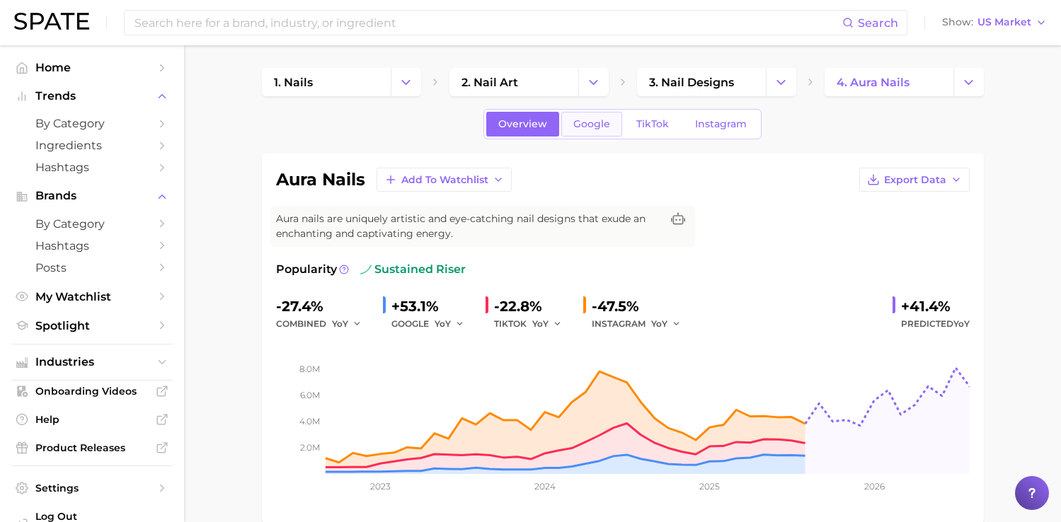
click at [576, 127] on span "Google" at bounding box center [591, 124] width 37 height 12
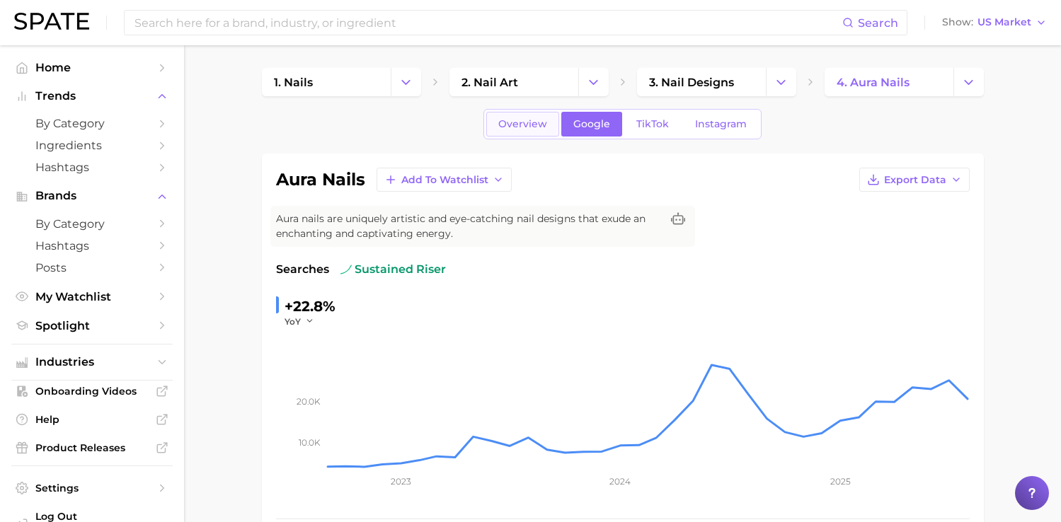
click at [489, 130] on link "Overview" at bounding box center [522, 124] width 73 height 25
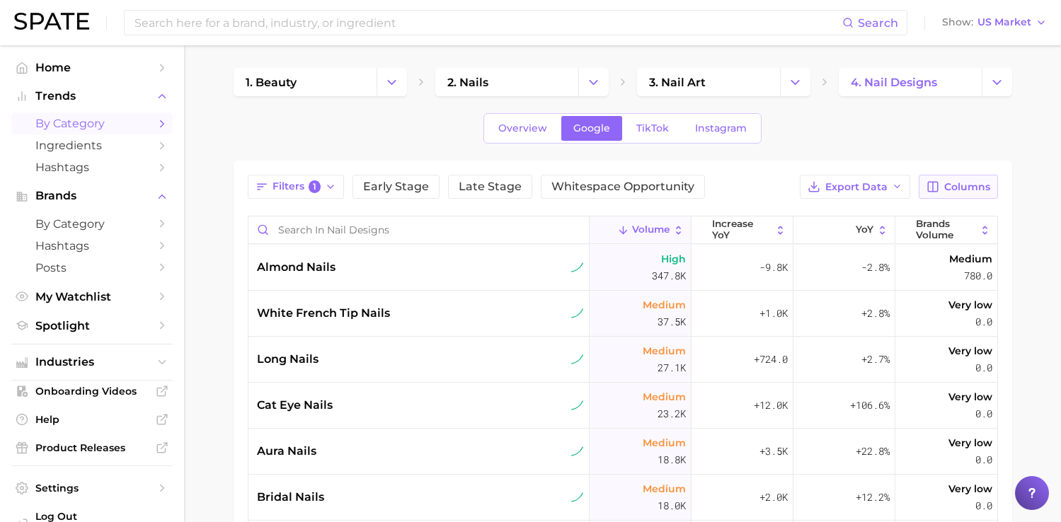
click at [922, 190] on button "Columns" at bounding box center [958, 187] width 79 height 24
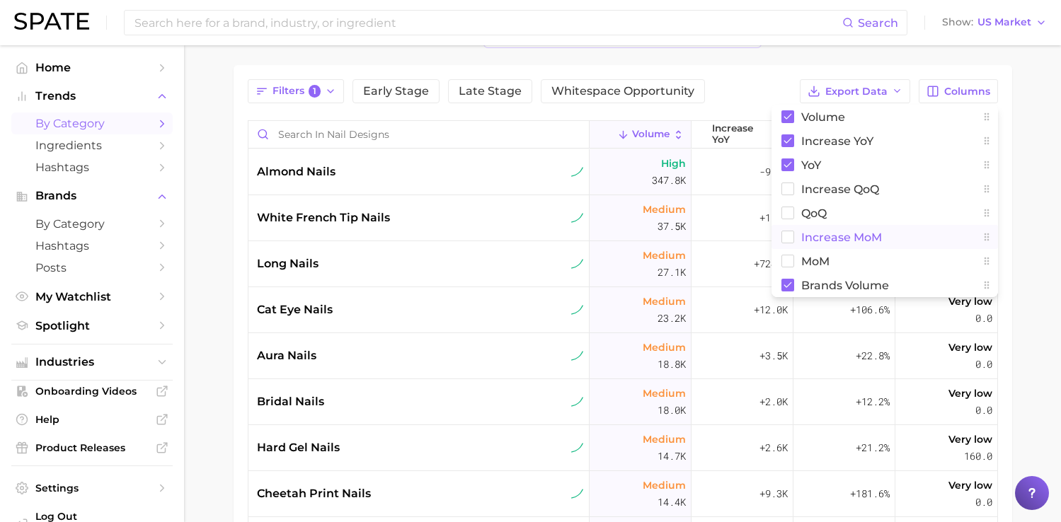
scroll to position [98, 0]
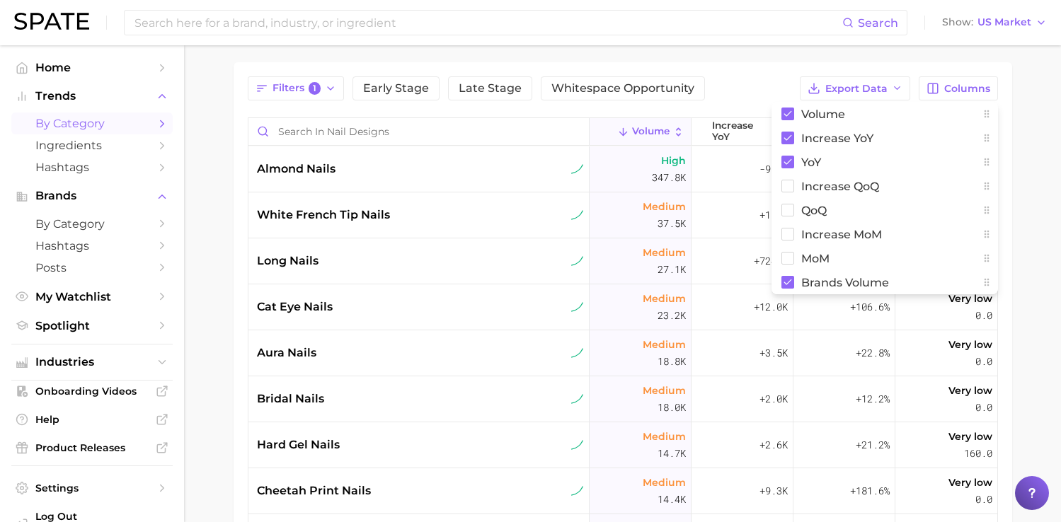
click at [401, 54] on div "1. beauty 2. nails 3. nail art 4. nail designs Overview Google TikTok Instagram…" at bounding box center [623, 312] width 779 height 685
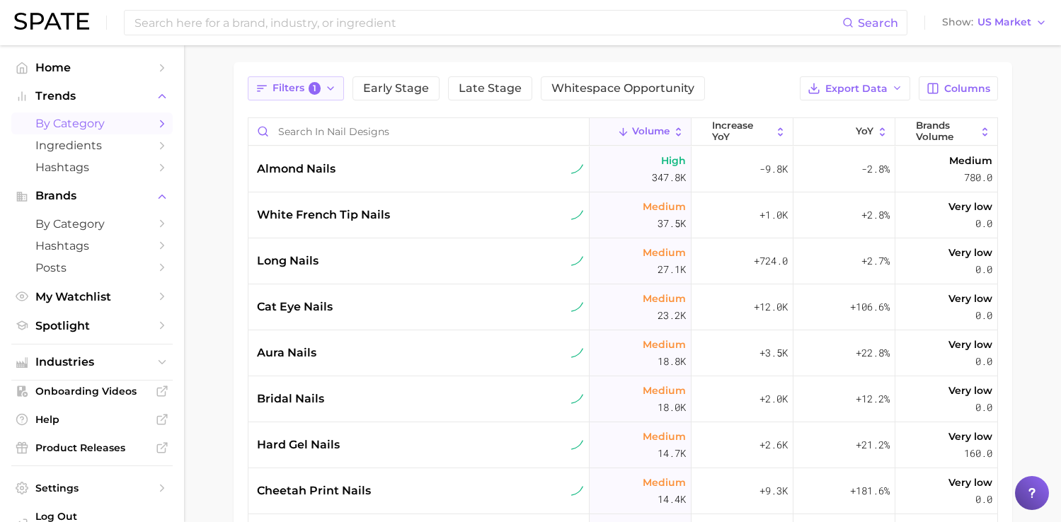
click at [304, 88] on span "Filters 1" at bounding box center [297, 88] width 49 height 13
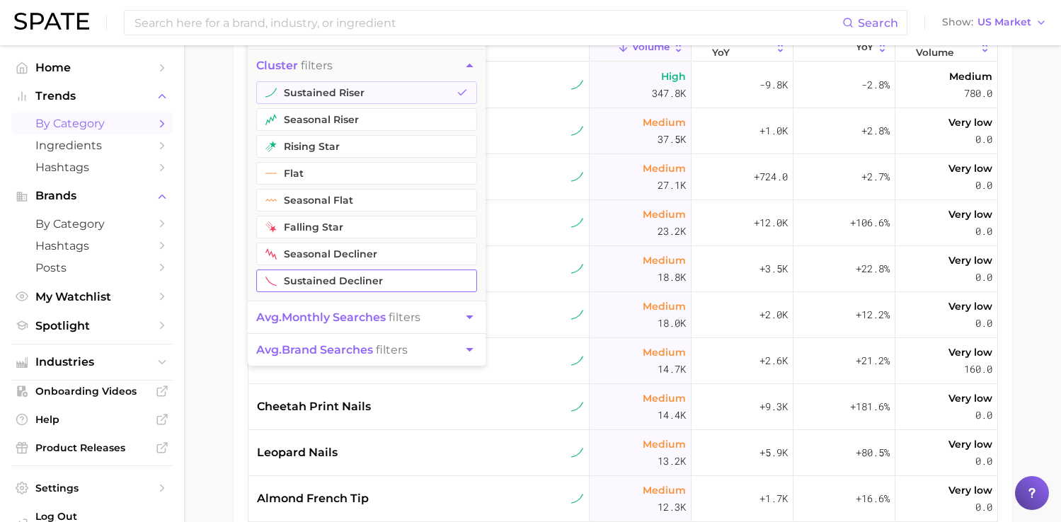
scroll to position [200, 0]
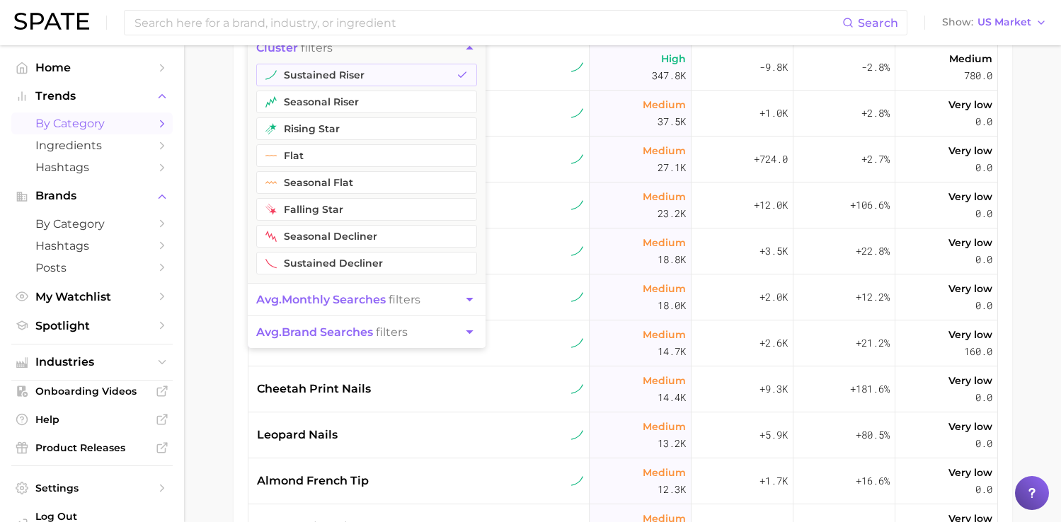
click at [227, 363] on main "1. beauty 2. nails 3. nail art 4. nail designs Overview Google TikTok Instagram…" at bounding box center [622, 234] width 877 height 778
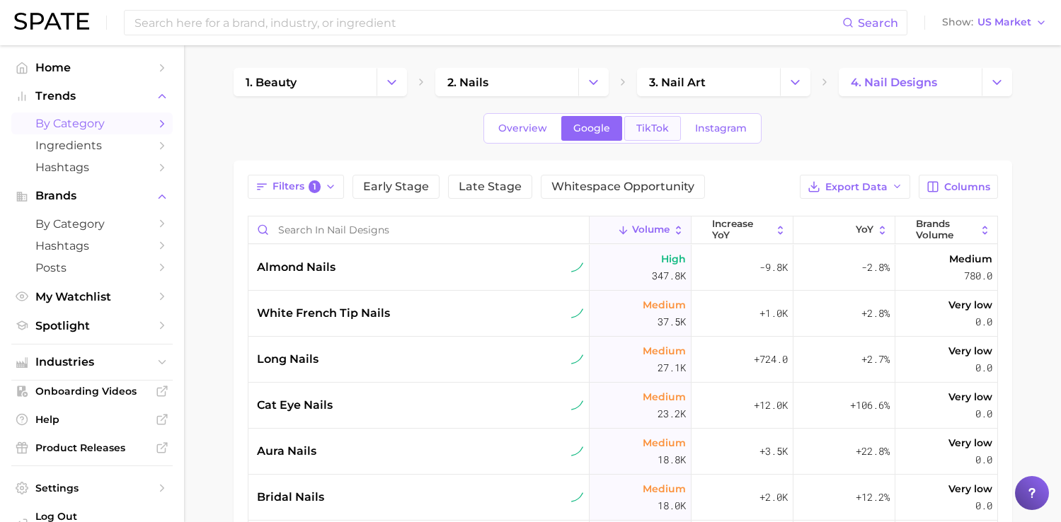
click at [647, 129] on span "TikTok" at bounding box center [652, 128] width 33 height 12
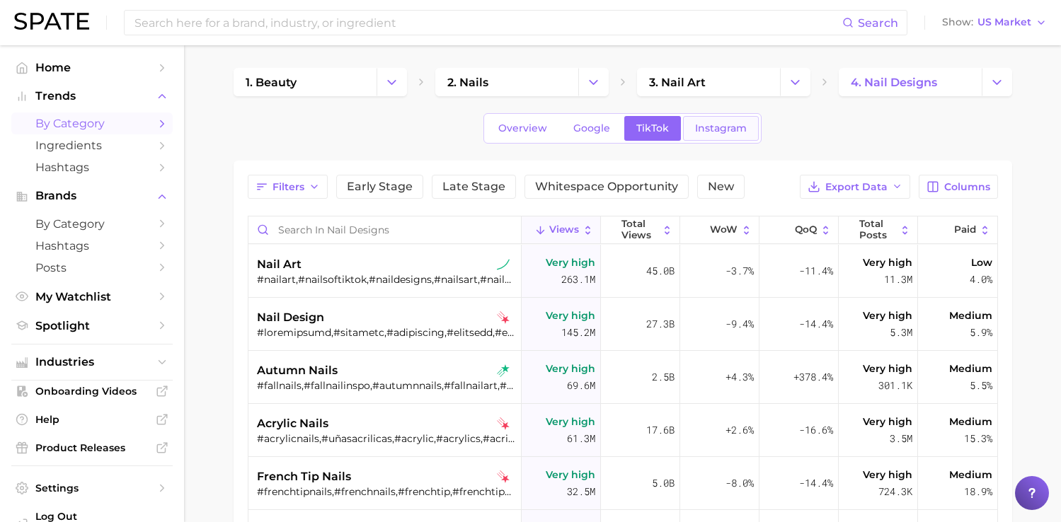
click at [724, 132] on span "Instagram" at bounding box center [721, 128] width 52 height 12
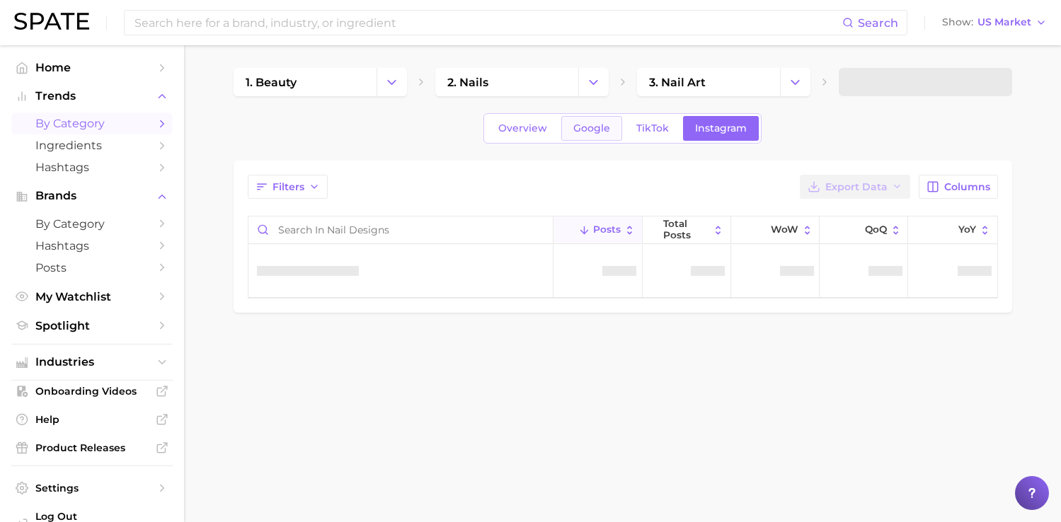
click at [598, 128] on span "Google" at bounding box center [591, 128] width 37 height 12
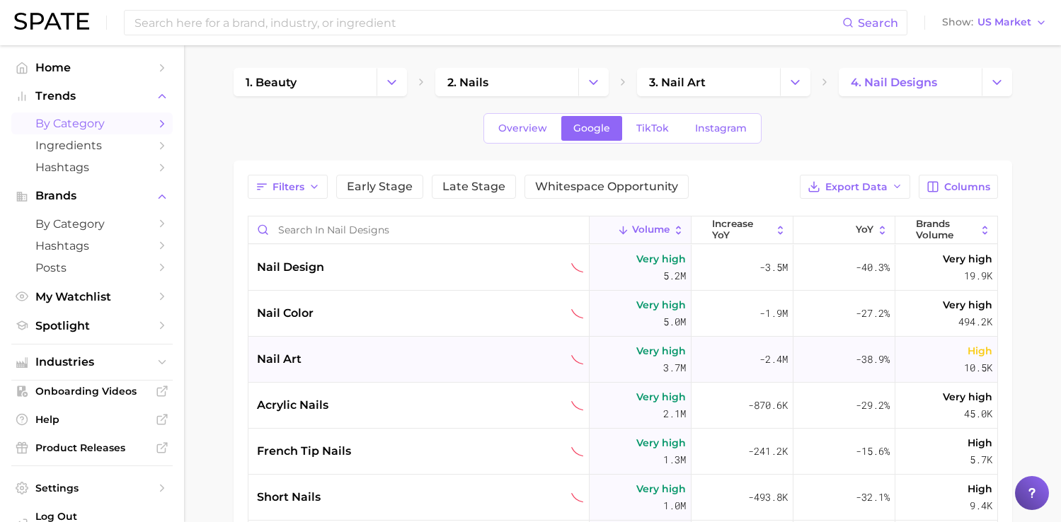
click at [343, 366] on div "nail art" at bounding box center [420, 359] width 327 height 17
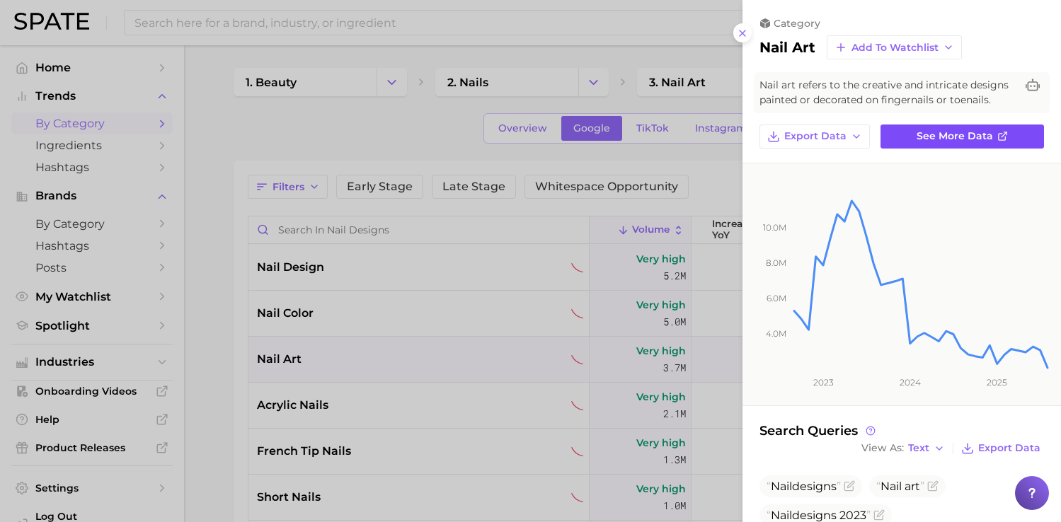
click at [986, 132] on span "See more data" at bounding box center [955, 136] width 76 height 12
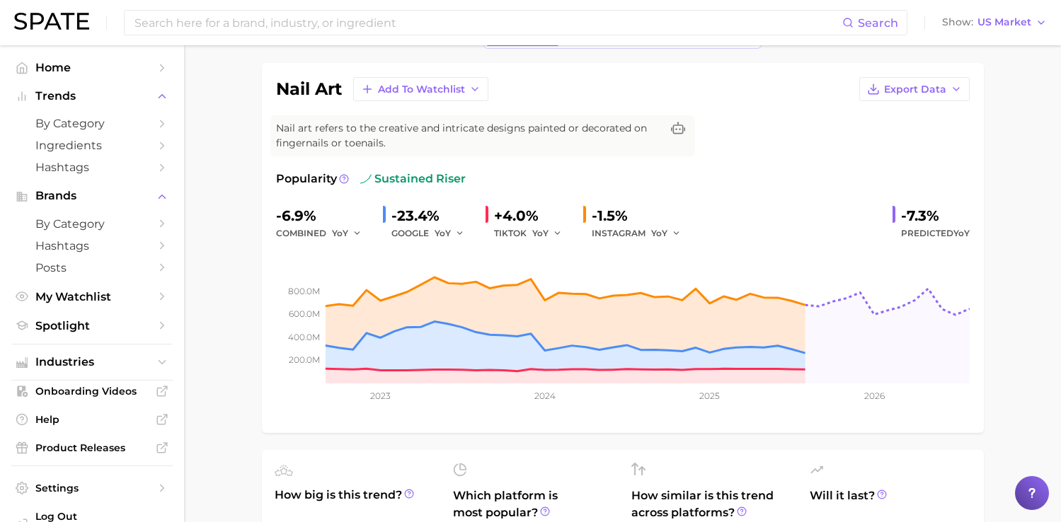
scroll to position [13, 0]
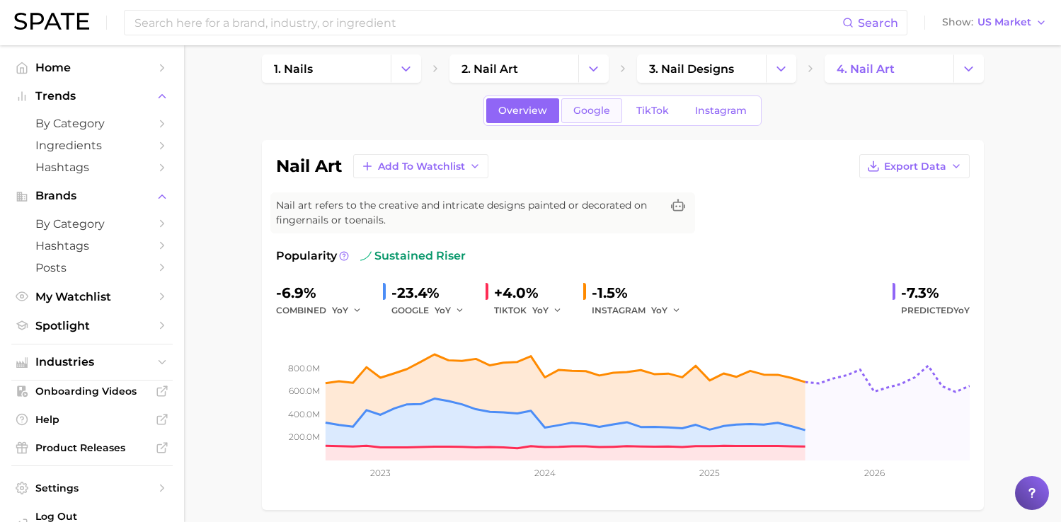
click at [581, 115] on span "Google" at bounding box center [591, 111] width 37 height 12
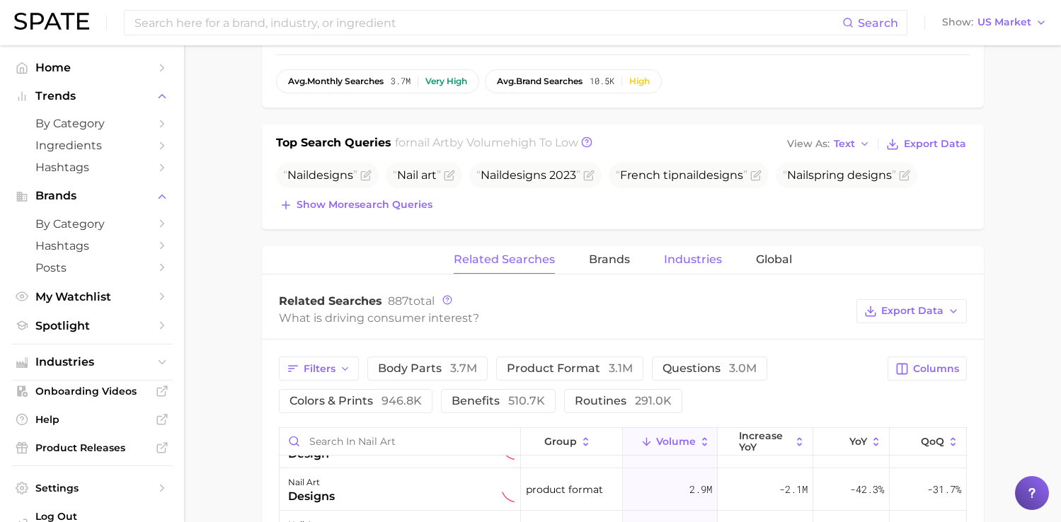
scroll to position [462, 0]
click at [855, 154] on button "View As Text" at bounding box center [829, 146] width 91 height 18
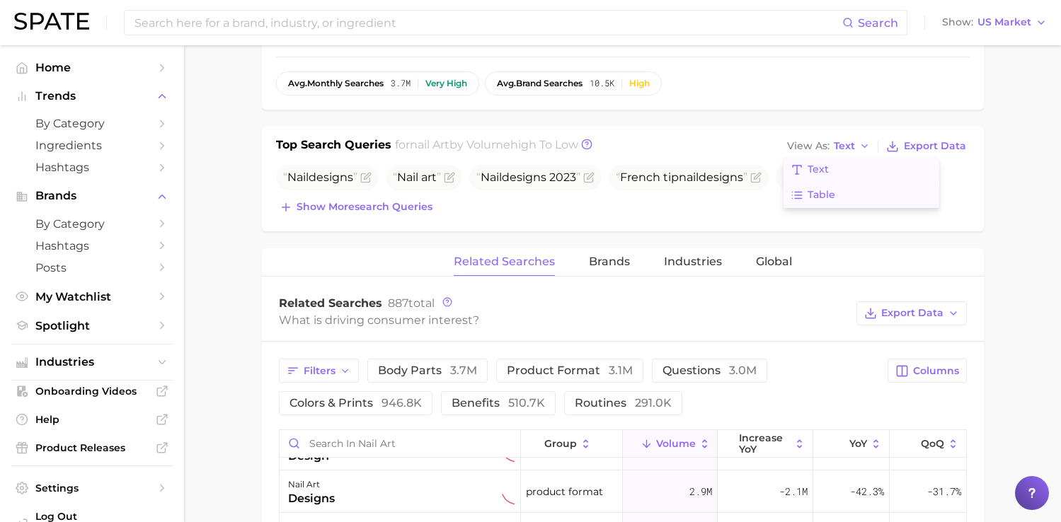
click at [847, 191] on button "Table" at bounding box center [862, 195] width 156 height 25
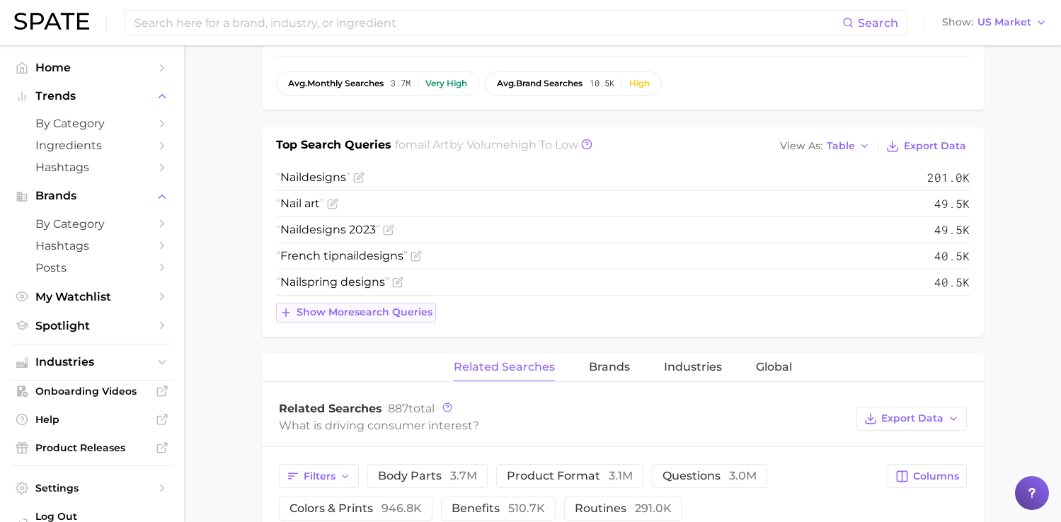
click at [375, 316] on span "Show more search queries" at bounding box center [365, 313] width 136 height 12
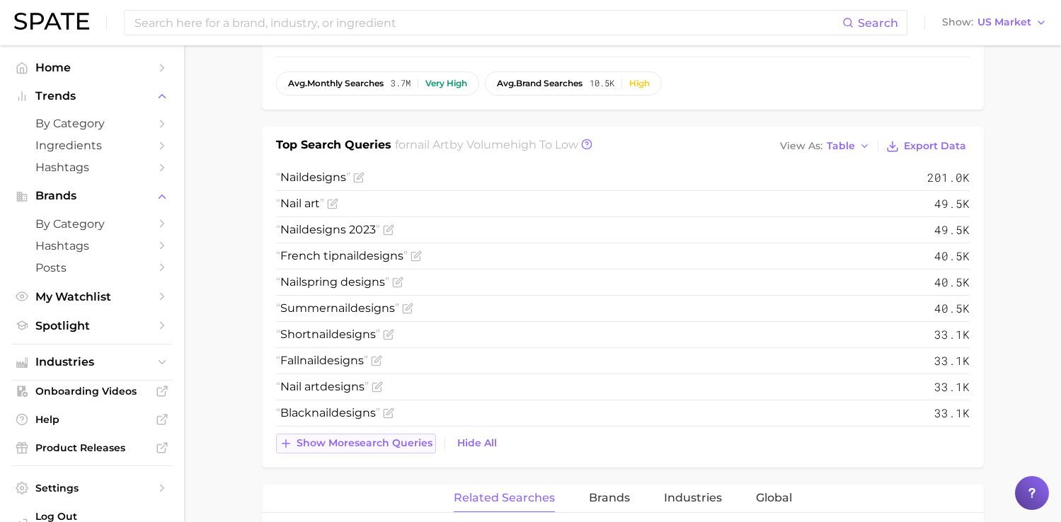
click at [367, 447] on span "Show more search queries" at bounding box center [365, 444] width 136 height 12
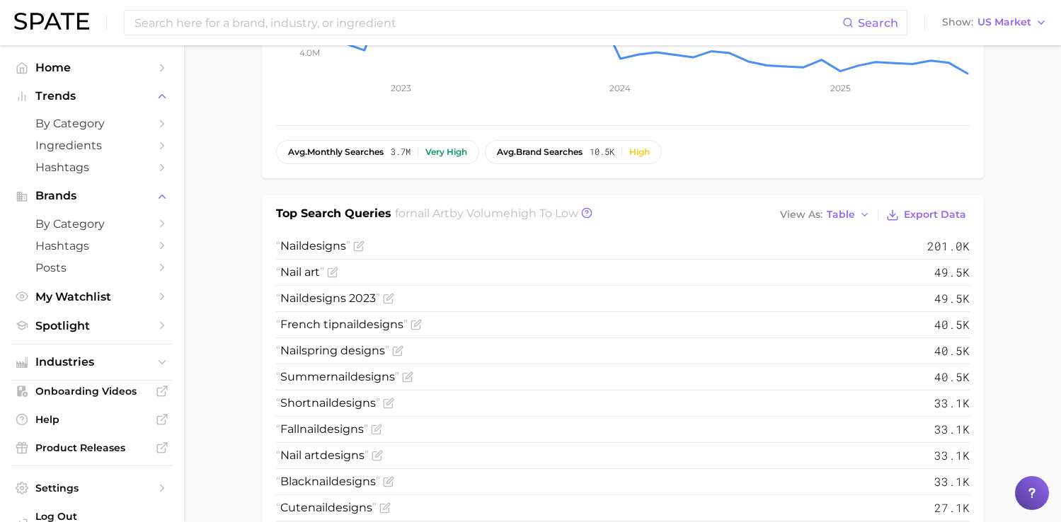
scroll to position [542, 0]
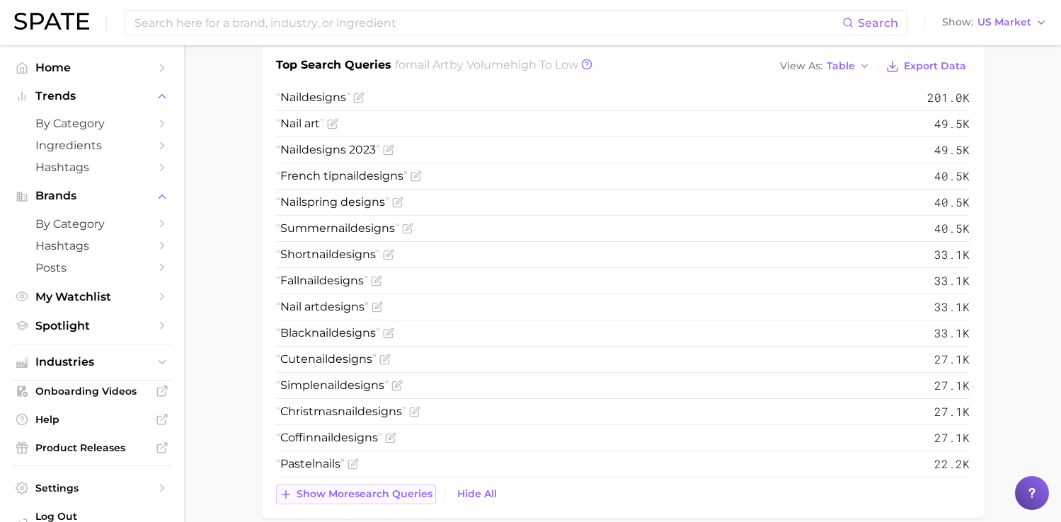
click at [323, 491] on span "Show more search queries" at bounding box center [365, 495] width 136 height 12
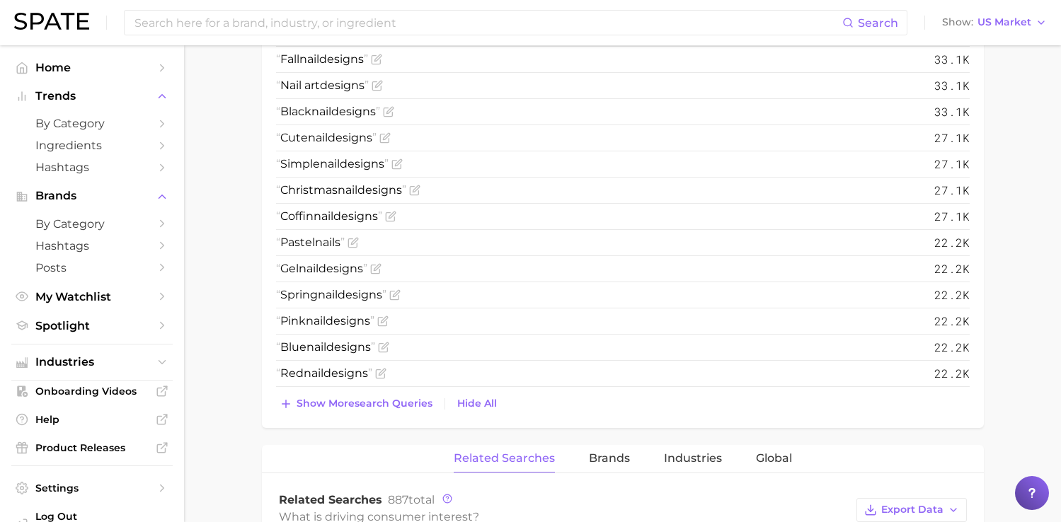
scroll to position [668, 0]
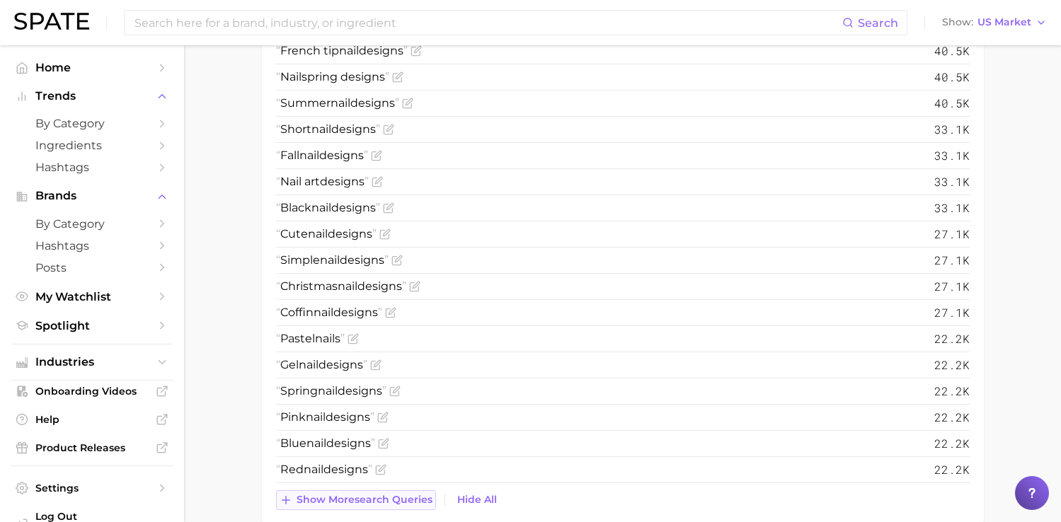
click at [373, 510] on button "Show more search queries" at bounding box center [356, 501] width 160 height 20
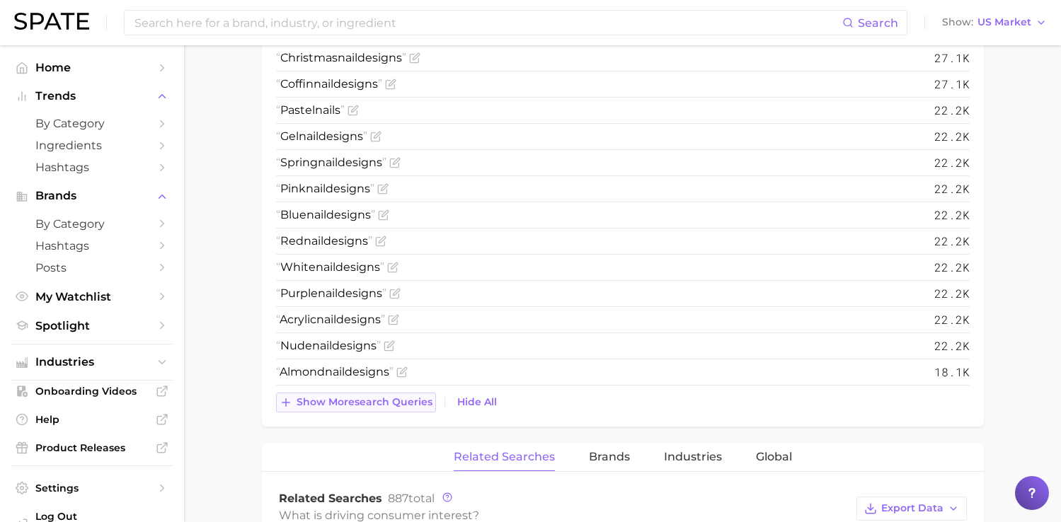
scroll to position [899, 0]
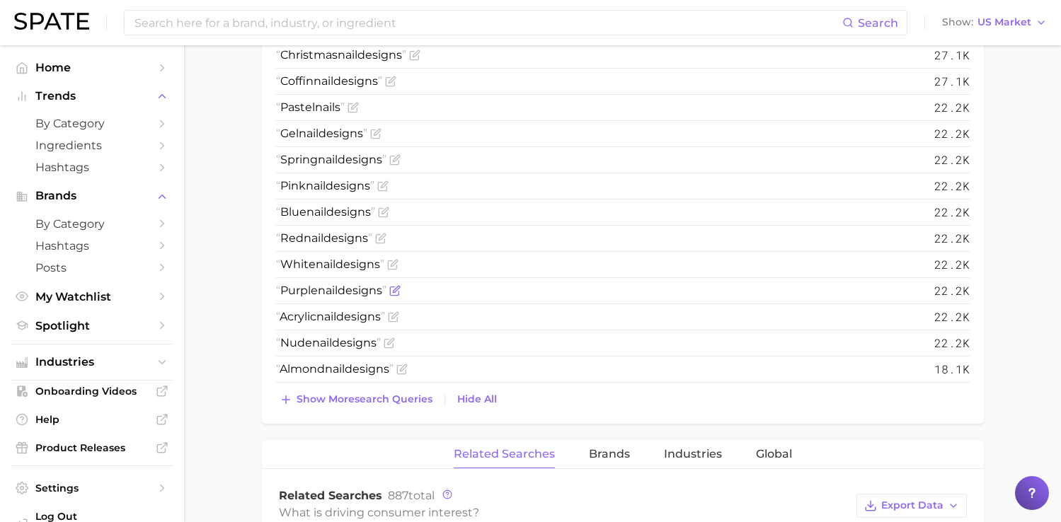
click at [393, 293] on span at bounding box center [394, 290] width 14 height 11
click at [399, 290] on icon "Flag as miscategorized or irrelevant" at bounding box center [396, 289] width 6 height 6
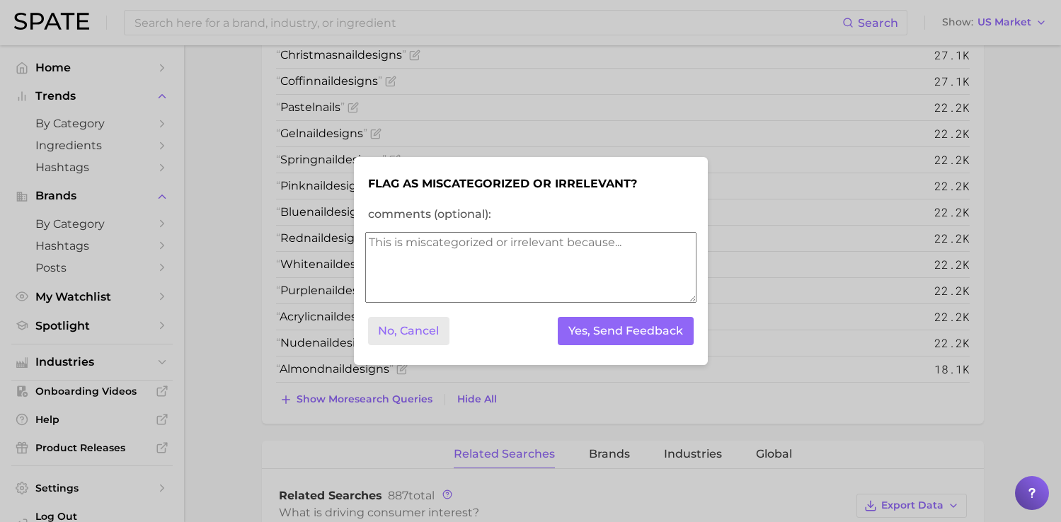
click at [405, 330] on button "No, Cancel" at bounding box center [409, 331] width 82 height 29
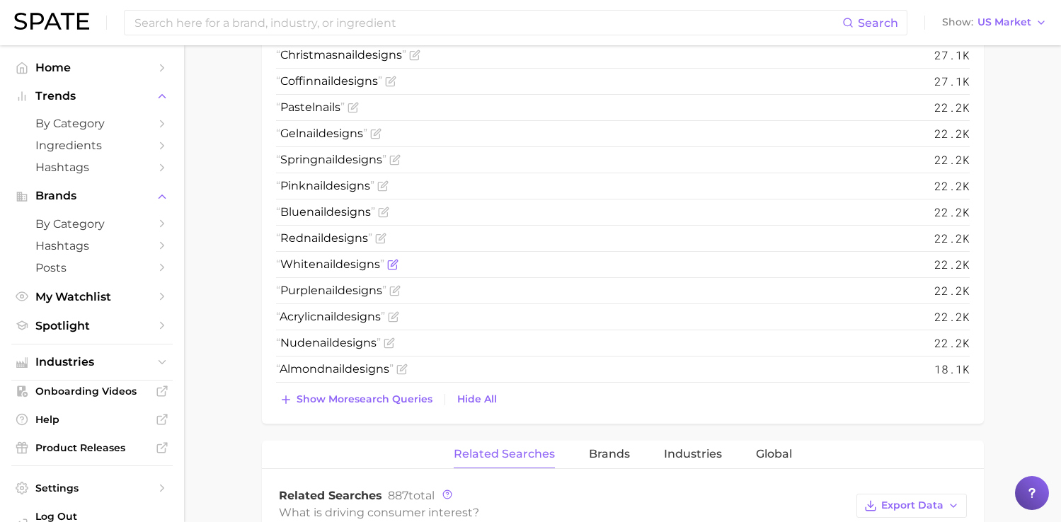
click at [320, 264] on span "nail" at bounding box center [326, 264] width 20 height 13
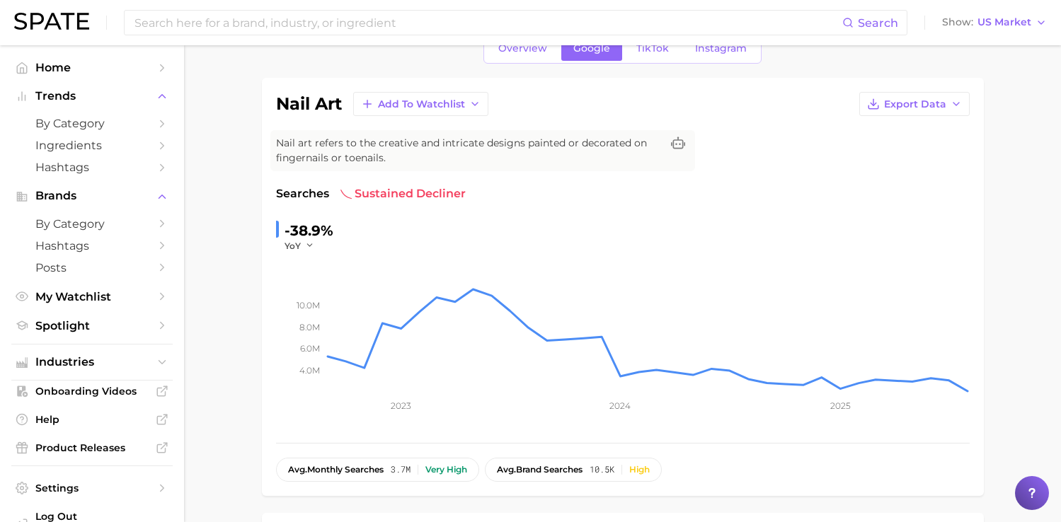
scroll to position [0, 0]
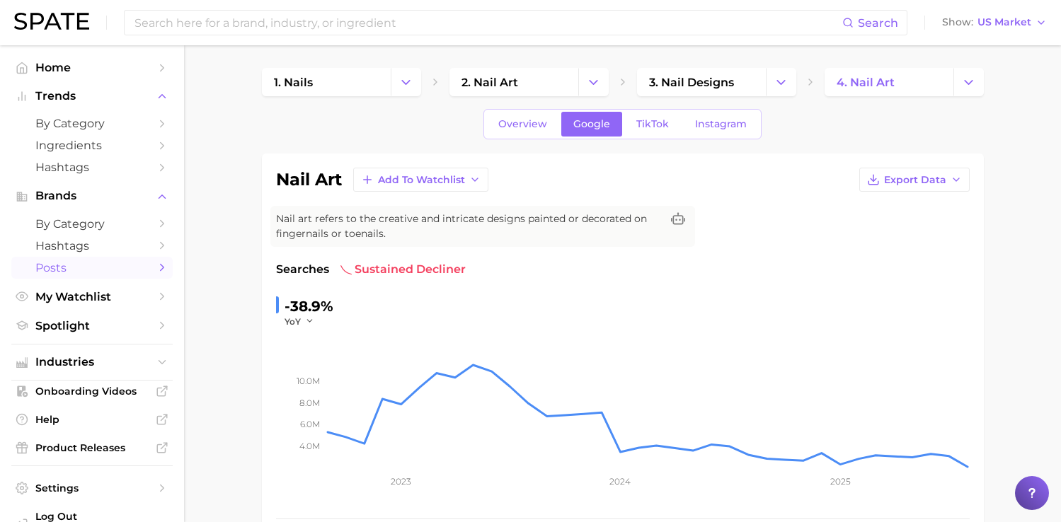
click at [115, 267] on span "Posts" at bounding box center [91, 267] width 113 height 13
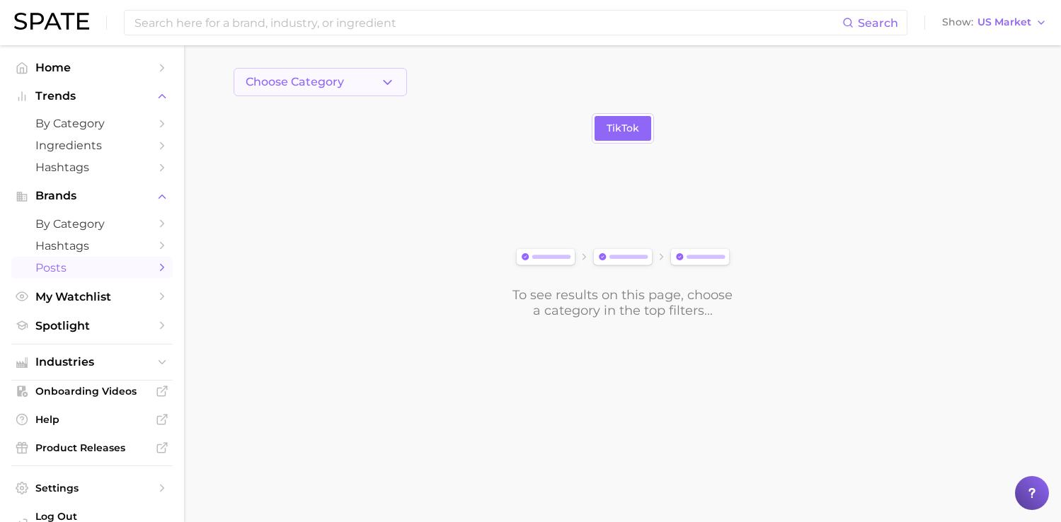
click at [330, 89] on button "Choose Category" at bounding box center [320, 82] width 173 height 28
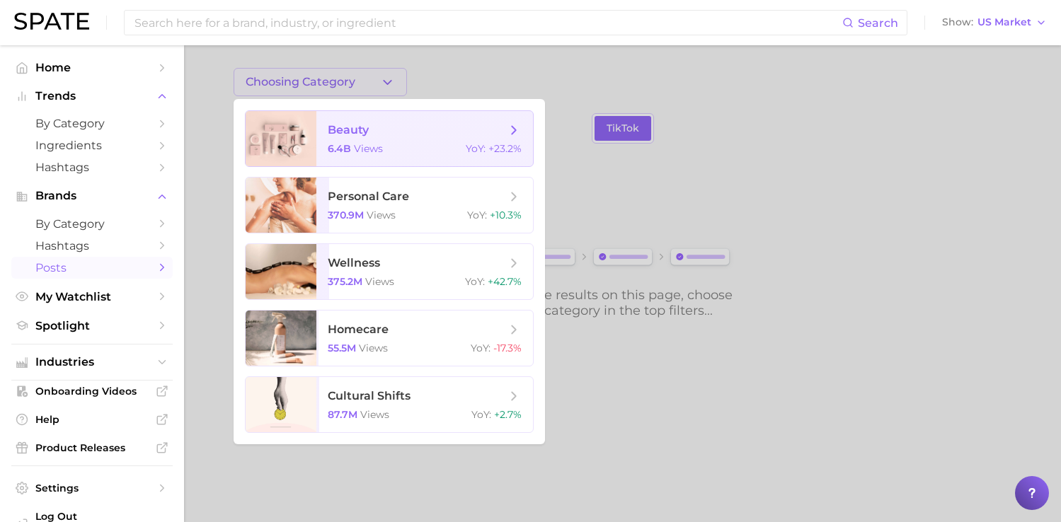
click at [343, 127] on span "beauty" at bounding box center [348, 129] width 41 height 13
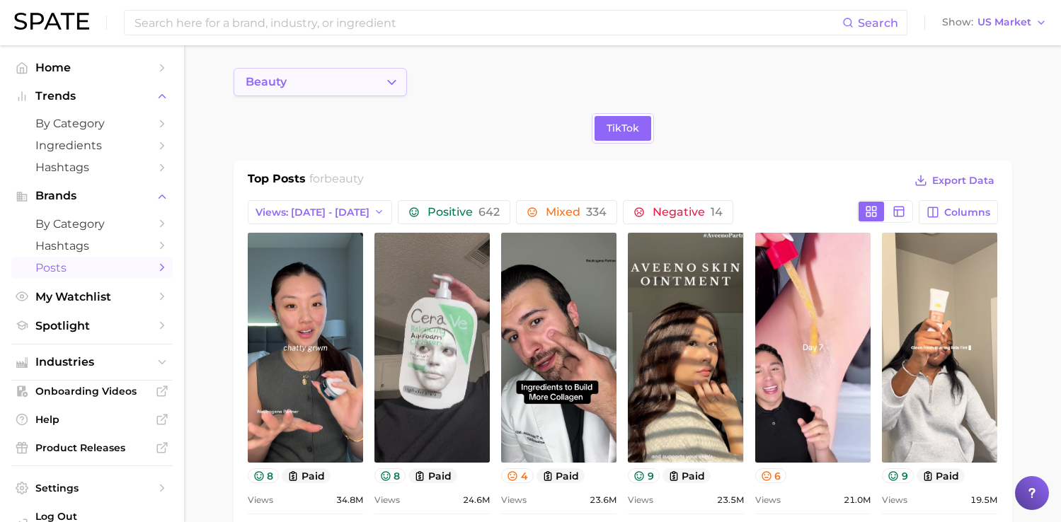
click at [306, 82] on button "beauty" at bounding box center [320, 82] width 173 height 28
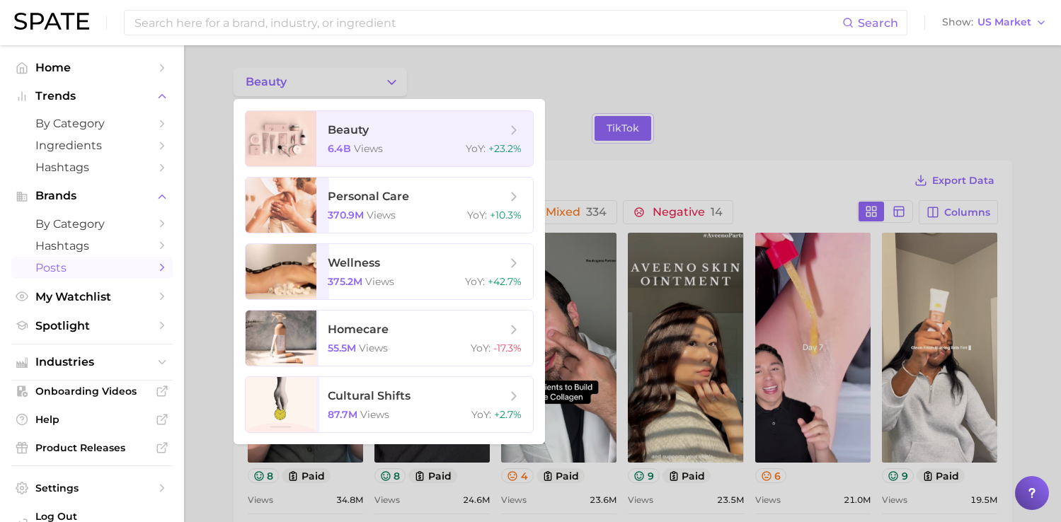
click at [449, 88] on div at bounding box center [530, 261] width 1061 height 522
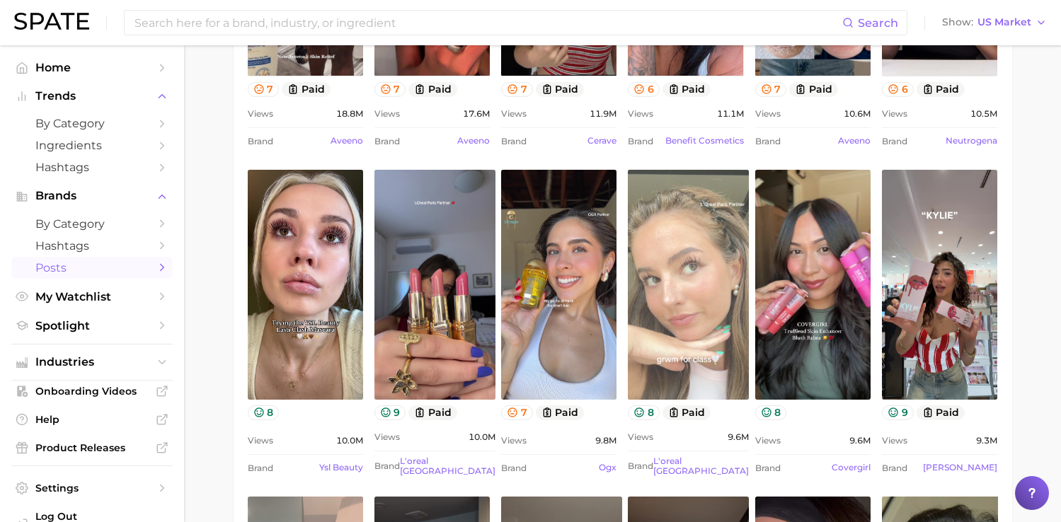
click at [702, 286] on link "view post on TikTok" at bounding box center [688, 285] width 121 height 230
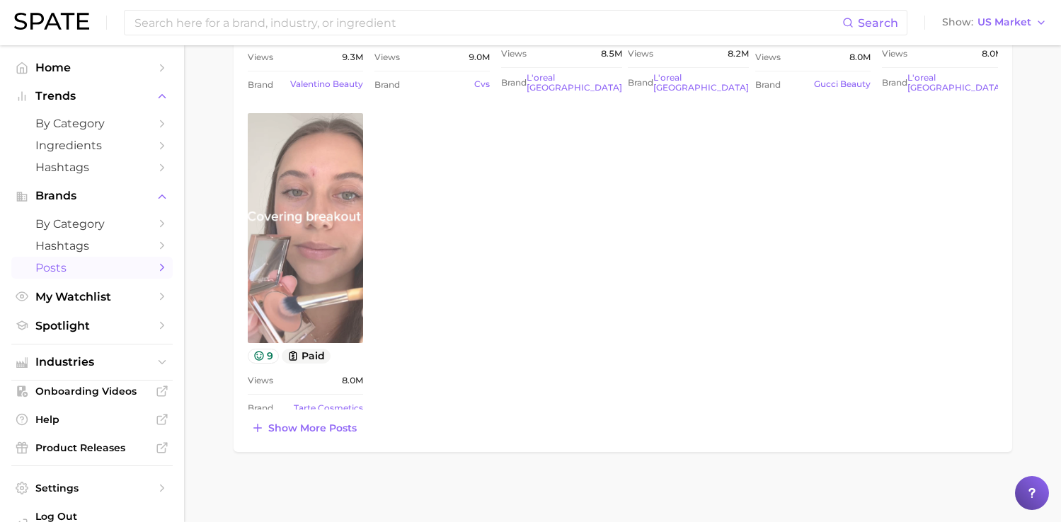
click at [294, 210] on link "view post on TikTok" at bounding box center [305, 228] width 115 height 230
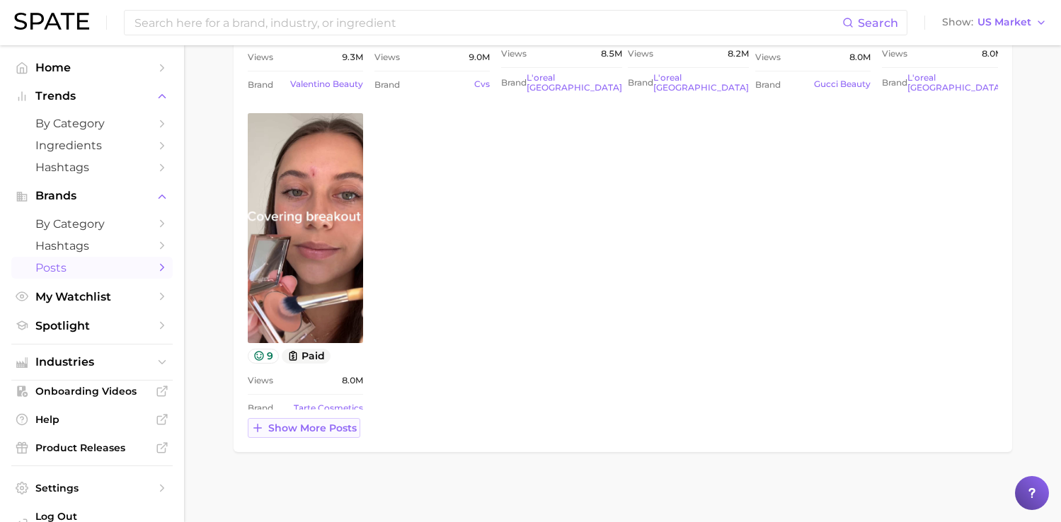
click at [323, 429] on span "Show more posts" at bounding box center [312, 429] width 88 height 12
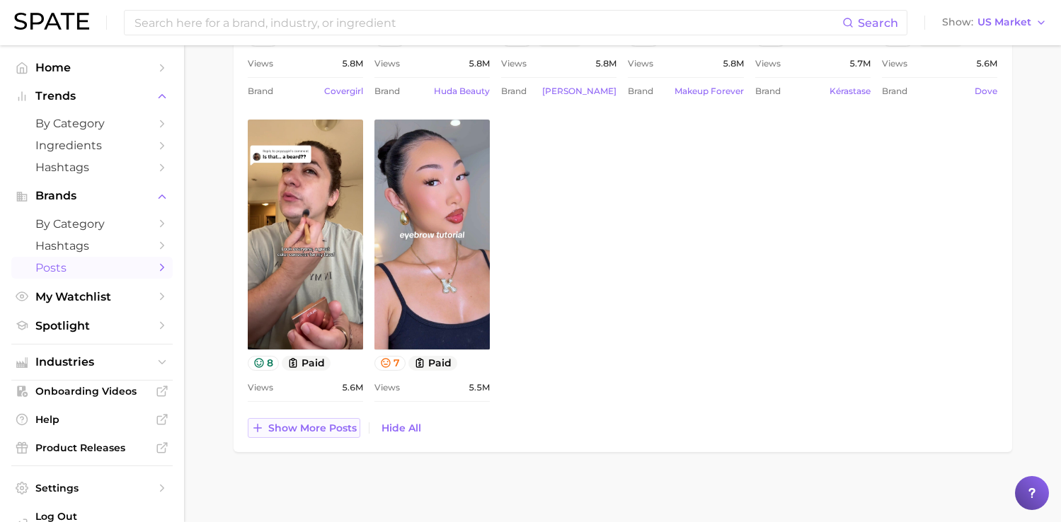
click at [335, 430] on span "Show more posts" at bounding box center [312, 429] width 88 height 12
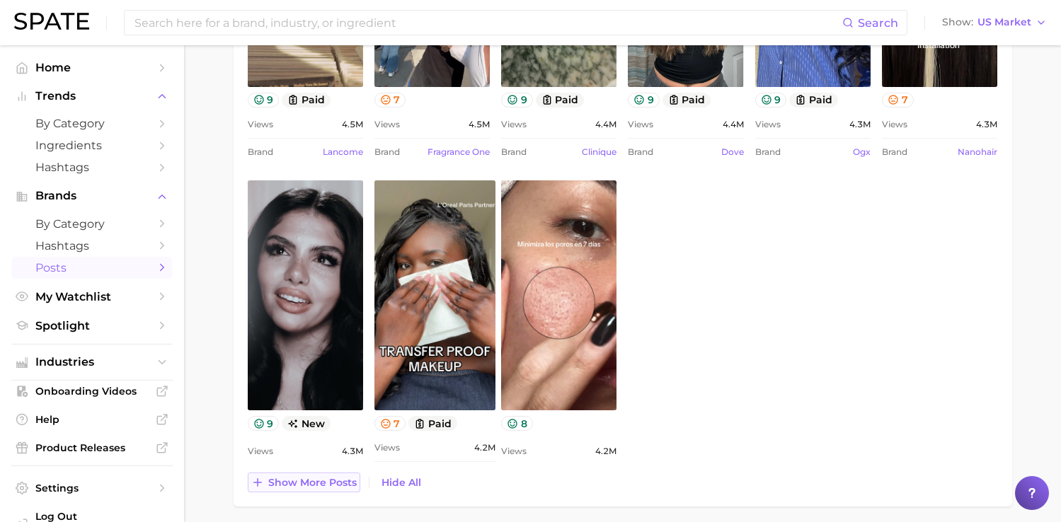
click at [316, 481] on span "Show more posts" at bounding box center [312, 483] width 88 height 12
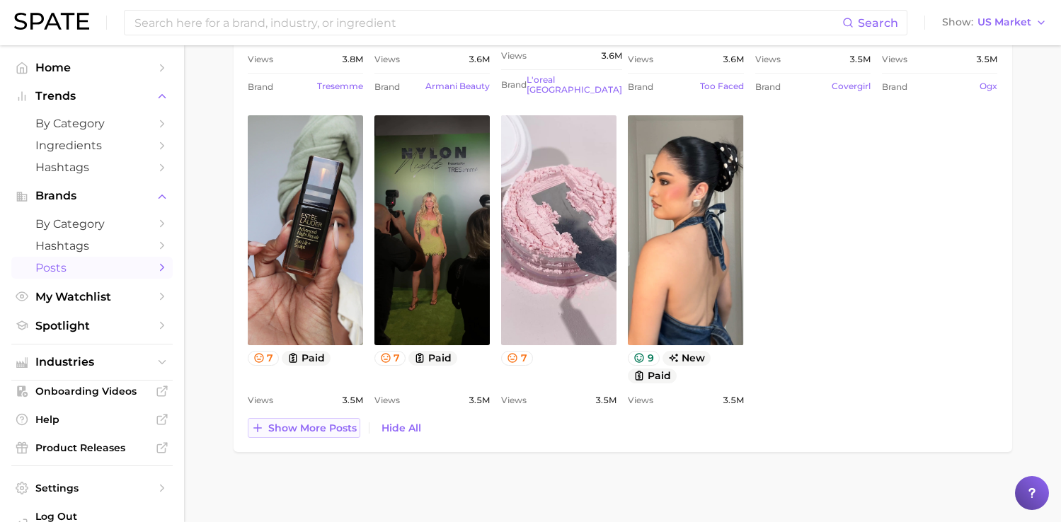
click at [331, 430] on span "Show more posts" at bounding box center [312, 429] width 88 height 12
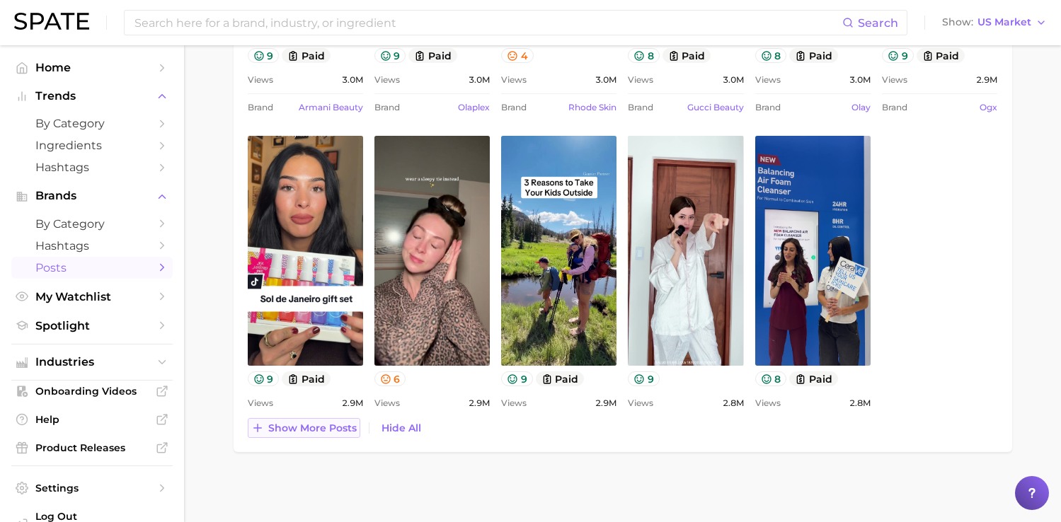
click at [336, 433] on span "Show more posts" at bounding box center [312, 429] width 88 height 12
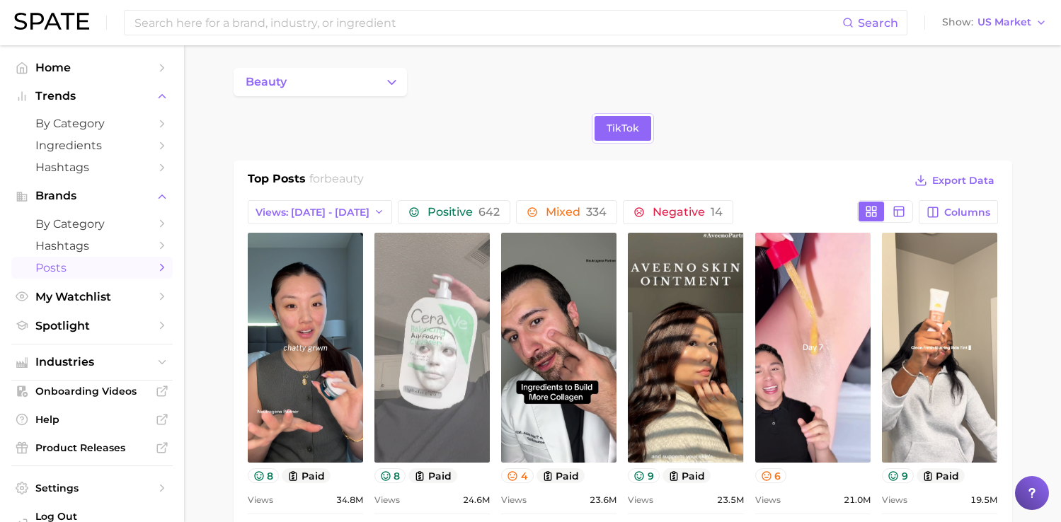
click at [445, 351] on link "view post on TikTok" at bounding box center [432, 348] width 115 height 230
